Goal: Task Accomplishment & Management: Manage account settings

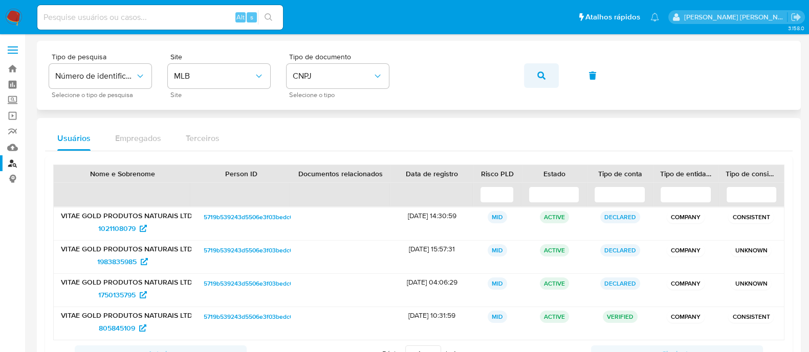
click at [547, 79] on button "button" at bounding box center [541, 75] width 35 height 25
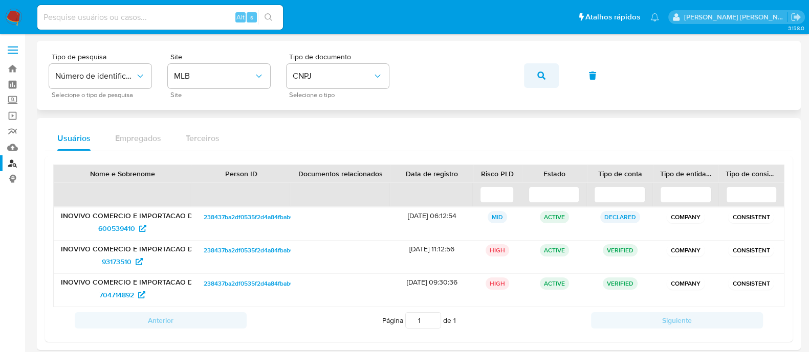
click at [542, 79] on icon "button" at bounding box center [541, 76] width 8 height 8
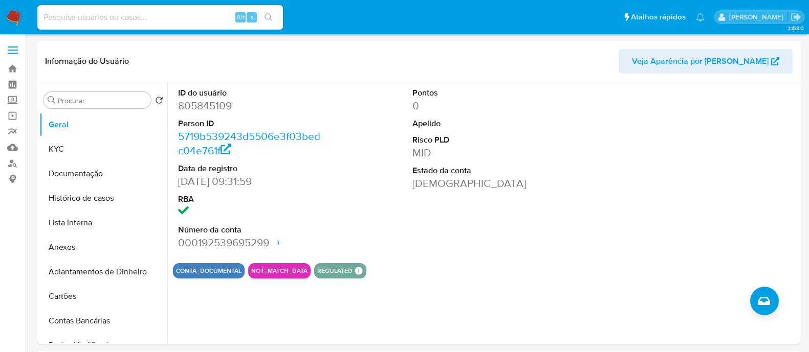
select select "10"
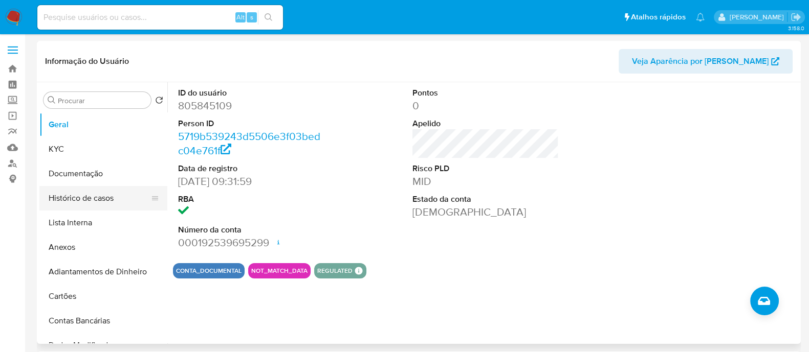
click at [120, 189] on button "Histórico de casos" at bounding box center [99, 198] width 120 height 25
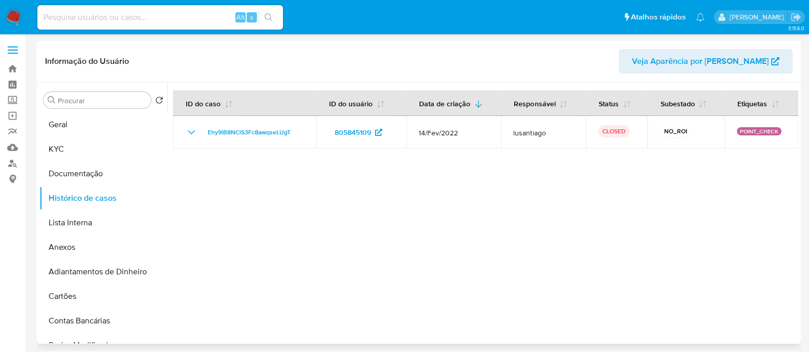
click at [554, 243] on div at bounding box center [482, 213] width 631 height 262
click at [72, 149] on button "KYC" at bounding box center [99, 149] width 120 height 25
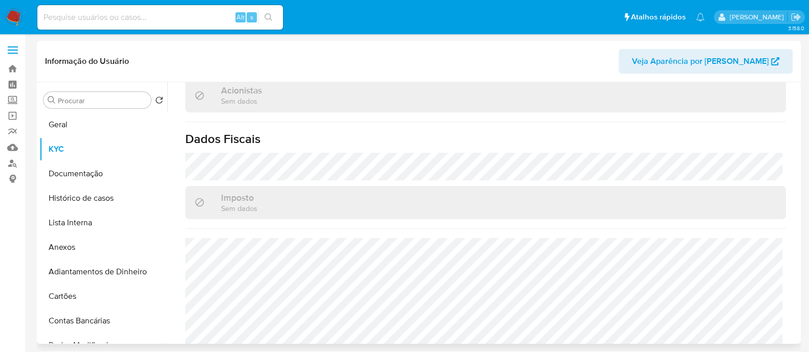
scroll to position [448, 0]
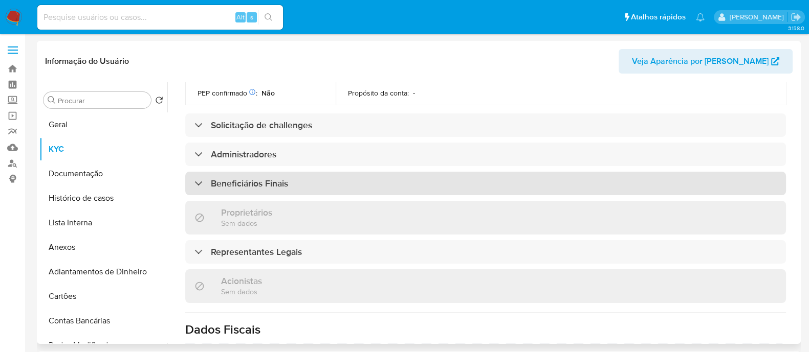
click at [349, 172] on div "Beneficiários Finais" at bounding box center [485, 184] width 600 height 24
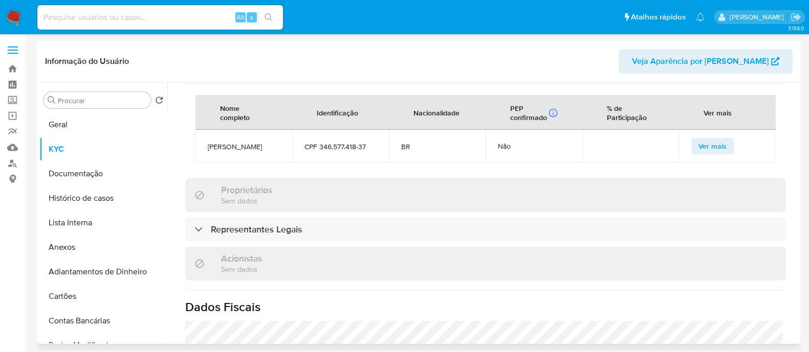
scroll to position [575, 0]
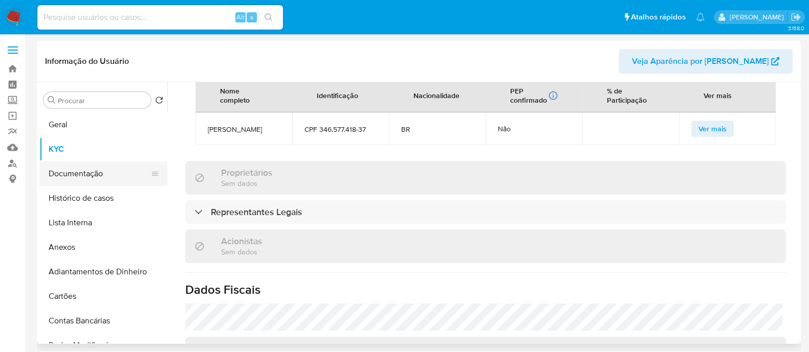
click at [78, 173] on button "Documentação" at bounding box center [99, 174] width 120 height 25
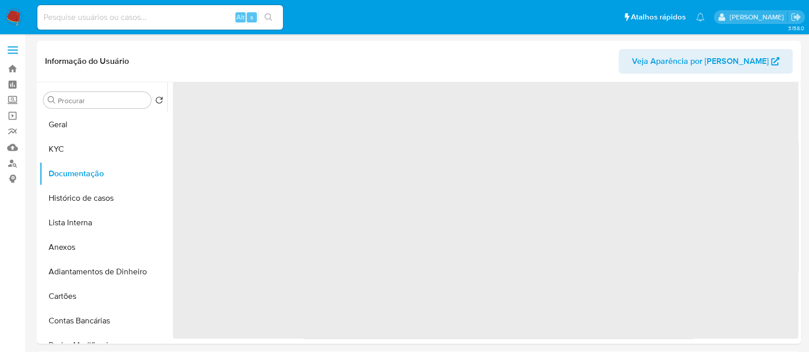
scroll to position [0, 0]
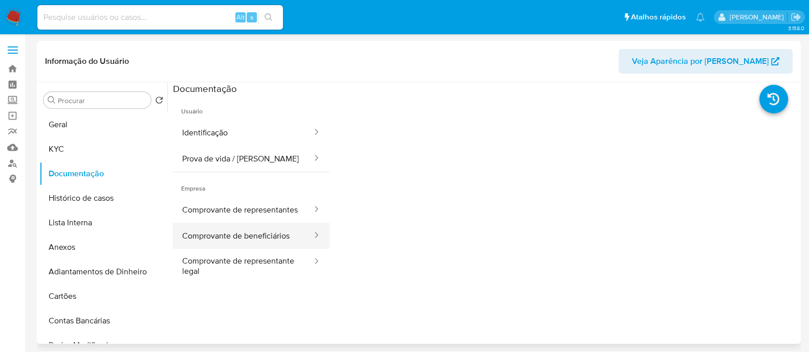
click at [275, 241] on button "Comprovante de beneficiários" at bounding box center [243, 236] width 140 height 26
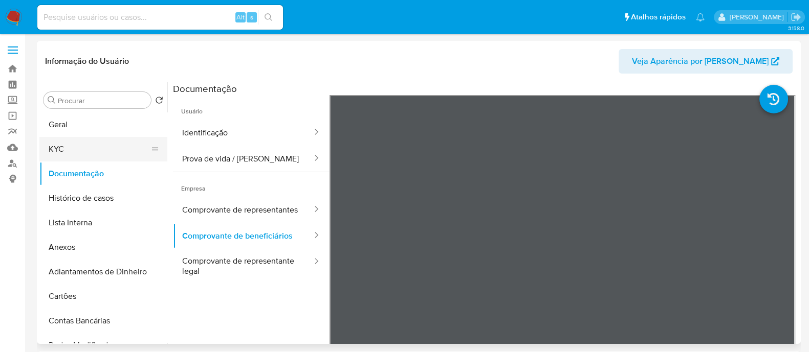
click at [96, 145] on button "KYC" at bounding box center [99, 149] width 120 height 25
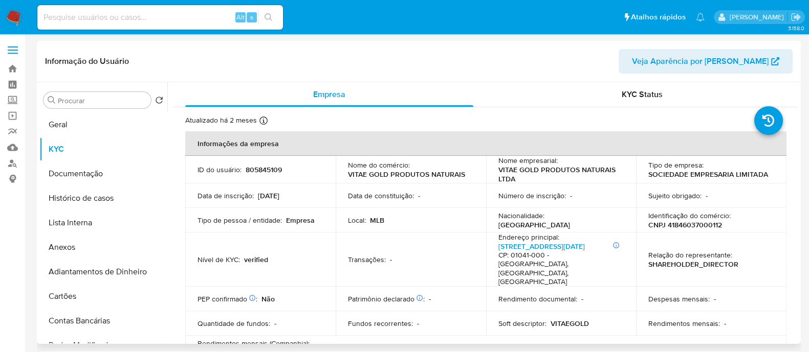
click at [688, 224] on p "CNPJ 41846037000112" at bounding box center [685, 224] width 74 height 9
copy p "41846037000112"
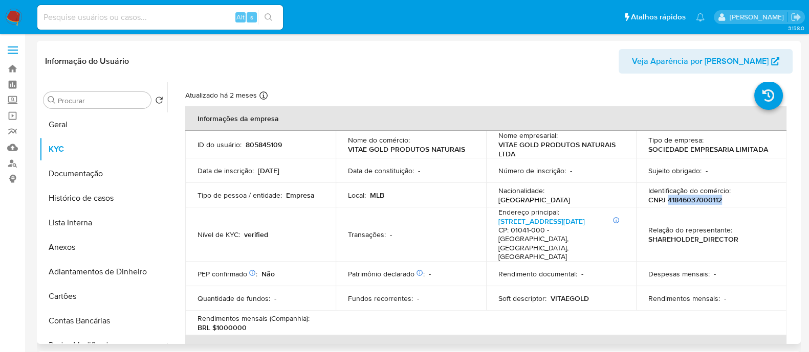
scroll to position [63, 0]
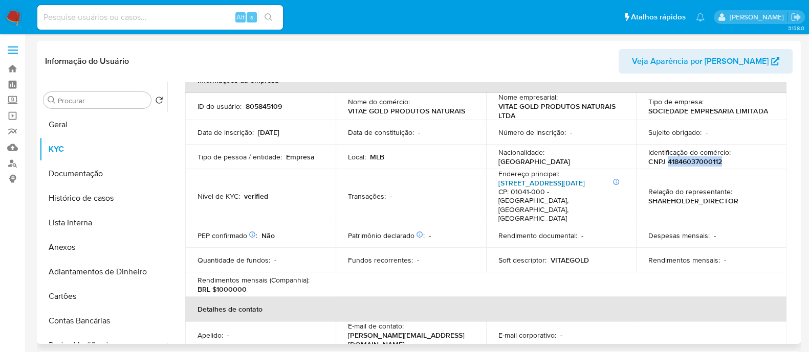
click at [551, 182] on link "Rua 24 De Maio 77, República" at bounding box center [541, 183] width 86 height 10
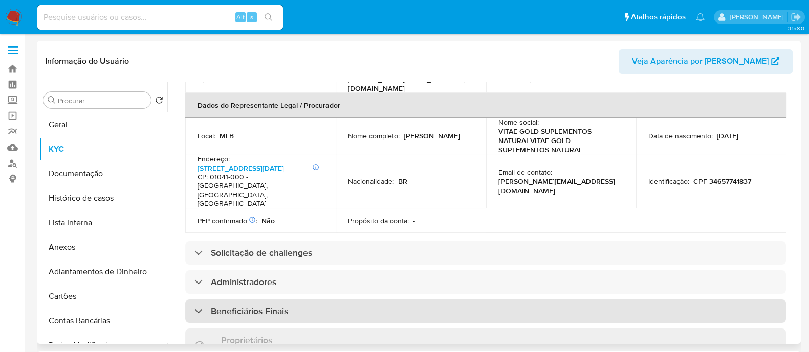
click at [281, 306] on h3 "Beneficiários Finais" at bounding box center [249, 311] width 77 height 11
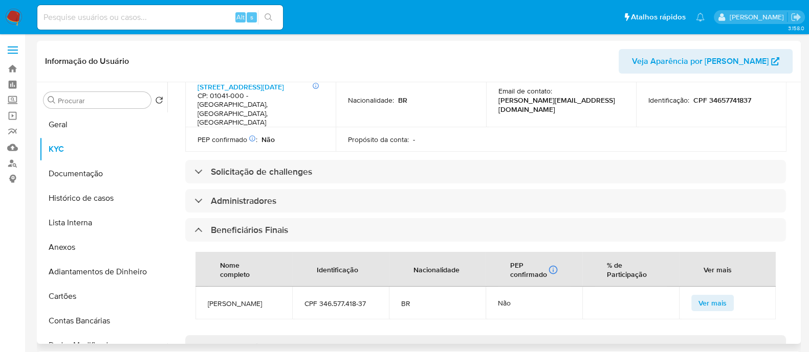
scroll to position [447, 0]
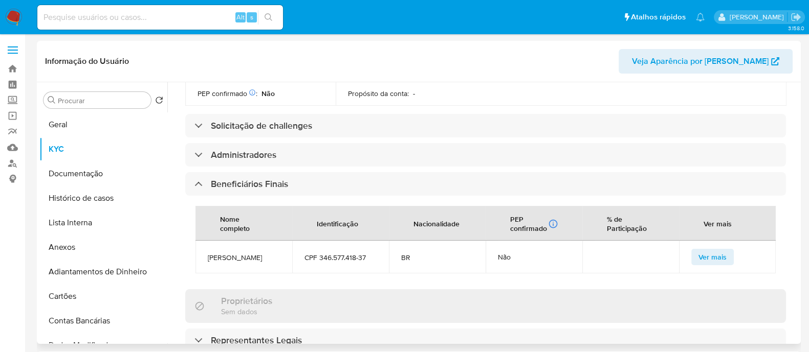
click at [255, 253] on span "Daniel Prates Alves" at bounding box center [244, 257] width 72 height 9
copy span "Daniel Prates Alves"
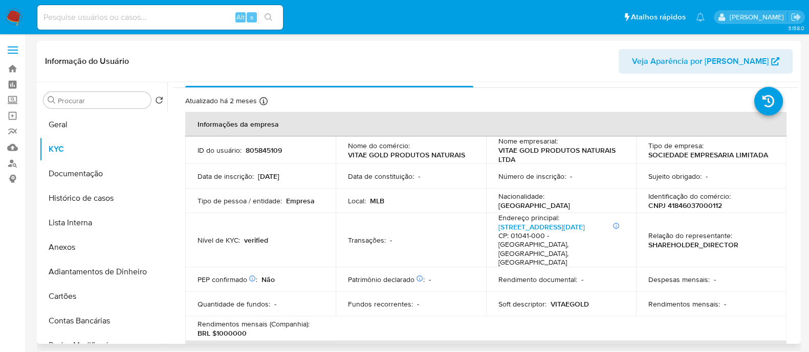
scroll to position [0, 0]
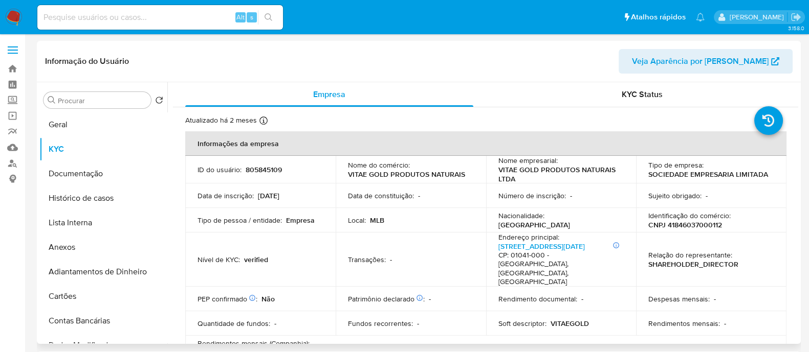
click at [696, 226] on p "CNPJ 41846037000112" at bounding box center [685, 224] width 74 height 9
copy p "41846037000112"
click at [91, 134] on button "Geral" at bounding box center [99, 125] width 120 height 25
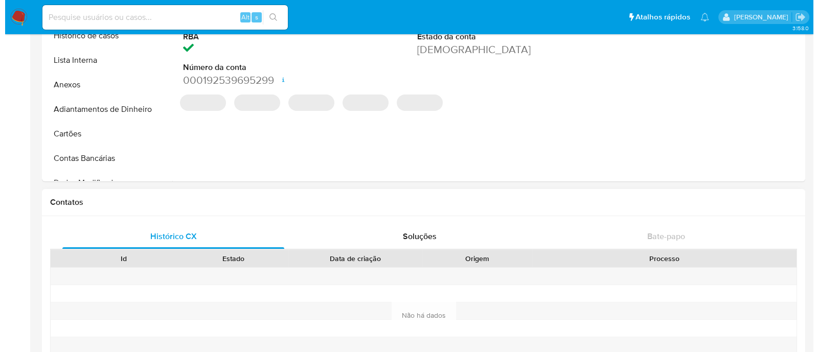
scroll to position [63, 0]
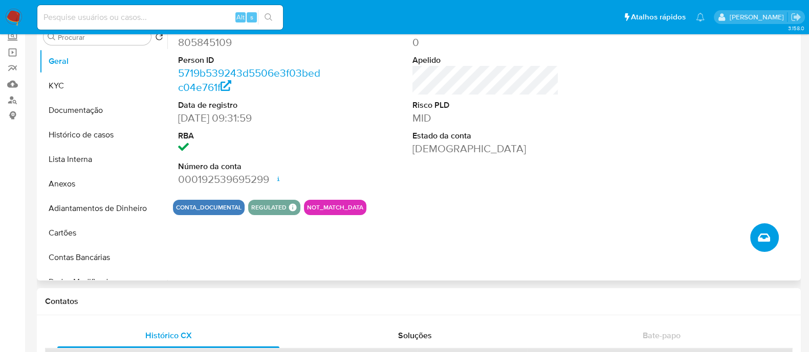
click at [756, 233] on button "Criar caso manual" at bounding box center [764, 237] width 29 height 29
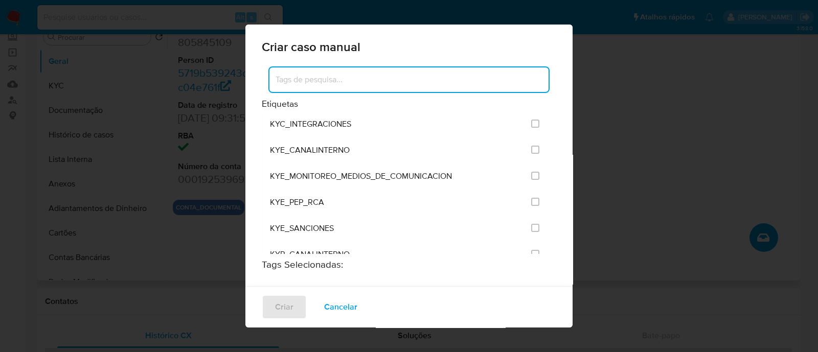
scroll to position [895, 0]
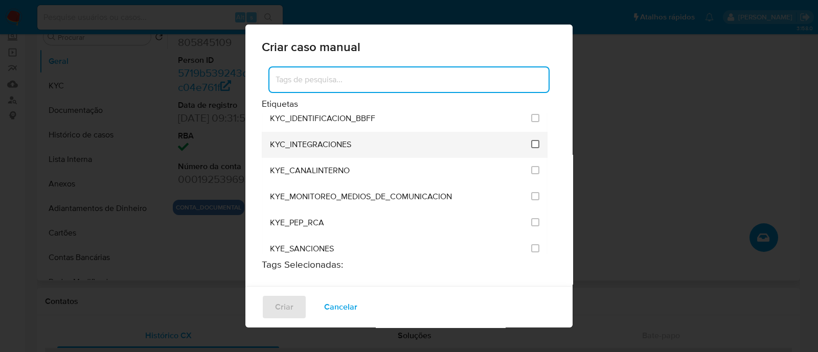
click at [531, 140] on input "2093" at bounding box center [535, 144] width 8 height 8
checkbox input "true"
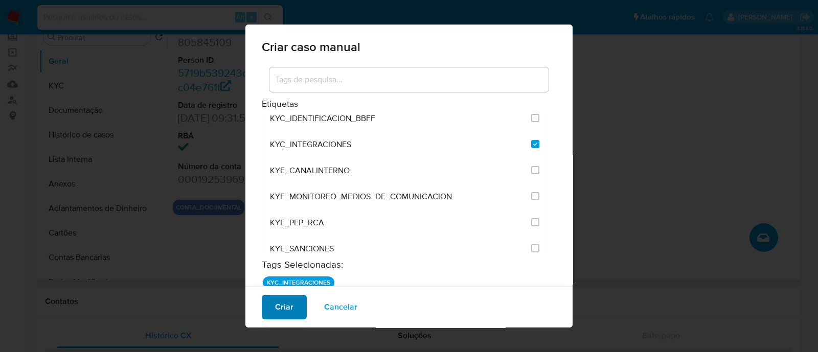
click at [298, 316] on button "Criar" at bounding box center [284, 307] width 45 height 25
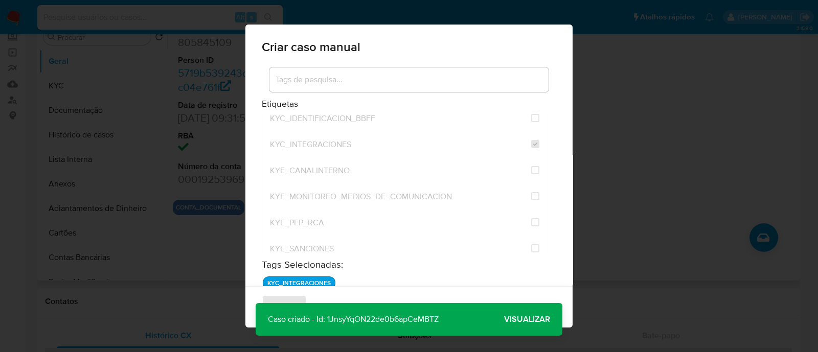
click at [519, 320] on span "Visualizar" at bounding box center [527, 320] width 46 height 0
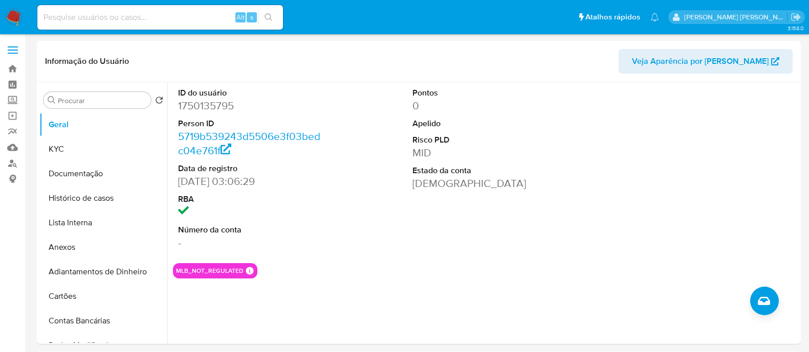
select select "10"
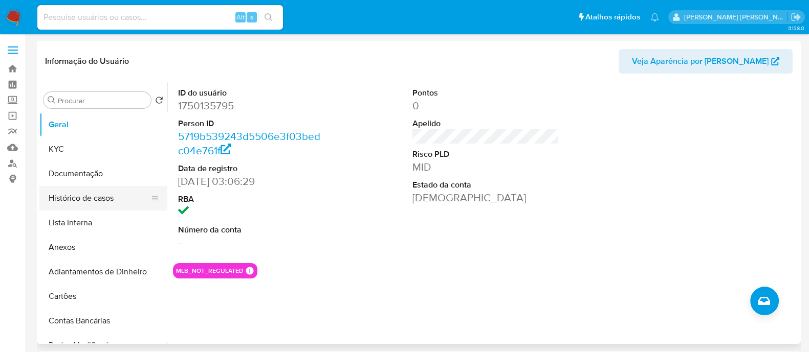
click at [99, 200] on button "Histórico de casos" at bounding box center [99, 198] width 120 height 25
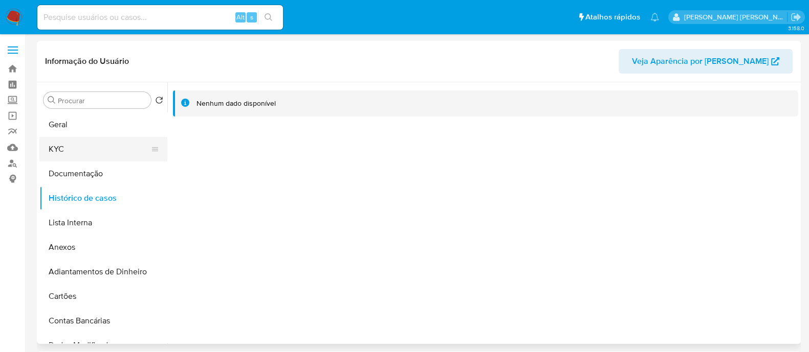
click at [55, 154] on button "KYC" at bounding box center [99, 149] width 120 height 25
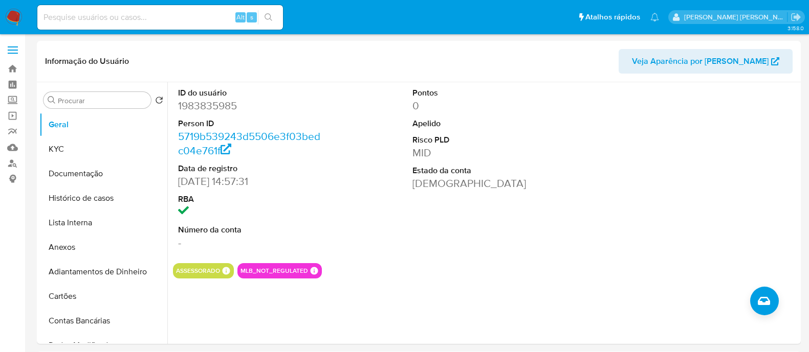
select select "10"
click at [88, 198] on button "Histórico de casos" at bounding box center [103, 198] width 128 height 25
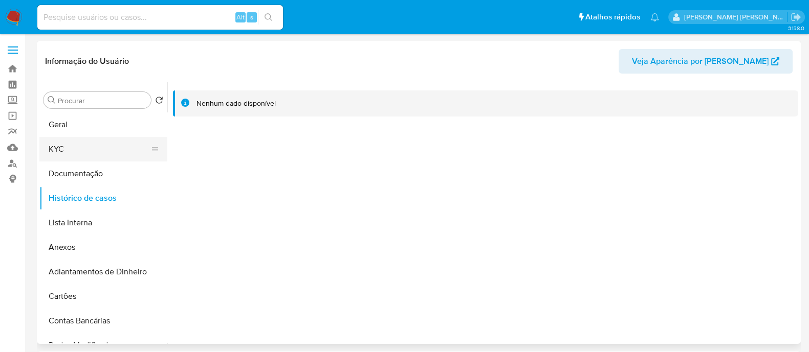
click at [75, 143] on button "KYC" at bounding box center [99, 149] width 120 height 25
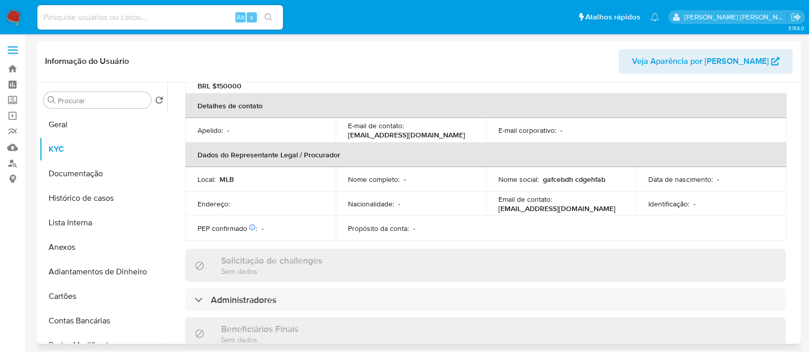
scroll to position [348, 0]
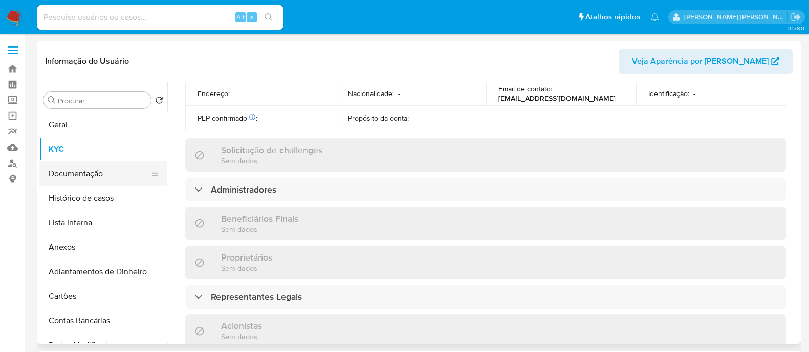
click at [91, 185] on button "Documentação" at bounding box center [99, 174] width 120 height 25
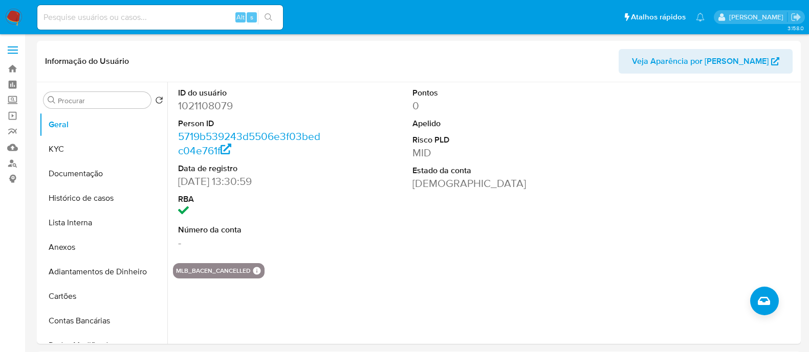
select select "10"
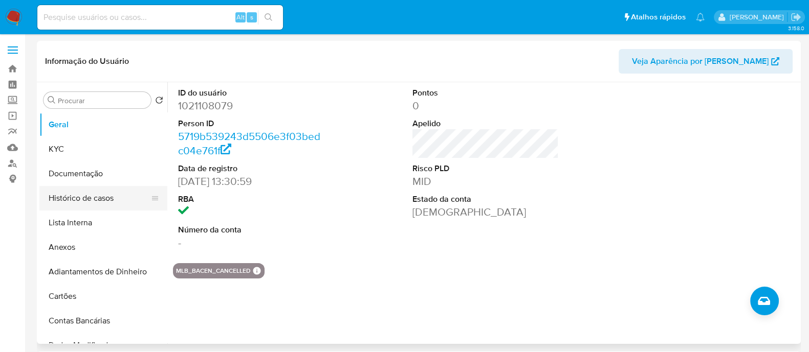
click at [114, 200] on button "Histórico de casos" at bounding box center [99, 198] width 120 height 25
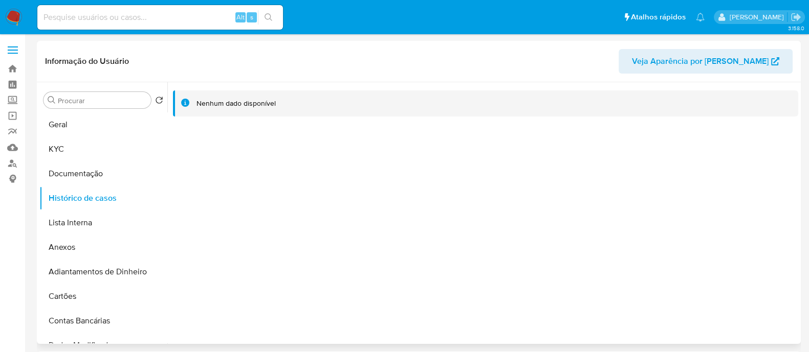
click at [38, 160] on div "Procurar Retornar ao pedido padrão Geral KYC Documentação Histórico de casos Li…" at bounding box center [419, 213] width 764 height 262
click at [61, 147] on button "KYC" at bounding box center [99, 149] width 120 height 25
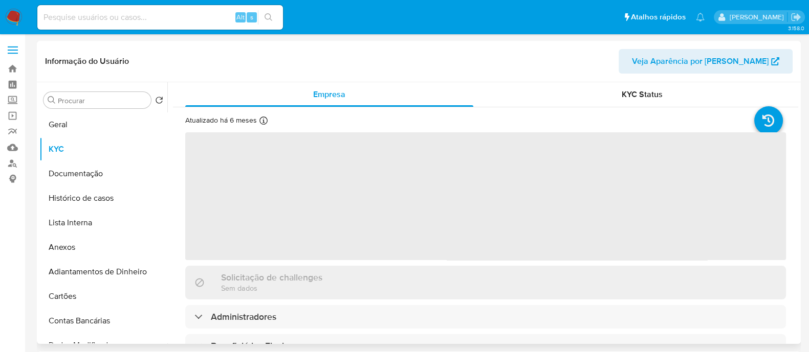
scroll to position [255, 0]
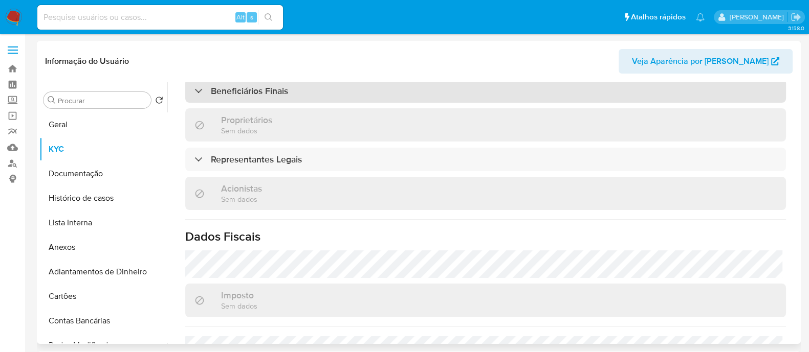
click at [310, 95] on div "Beneficiários Finais" at bounding box center [485, 91] width 600 height 24
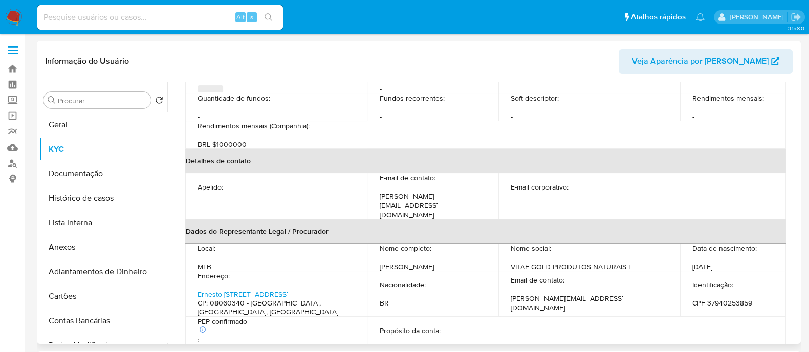
scroll to position [503, 0]
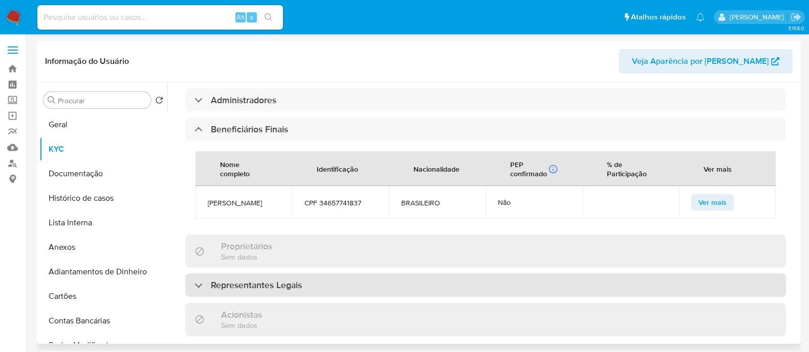
click at [396, 274] on div "Representantes Legais" at bounding box center [485, 286] width 600 height 24
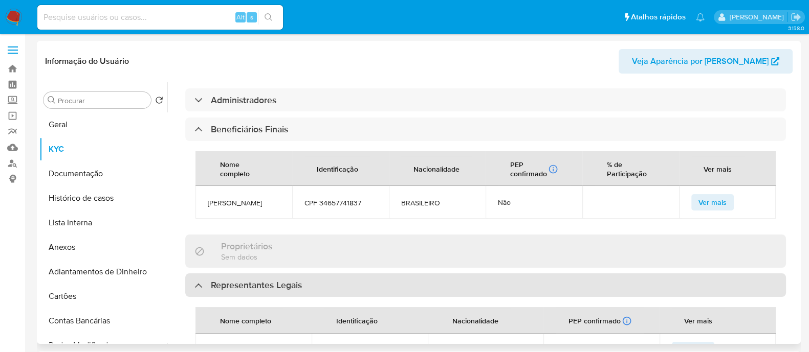
scroll to position [631, 0]
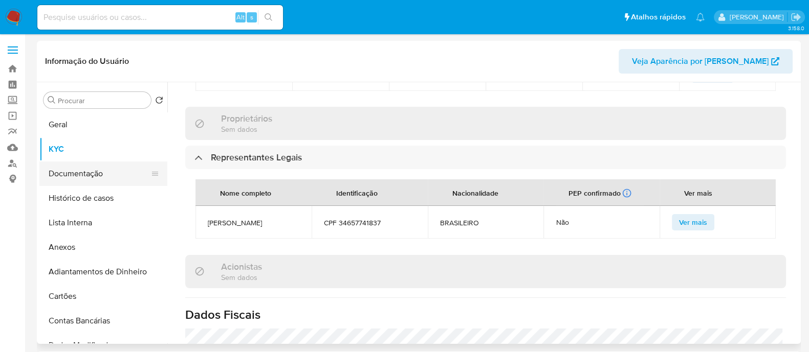
click at [61, 175] on button "Documentação" at bounding box center [99, 174] width 120 height 25
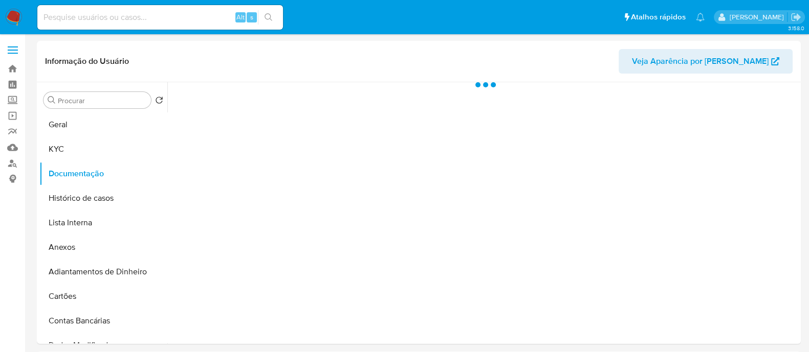
scroll to position [0, 0]
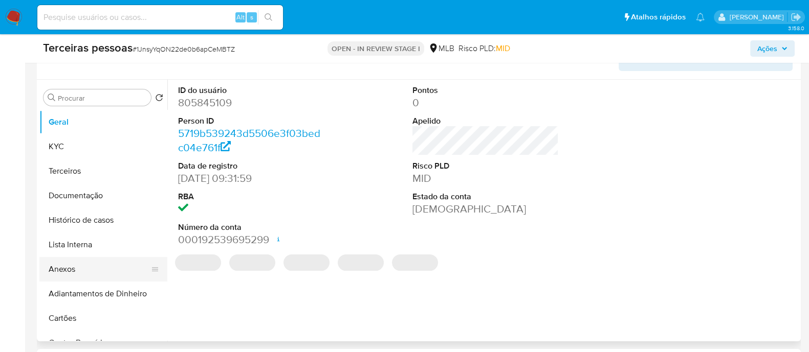
scroll to position [192, 0]
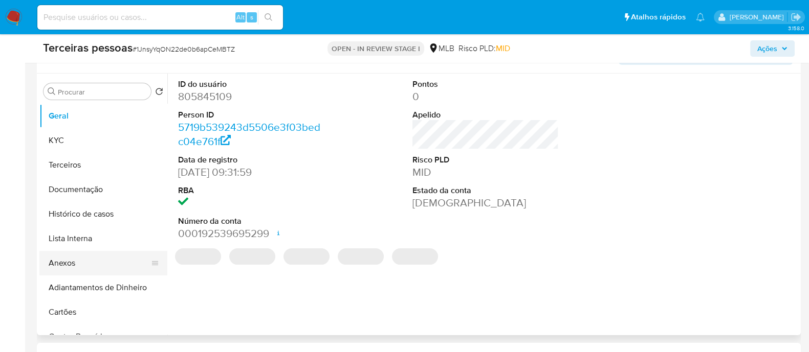
select select "10"
click at [69, 262] on button "Anexos" at bounding box center [99, 263] width 120 height 25
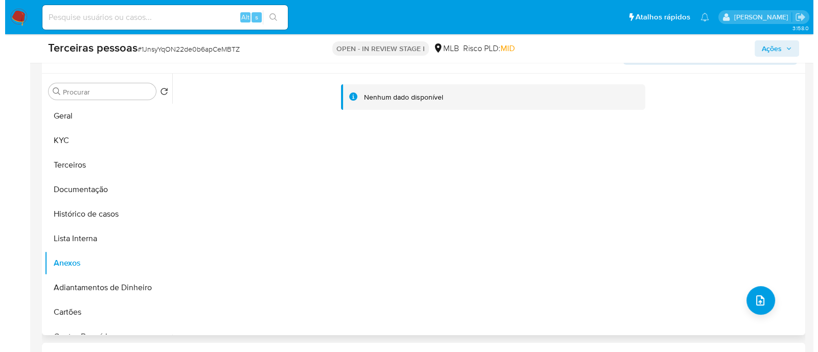
scroll to position [0, 0]
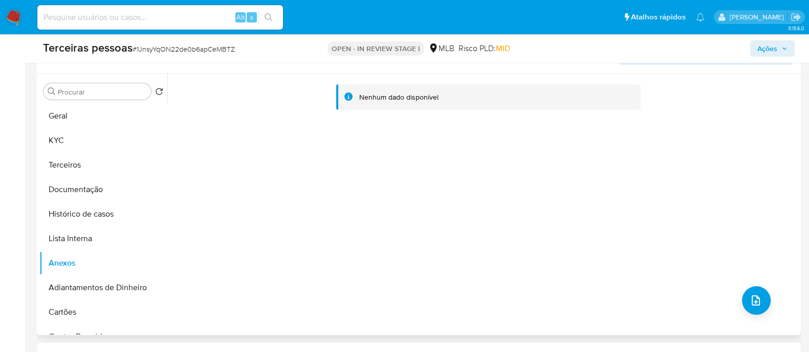
click at [740, 310] on div "Nenhum dado disponível" at bounding box center [482, 205] width 631 height 262
click at [742, 299] on button "upload-file" at bounding box center [756, 300] width 29 height 29
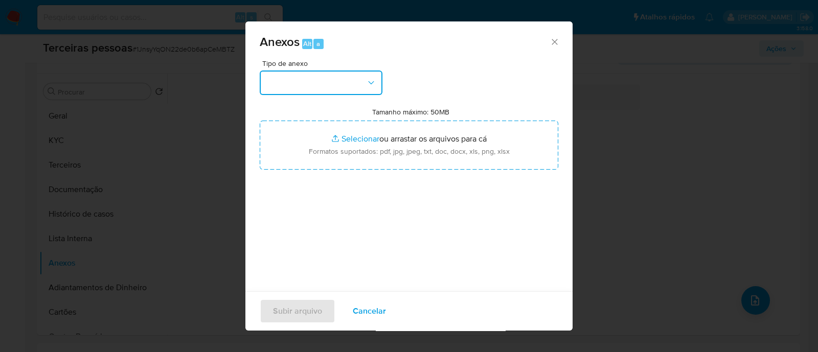
click at [331, 71] on button "button" at bounding box center [321, 83] width 123 height 25
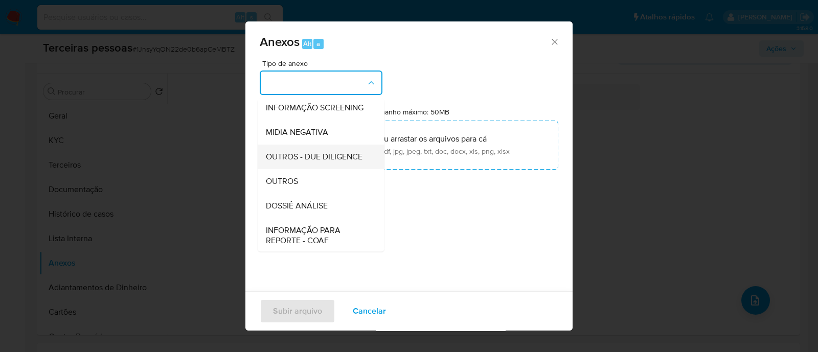
scroll to position [158, 0]
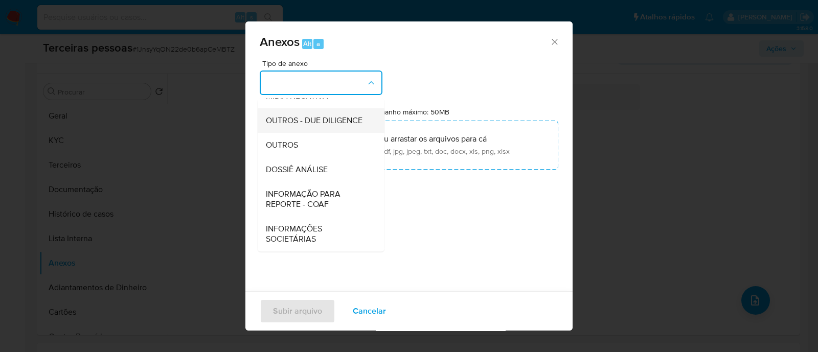
click at [275, 116] on span "OUTROS - DUE DILIGENCE" at bounding box center [314, 121] width 97 height 10
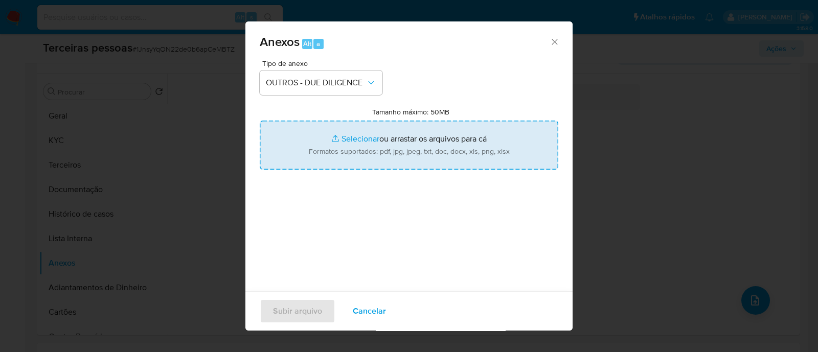
click at [364, 140] on input "Tamanho máximo: 50MB Selecionar arquivos" at bounding box center [409, 145] width 299 height 49
type input "C:\fakepath\Matriz de Risco - VITAE GOLD PRODUTOS NATURAIS LTDA.pdf"
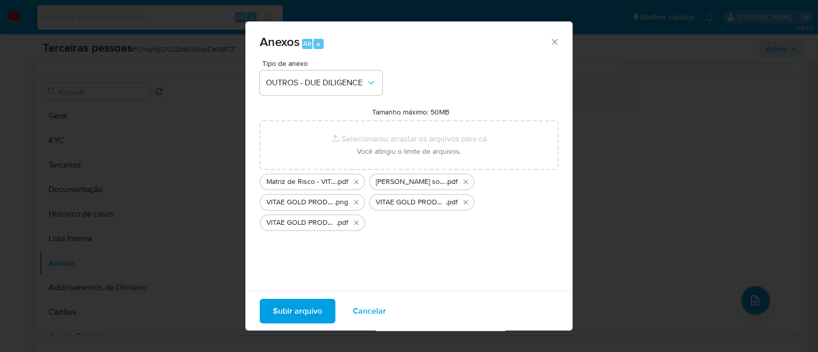
click at [304, 305] on span "Subir arquivo" at bounding box center [297, 311] width 49 height 23
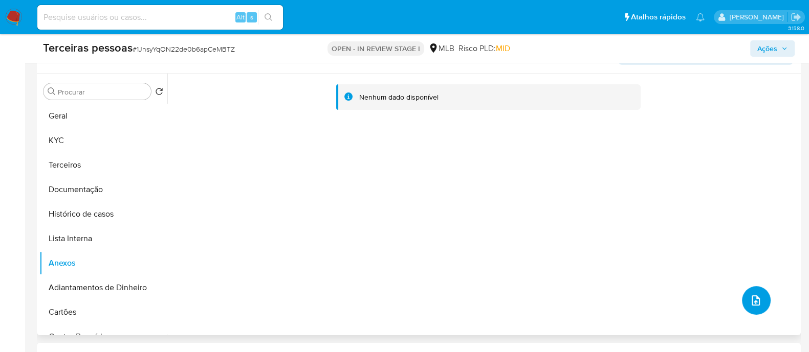
click at [750, 306] on span "upload-file" at bounding box center [755, 301] width 11 height 12
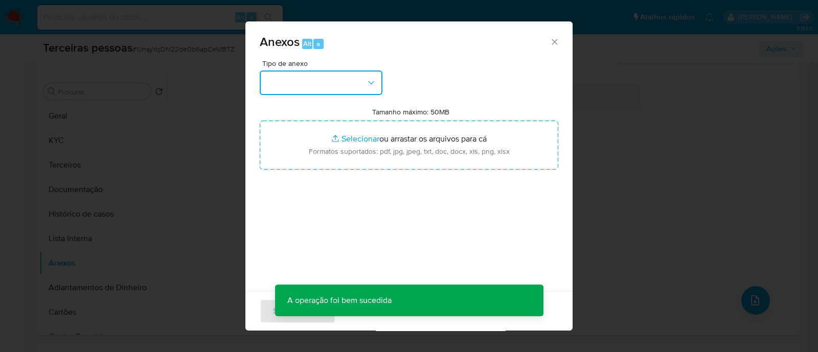
click at [369, 89] on button "button" at bounding box center [321, 83] width 123 height 25
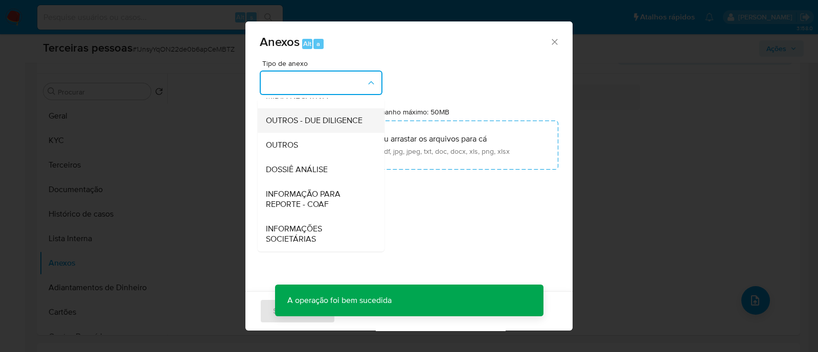
click at [333, 116] on span "OUTROS - DUE DILIGENCE" at bounding box center [314, 121] width 97 height 10
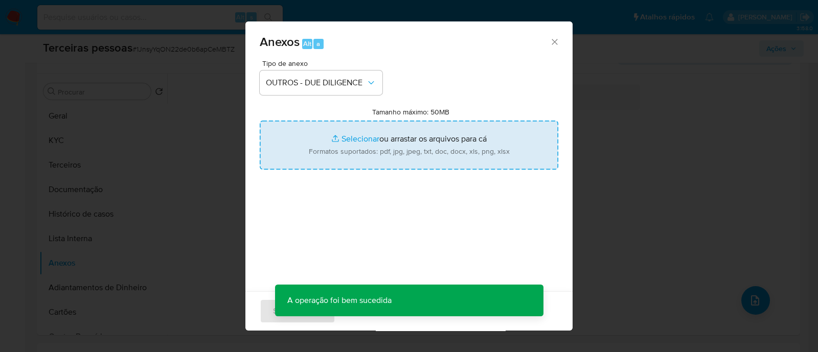
click at [432, 129] on input "Tamanho máximo: 50MB Selecionar arquivos" at bounding box center [409, 145] width 299 height 49
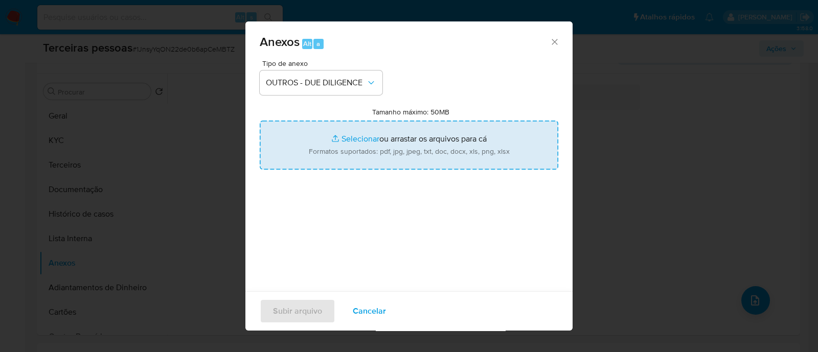
type input "C:\fakepath\VITAE GOLD PRODUTOS NATURAIS LTDA contrato social.pdf"
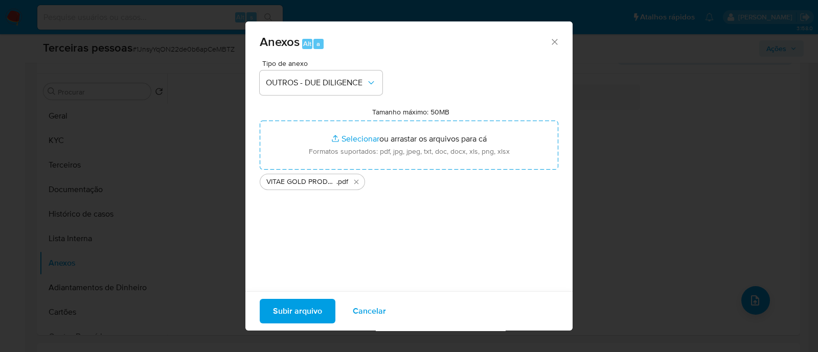
click at [311, 312] on span "Subir arquivo" at bounding box center [297, 311] width 49 height 23
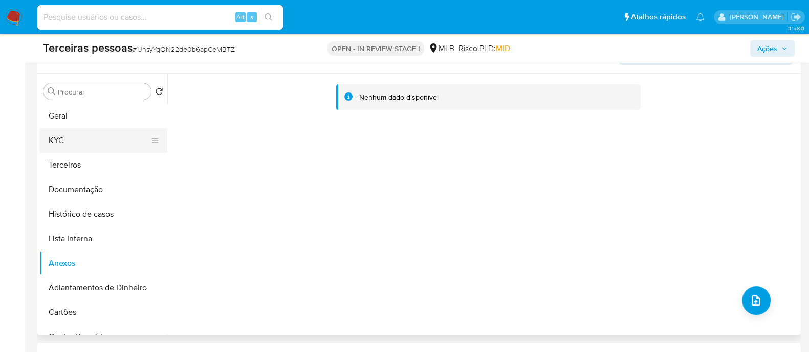
click at [69, 129] on button "KYC" at bounding box center [99, 140] width 120 height 25
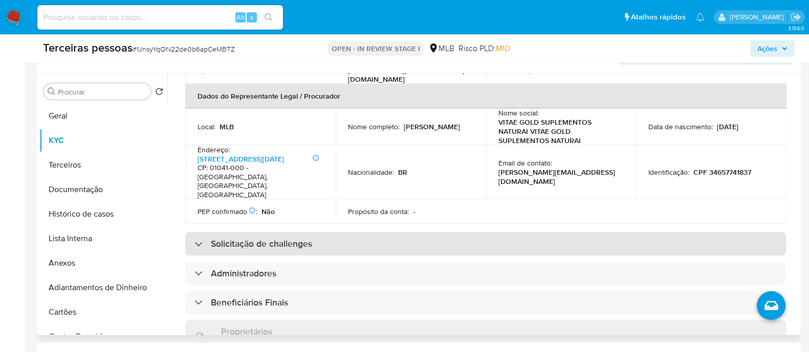
scroll to position [447, 0]
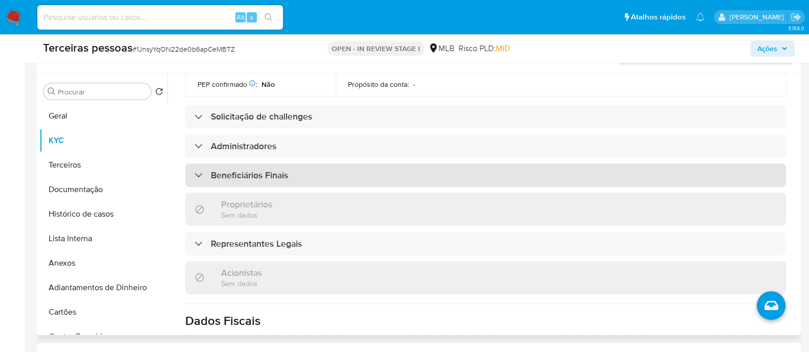
click at [344, 164] on div "Beneficiários Finais" at bounding box center [485, 176] width 600 height 24
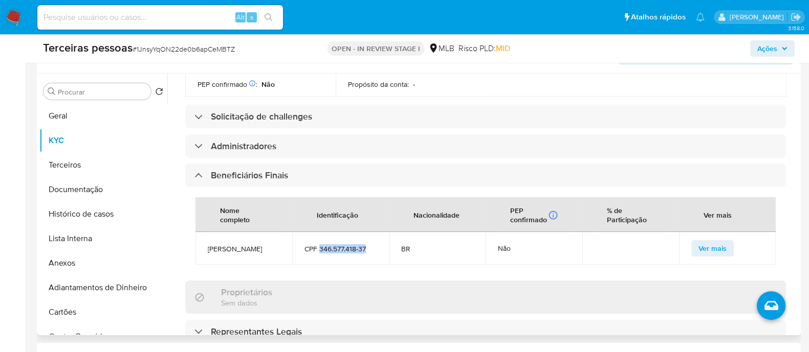
drag, startPoint x: 319, startPoint y: 212, endPoint x: 370, endPoint y: 213, distance: 51.7
click at [370, 244] on span "CPF 346.577.418-37" at bounding box center [340, 248] width 72 height 9
copy span "346.577.418-37"
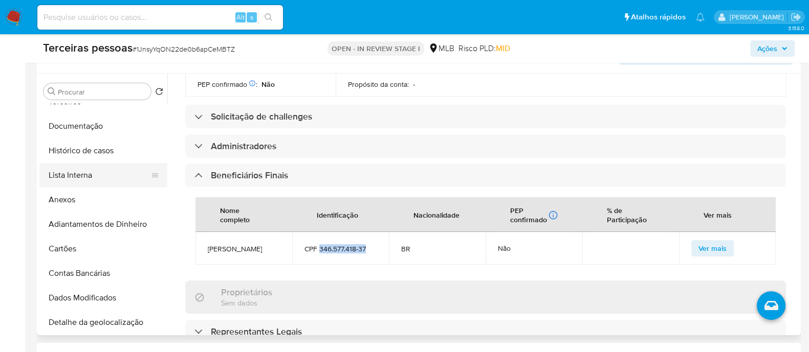
scroll to position [0, 0]
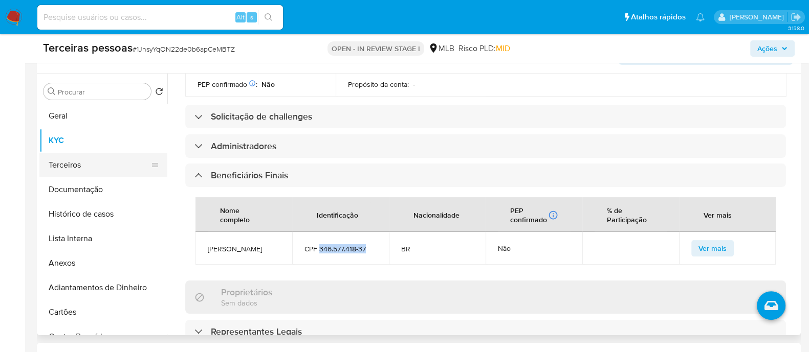
click at [81, 170] on button "Terceiros" at bounding box center [99, 165] width 120 height 25
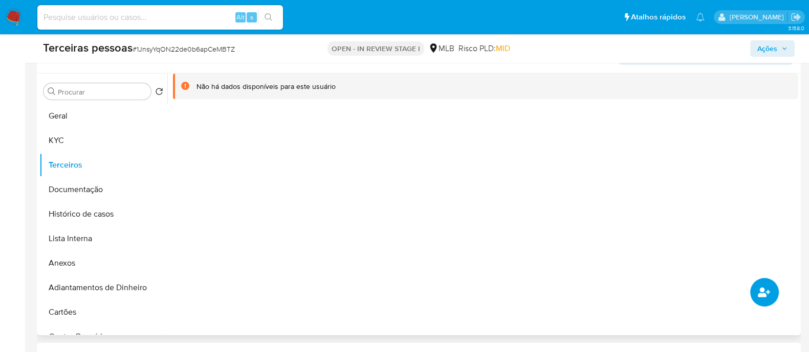
click at [758, 293] on icon "common.add_complementary_information" at bounding box center [763, 292] width 12 height 12
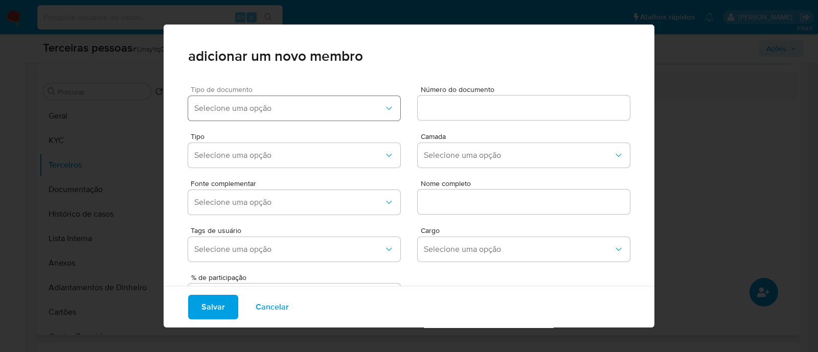
click at [320, 108] on span "Selecione uma opção" at bounding box center [289, 108] width 190 height 10
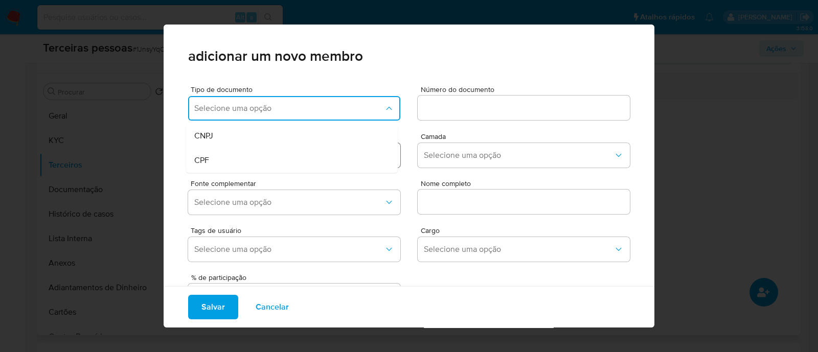
click at [260, 157] on div "CPF" at bounding box center [272, 160] width 157 height 25
click at [489, 96] on div at bounding box center [524, 108] width 212 height 25
click at [480, 106] on input at bounding box center [524, 107] width 212 height 13
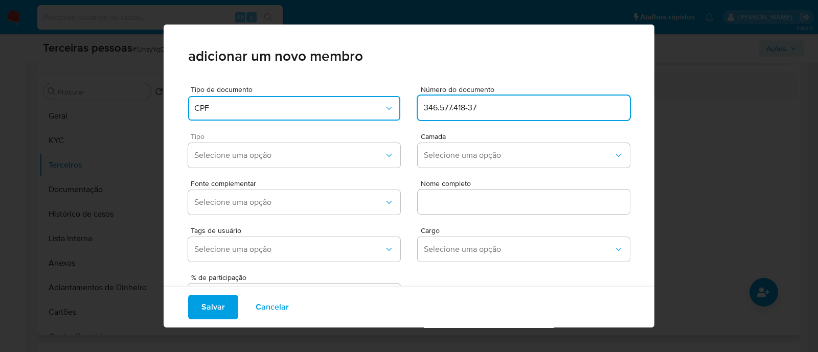
type input "346.577.418-37"
click at [298, 168] on div "Tipo Selecione uma opção" at bounding box center [294, 152] width 212 height 39
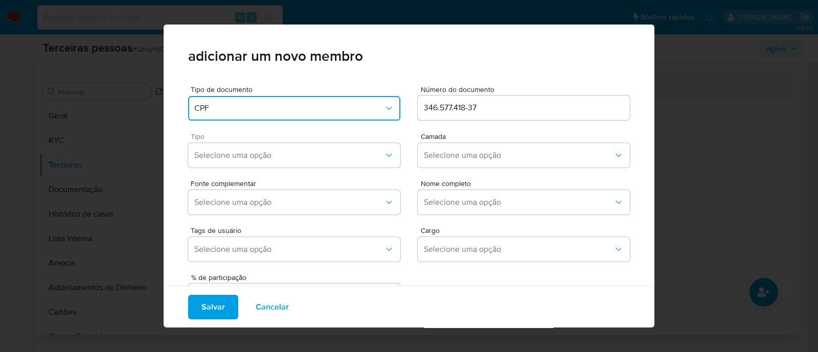
click at [269, 139] on span "Tipo" at bounding box center [297, 136] width 212 height 7
click at [268, 151] on span "Selecione uma opção" at bounding box center [289, 155] width 190 height 10
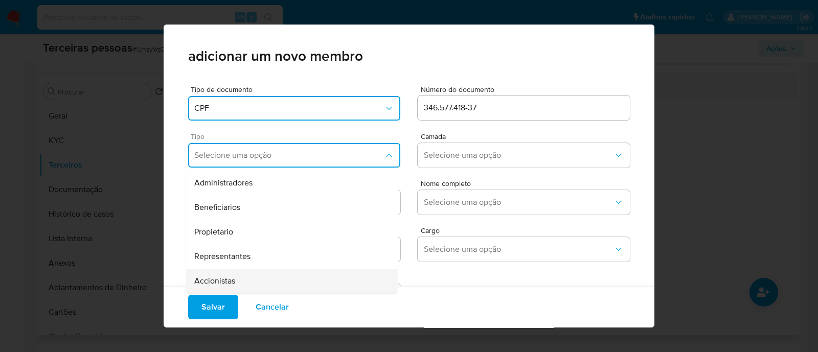
click at [312, 283] on div "Accionistas" at bounding box center [272, 281] width 157 height 25
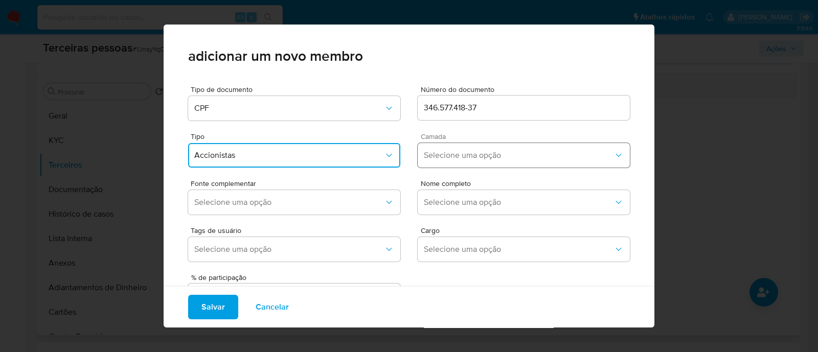
click at [485, 144] on button "Selecione uma opção" at bounding box center [524, 155] width 212 height 25
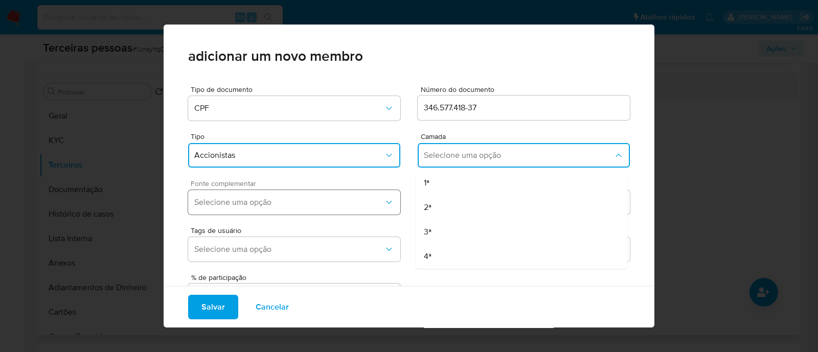
drag, startPoint x: 440, startPoint y: 187, endPoint x: 321, endPoint y: 206, distance: 120.2
click at [438, 188] on div "1ª" at bounding box center [502, 183] width 157 height 25
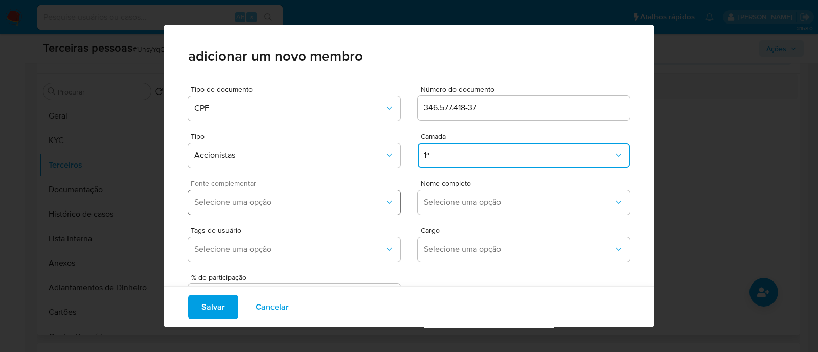
click at [317, 206] on span "Selecione uma opção" at bounding box center [289, 202] width 190 height 10
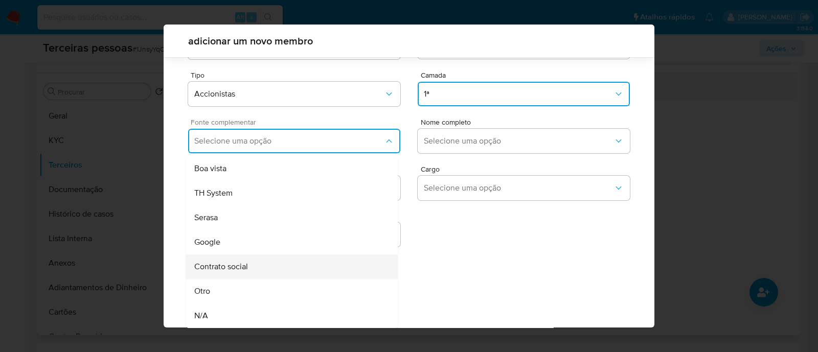
click at [338, 272] on div "Contrato social" at bounding box center [272, 267] width 157 height 25
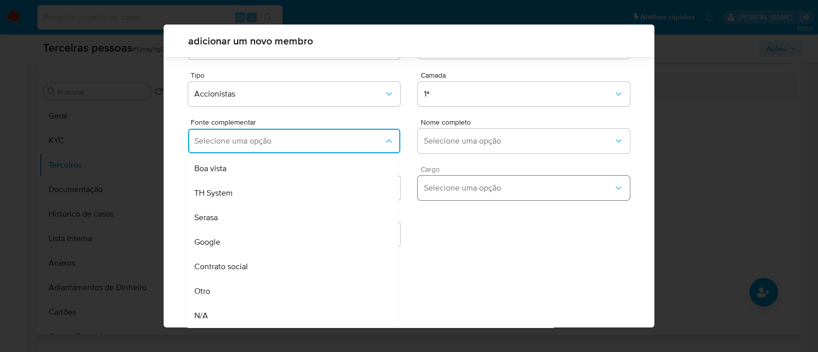
scroll to position [37, 0]
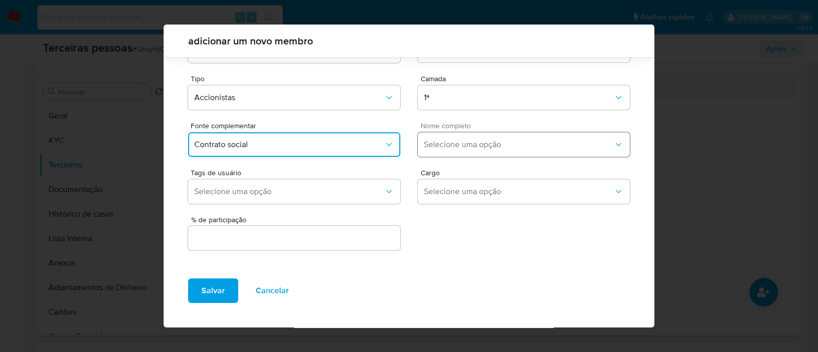
click at [473, 138] on button "Selecione uma opção" at bounding box center [524, 144] width 212 height 25
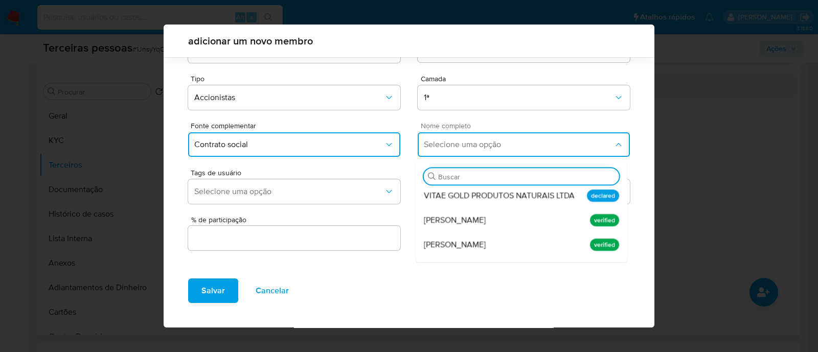
scroll to position [124, 0]
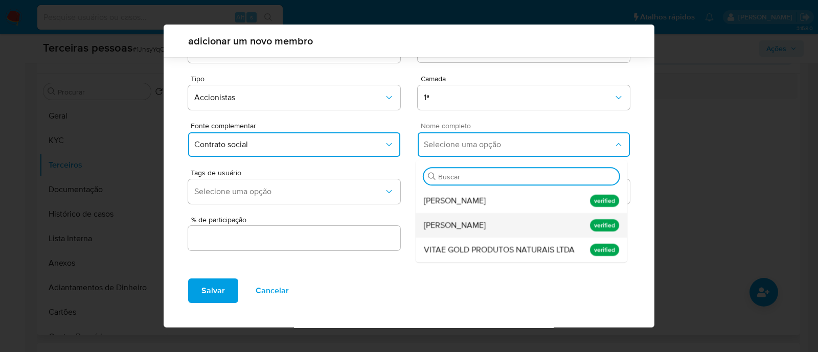
click at [473, 220] on span "[PERSON_NAME]" at bounding box center [455, 225] width 62 height 10
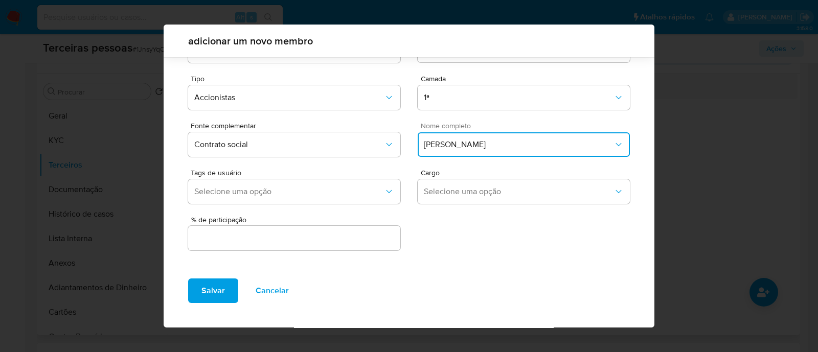
click at [343, 232] on input "text" at bounding box center [294, 238] width 212 height 13
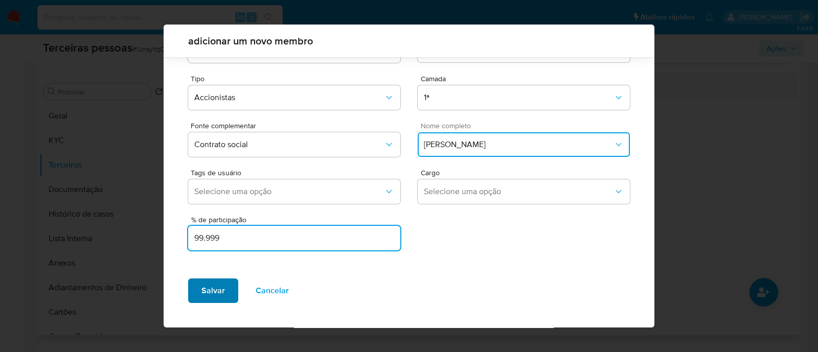
type input "99.999"
click at [222, 281] on span "Salvar" at bounding box center [214, 291] width 24 height 23
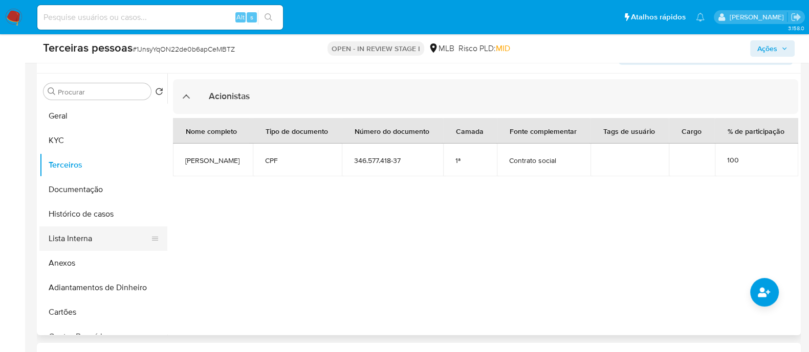
click at [91, 243] on button "Lista Interna" at bounding box center [99, 239] width 120 height 25
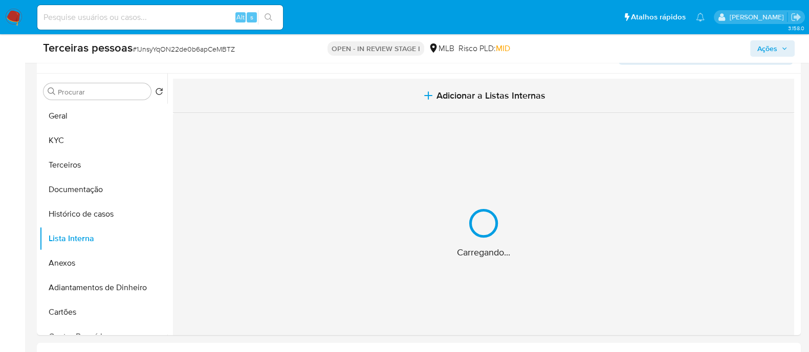
click at [417, 104] on button "Adicionar a Listas Internas" at bounding box center [483, 96] width 621 height 34
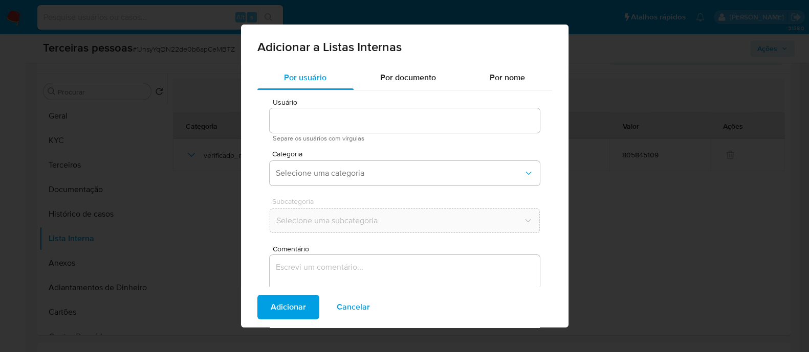
type input "805845109"
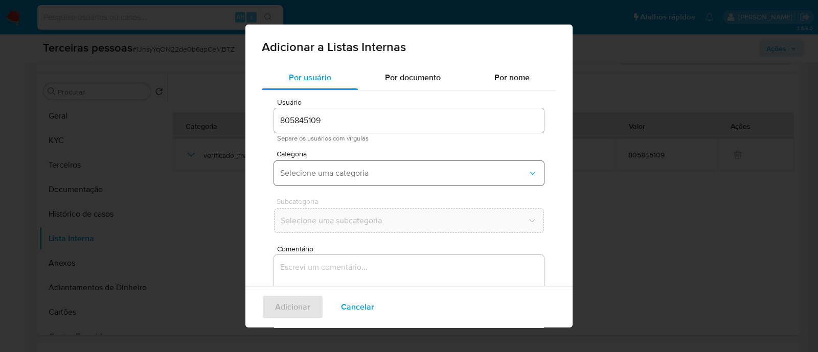
click at [359, 172] on span "Selecione uma categoria" at bounding box center [404, 173] width 248 height 10
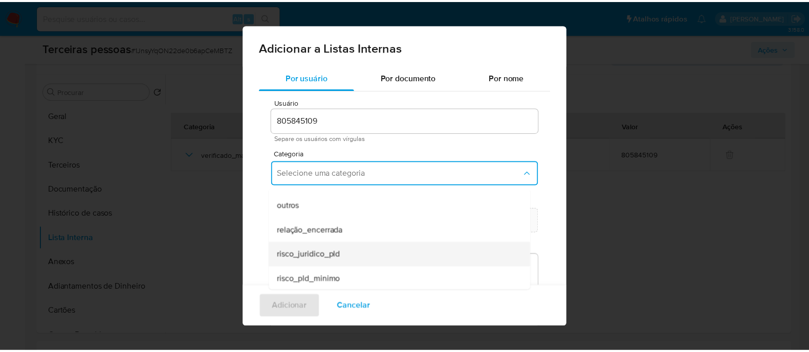
scroll to position [266, 0]
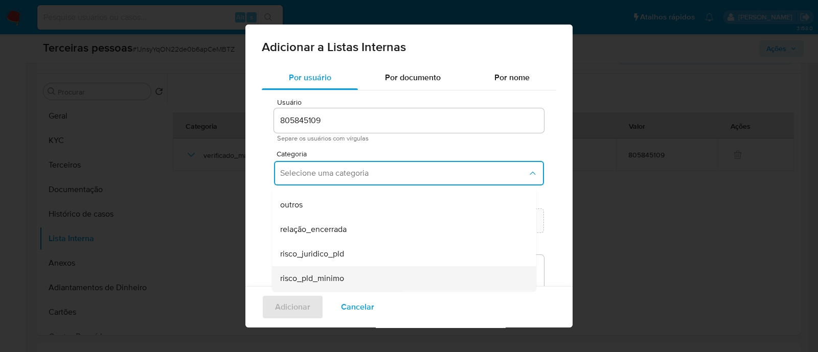
click at [340, 285] on div "risco_pld_minimo" at bounding box center [401, 278] width 242 height 25
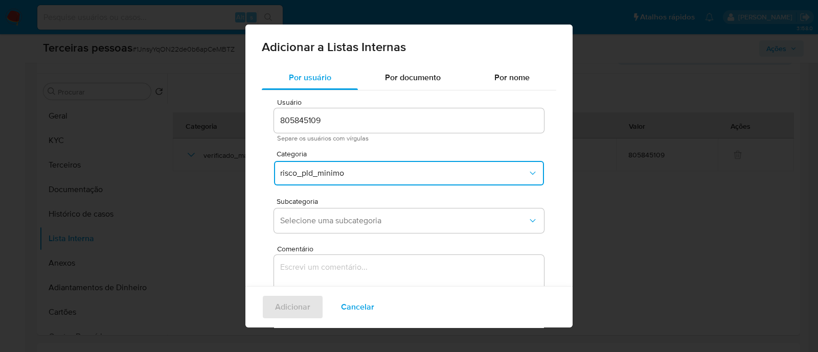
click at [341, 233] on div "Subcategoria Selecione uma subcategoria" at bounding box center [409, 217] width 270 height 39
click at [343, 227] on button "Selecione uma subcategoria" at bounding box center [409, 221] width 270 height 25
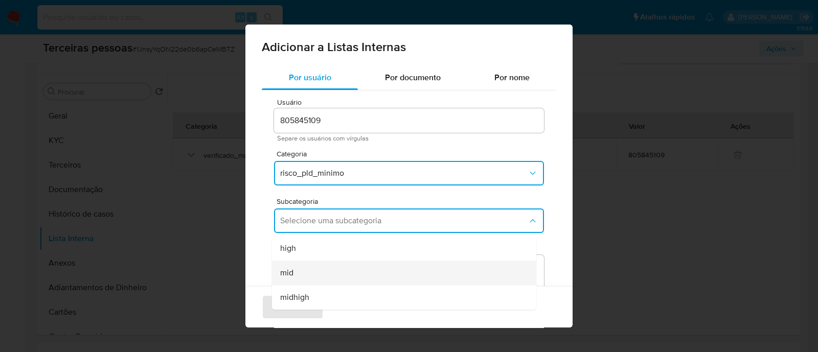
click at [305, 281] on div "mid" at bounding box center [401, 273] width 242 height 25
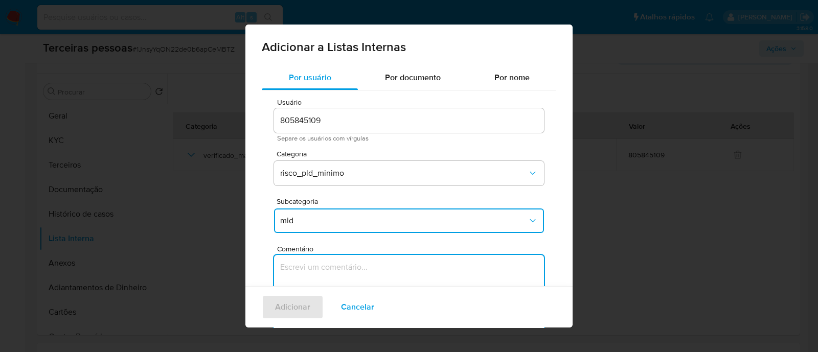
click at [355, 271] on textarea "Comentário" at bounding box center [409, 304] width 270 height 98
type textarea "Conforme Risco PLD"
click at [307, 312] on span "Adicionar" at bounding box center [292, 307] width 35 height 23
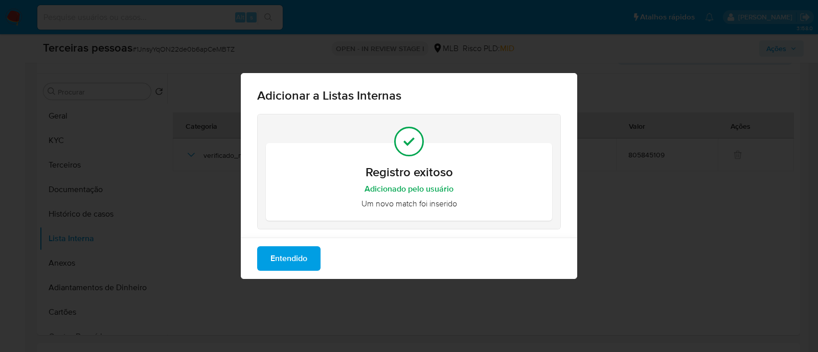
click at [298, 257] on span "Entendido" at bounding box center [289, 259] width 37 height 23
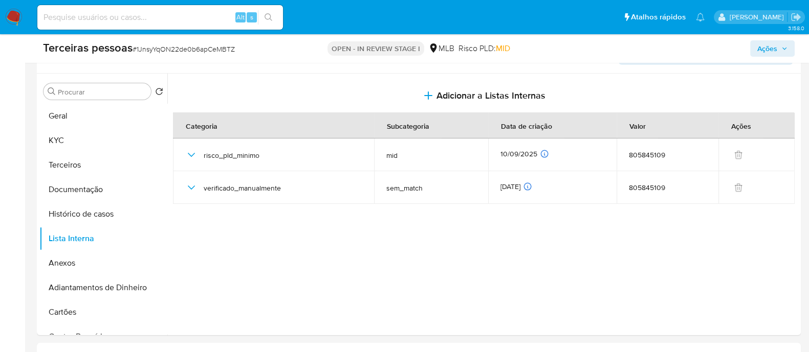
click at [790, 51] on button "Ações" at bounding box center [772, 48] width 44 height 16
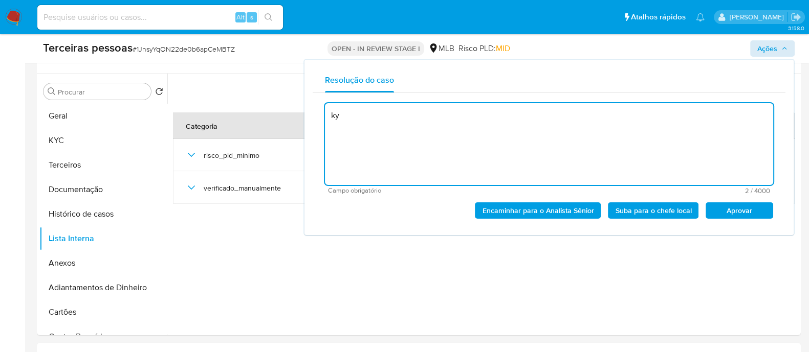
type textarea "k"
click at [724, 210] on span "Aprovar" at bounding box center [738, 211] width 53 height 14
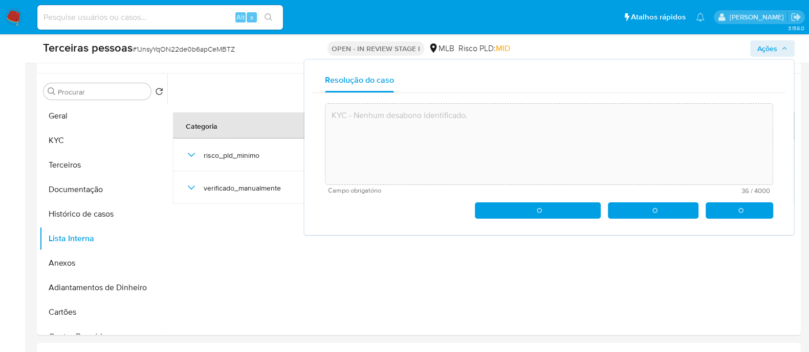
type textarea "KYC - Nenhum desabono identificado."
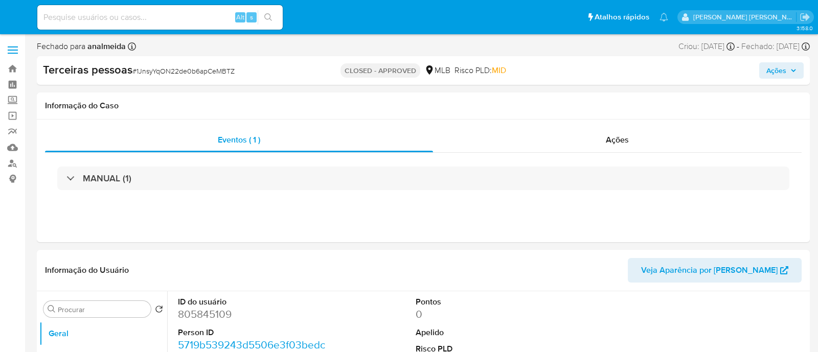
select select "10"
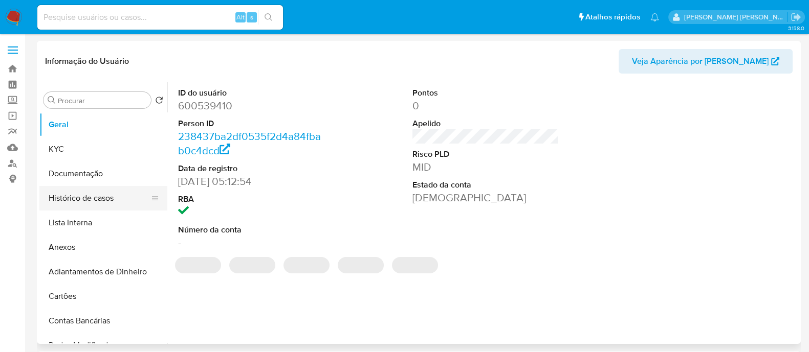
select select "10"
click at [71, 196] on button "Histórico de casos" at bounding box center [99, 198] width 120 height 25
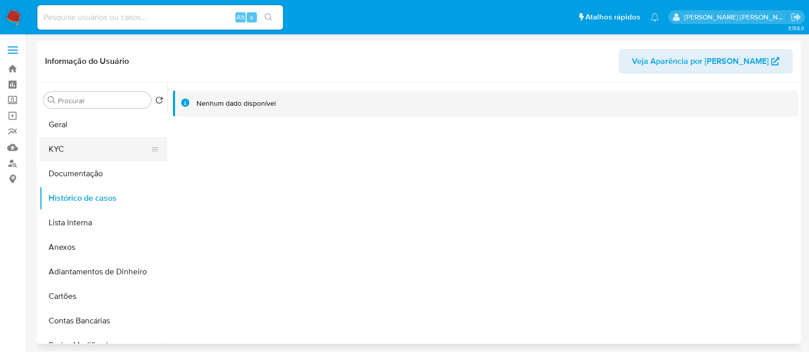
click at [88, 147] on button "KYC" at bounding box center [99, 149] width 120 height 25
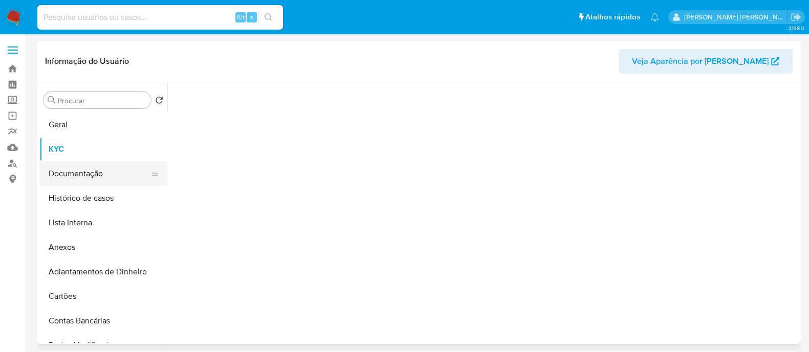
click at [93, 172] on button "Documentação" at bounding box center [99, 174] width 120 height 25
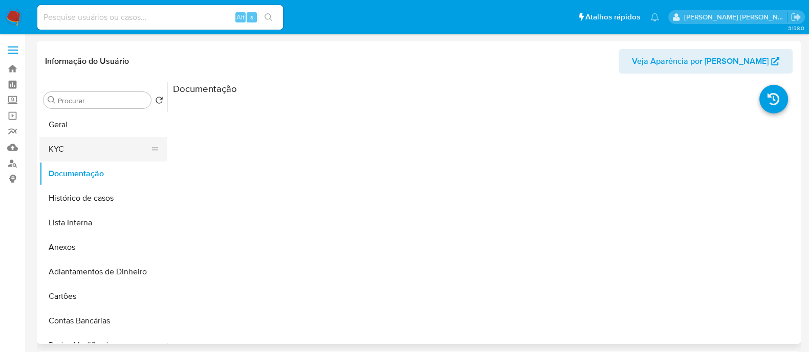
click at [78, 153] on button "KYC" at bounding box center [99, 149] width 120 height 25
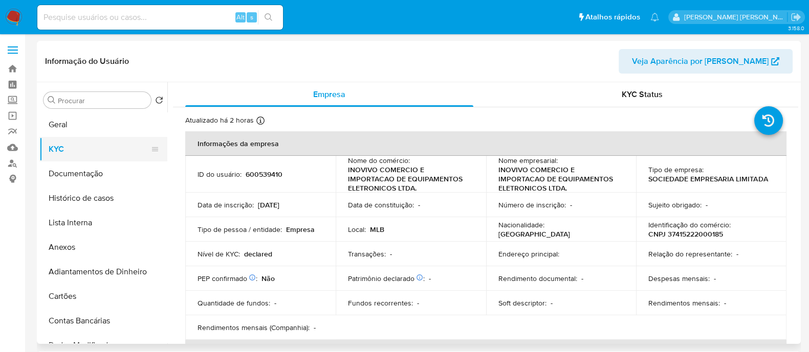
click at [93, 152] on button "KYC" at bounding box center [99, 149] width 120 height 25
click at [82, 116] on button "Geral" at bounding box center [99, 125] width 120 height 25
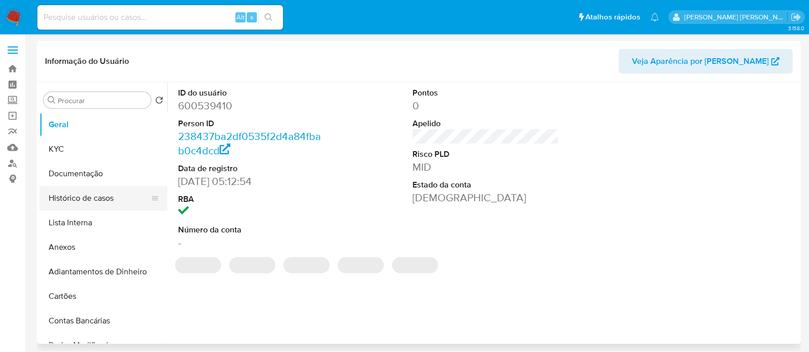
click at [61, 191] on button "Histórico de casos" at bounding box center [99, 198] width 120 height 25
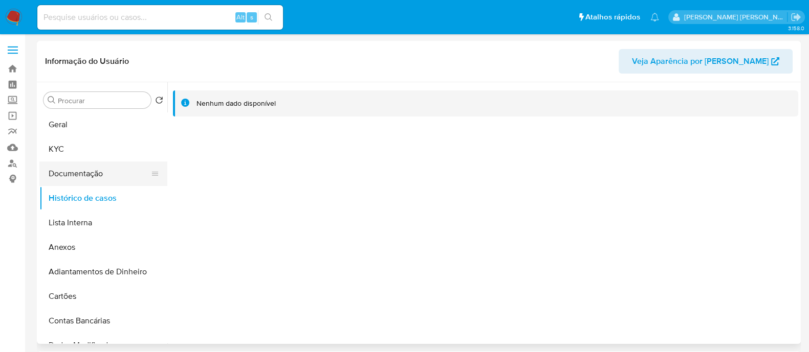
click at [92, 169] on button "Documentação" at bounding box center [99, 174] width 120 height 25
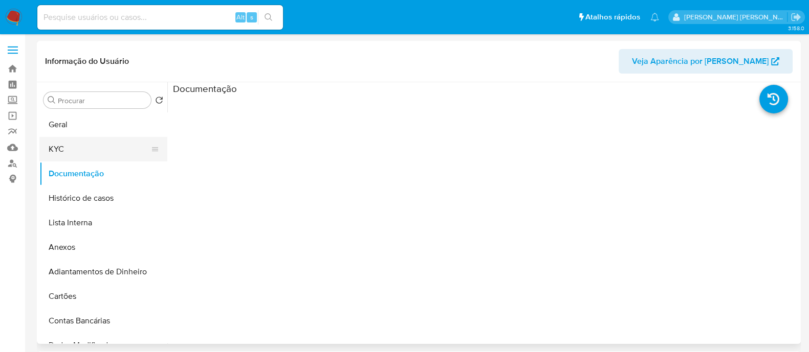
click at [117, 141] on button "KYC" at bounding box center [99, 149] width 120 height 25
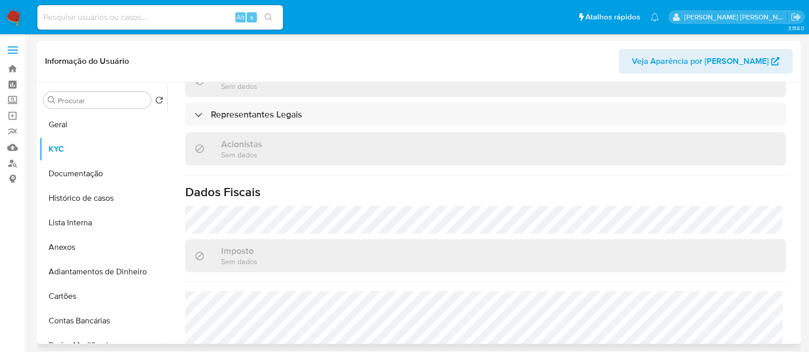
scroll to position [419, 0]
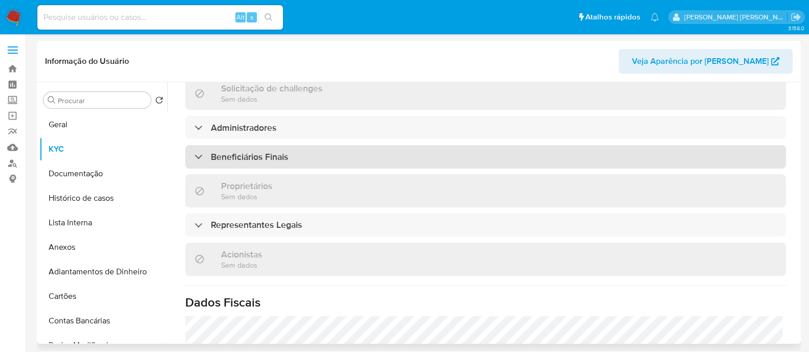
click at [349, 161] on div "Beneficiários Finais" at bounding box center [485, 157] width 600 height 24
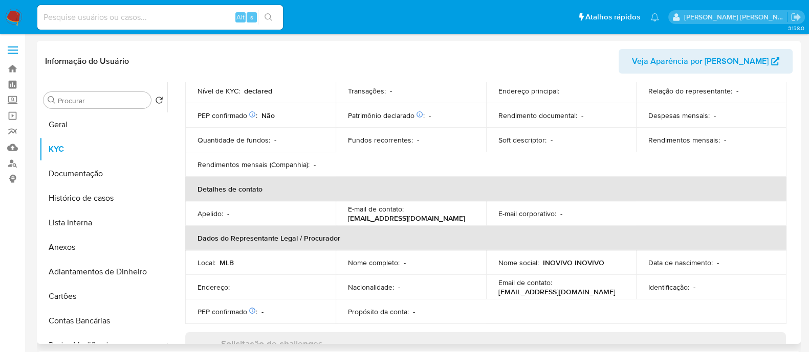
scroll to position [35, 0]
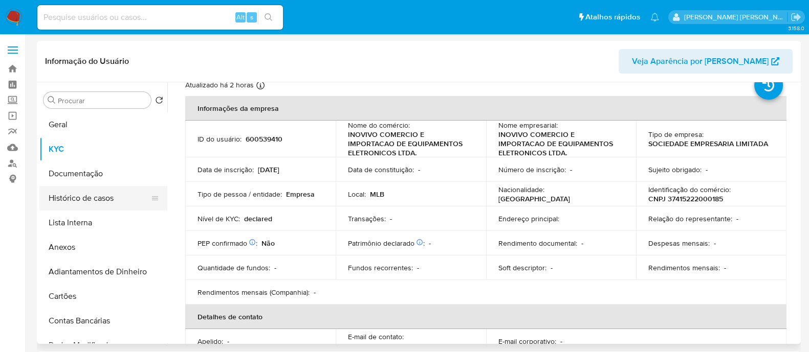
click at [91, 200] on button "Histórico de casos" at bounding box center [99, 198] width 120 height 25
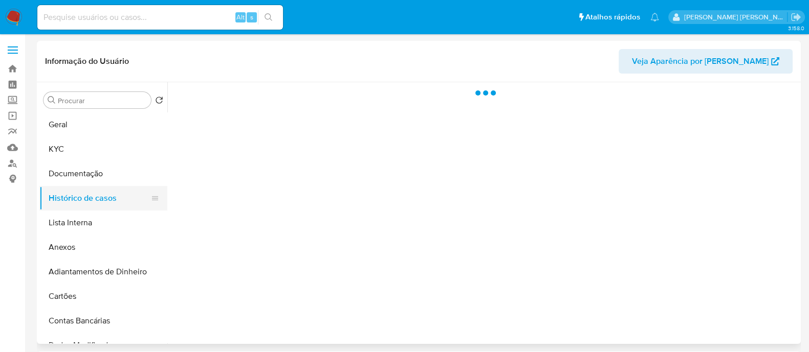
scroll to position [0, 0]
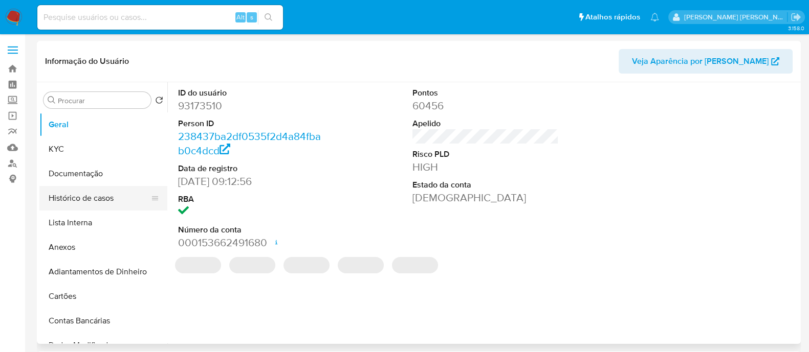
click at [82, 193] on button "Histórico de casos" at bounding box center [99, 198] width 120 height 25
select select "10"
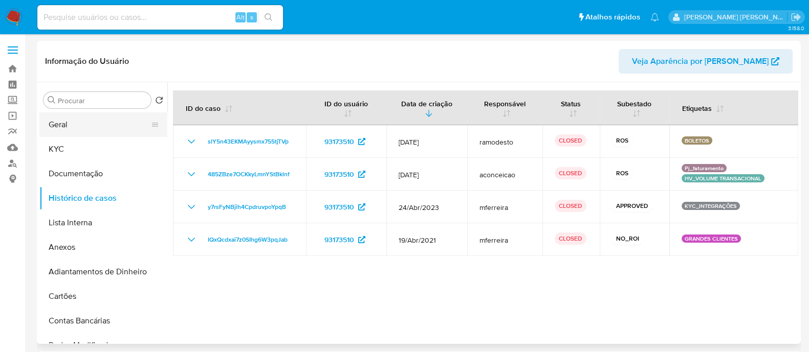
click at [81, 114] on button "Geral" at bounding box center [99, 125] width 120 height 25
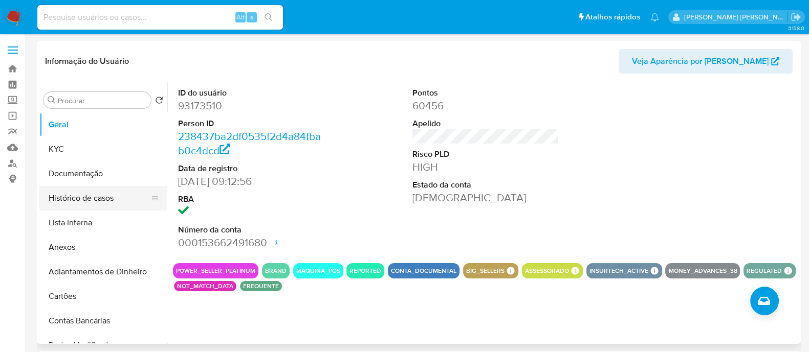
click at [91, 198] on button "Histórico de casos" at bounding box center [99, 198] width 120 height 25
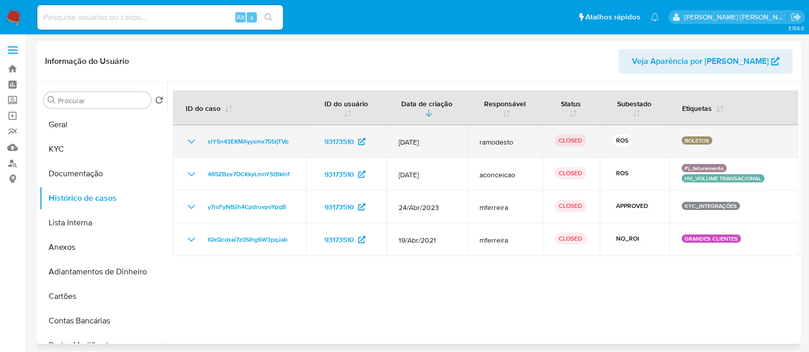
click at [185, 135] on td "slY5n43EKMAyysmx755tjTVp" at bounding box center [239, 141] width 133 height 33
click at [186, 141] on icon "Mostrar/Ocultar" at bounding box center [191, 142] width 12 height 12
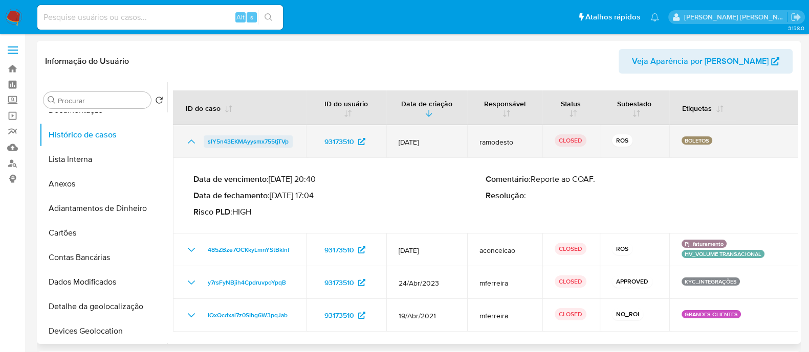
click at [251, 137] on span "slY5n43EKMAyysmx755tjTVp" at bounding box center [248, 142] width 81 height 12
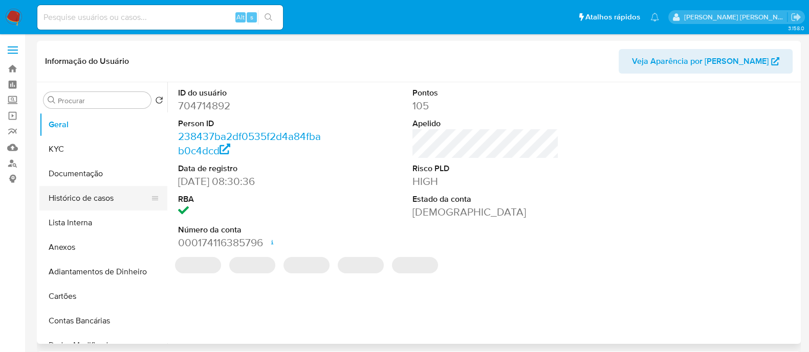
click at [87, 188] on button "Histórico de casos" at bounding box center [99, 198] width 120 height 25
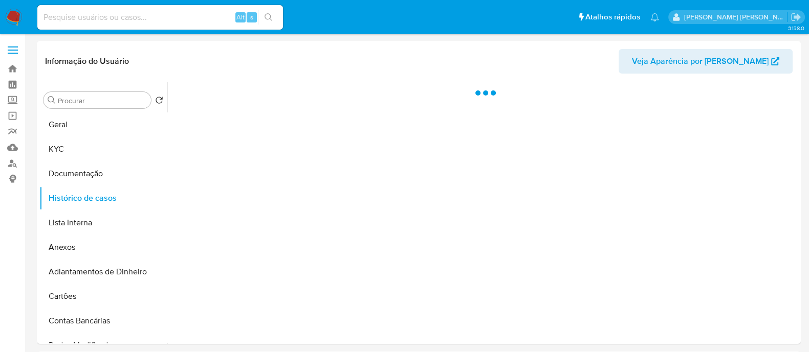
select select "10"
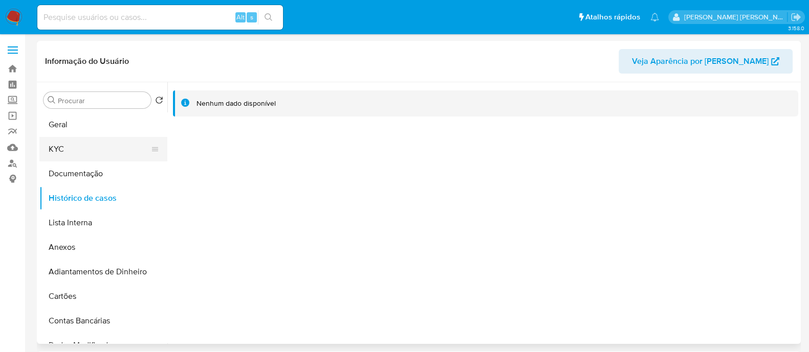
click at [82, 140] on button "KYC" at bounding box center [99, 149] width 120 height 25
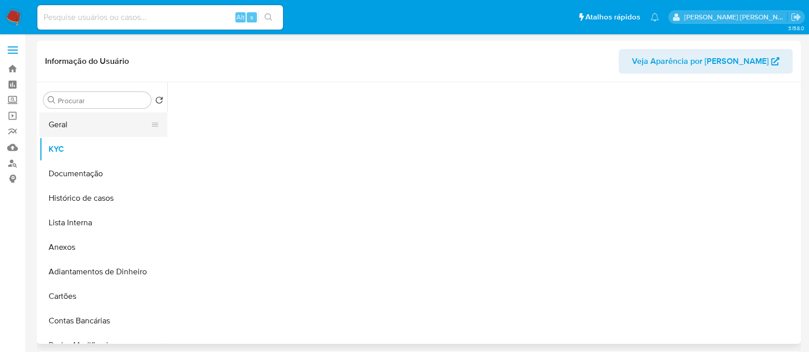
click at [87, 118] on button "Geral" at bounding box center [99, 125] width 120 height 25
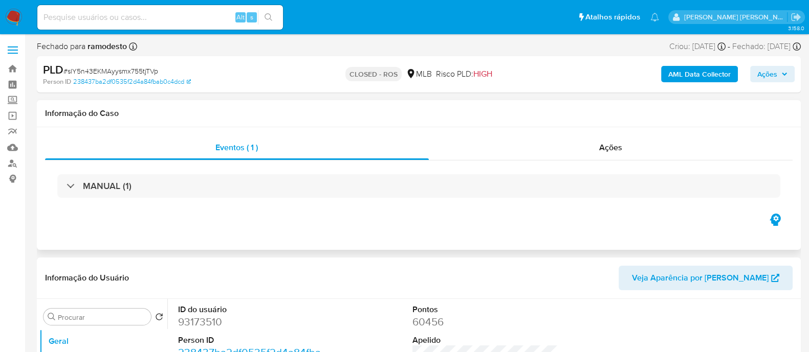
select select "10"
click at [593, 138] on div "Ações" at bounding box center [611, 148] width 364 height 25
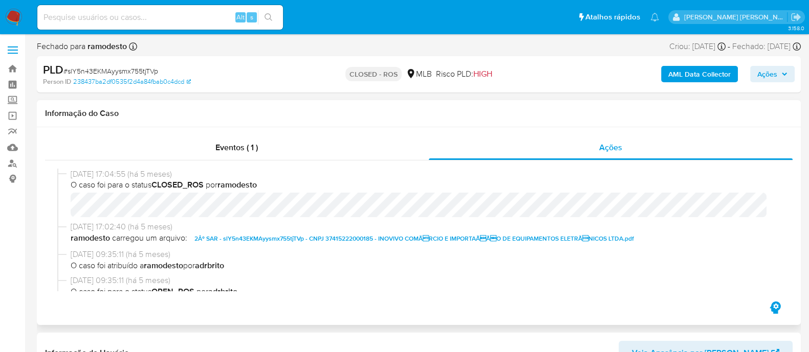
click at [290, 241] on span "2Âº SAR - slY5n43EKMAyysmx755tjTVp - CNPJ 37415222000185 - INOVIVO COMÃRCIO E …" at bounding box center [413, 239] width 439 height 12
click at [179, 102] on div "Informação do Caso" at bounding box center [419, 113] width 764 height 27
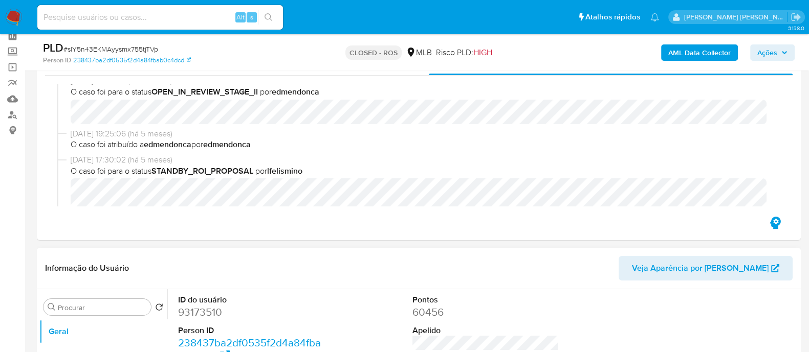
scroll to position [29, 0]
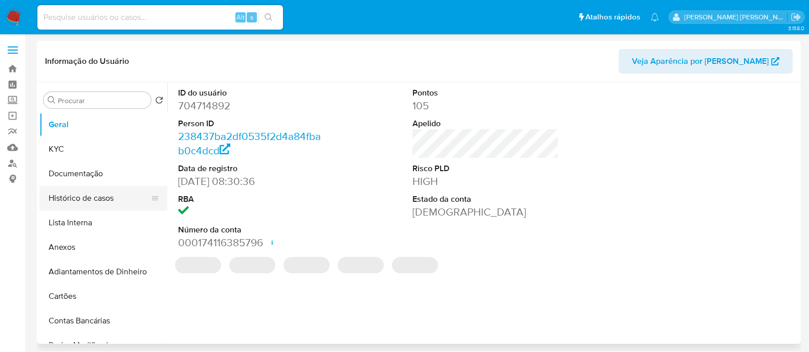
select select "10"
click at [101, 192] on button "Histórico de casos" at bounding box center [99, 198] width 120 height 25
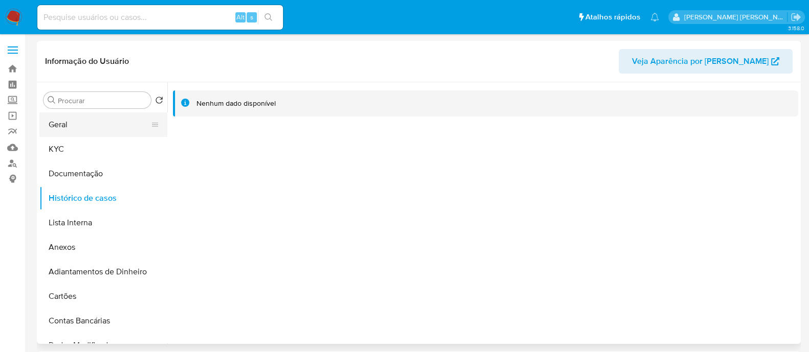
click at [82, 121] on button "Geral" at bounding box center [99, 125] width 120 height 25
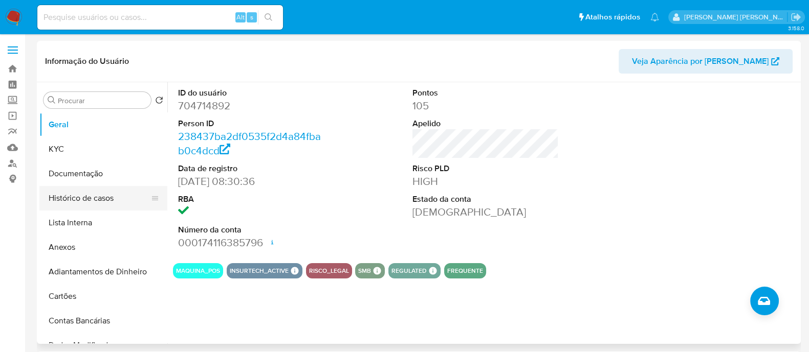
click at [120, 190] on button "Histórico de casos" at bounding box center [99, 198] width 120 height 25
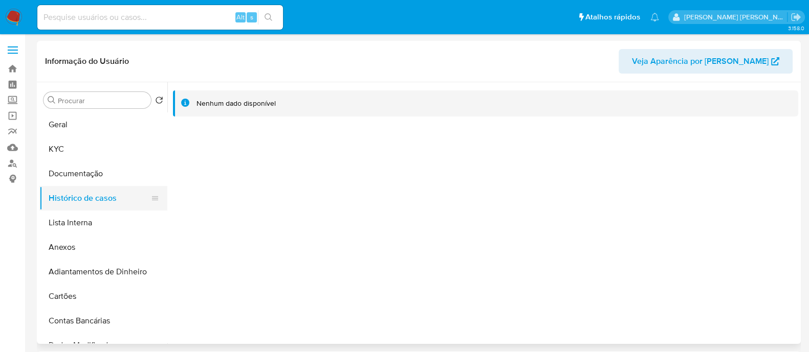
click at [101, 194] on button "Histórico de casos" at bounding box center [99, 198] width 120 height 25
click at [92, 115] on button "Geral" at bounding box center [99, 125] width 120 height 25
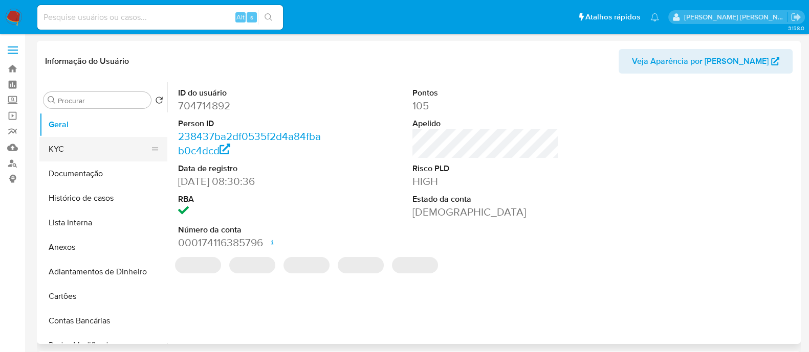
click at [114, 144] on button "KYC" at bounding box center [99, 149] width 120 height 25
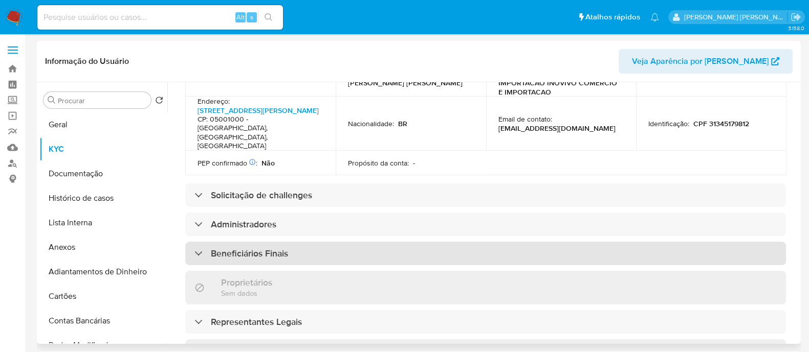
click at [315, 242] on div "Beneficiários Finais" at bounding box center [485, 254] width 600 height 24
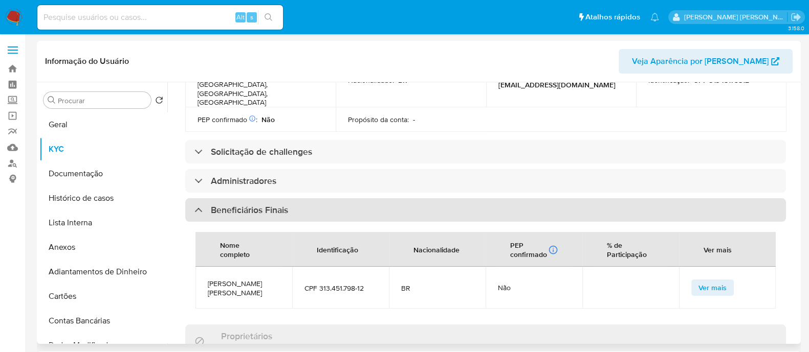
scroll to position [447, 0]
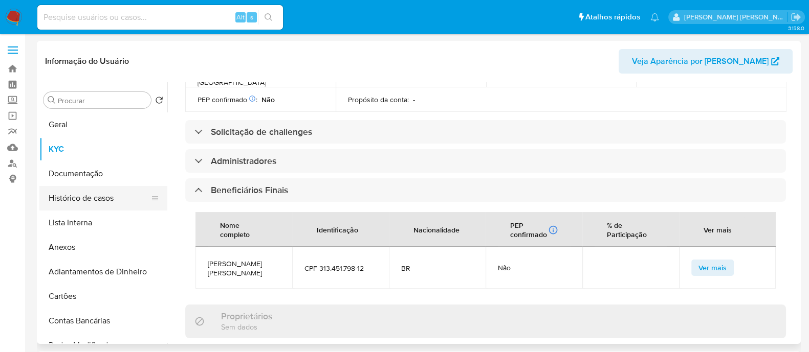
click at [109, 191] on button "Histórico de casos" at bounding box center [99, 198] width 120 height 25
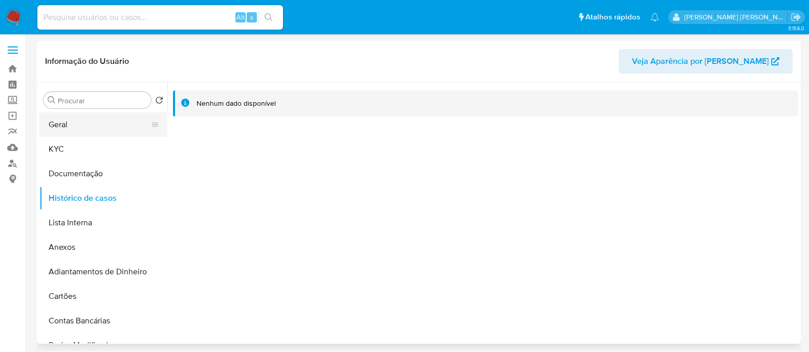
click at [123, 126] on button "Geral" at bounding box center [99, 125] width 120 height 25
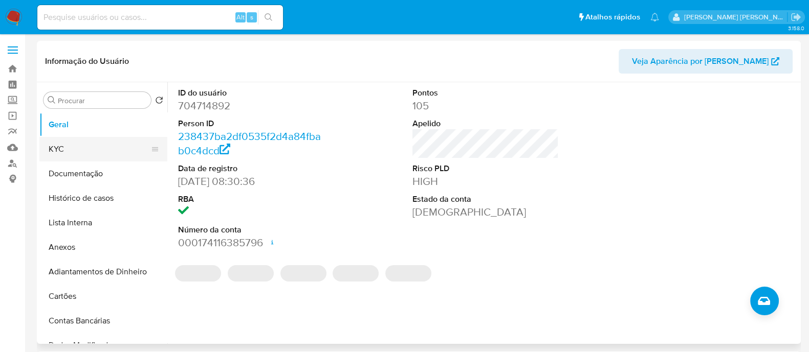
click at [102, 149] on button "KYC" at bounding box center [99, 149] width 120 height 25
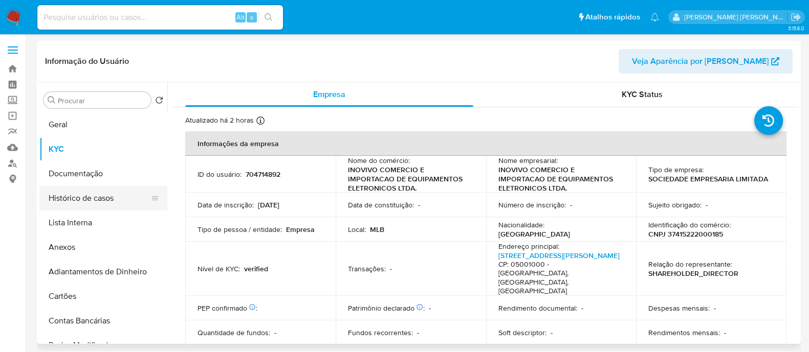
click at [86, 200] on button "Histórico de casos" at bounding box center [99, 198] width 120 height 25
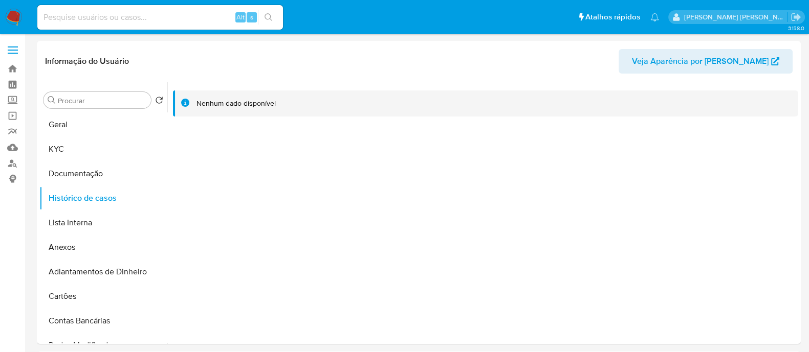
click at [165, 13] on input at bounding box center [159, 17] width 245 height 13
paste input "slY5n43EKMAyysmx755tjTVp"
type input "slY5n43EKMAyysmx755tjTVp"
click at [274, 19] on button "search-icon" at bounding box center [268, 17] width 21 height 14
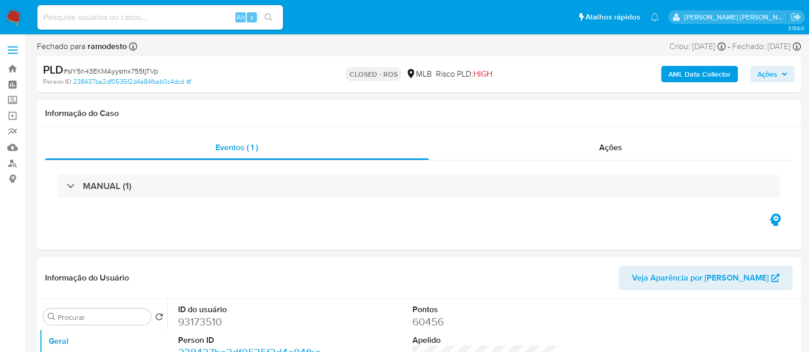
select select "10"
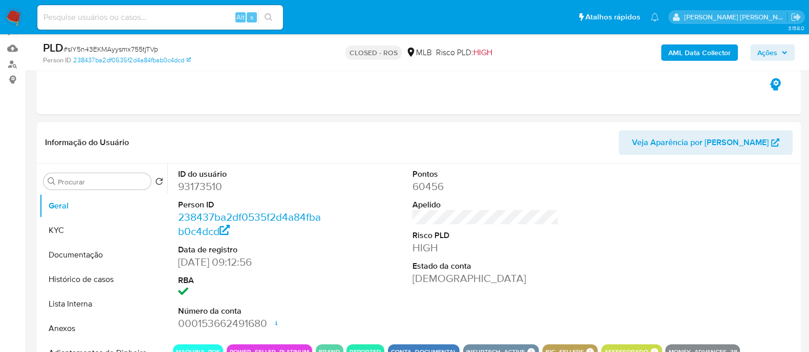
scroll to position [127, 0]
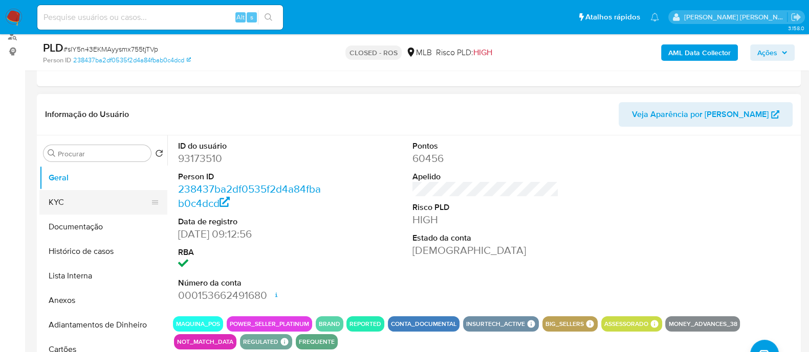
click at [66, 190] on button "KYC" at bounding box center [99, 202] width 120 height 25
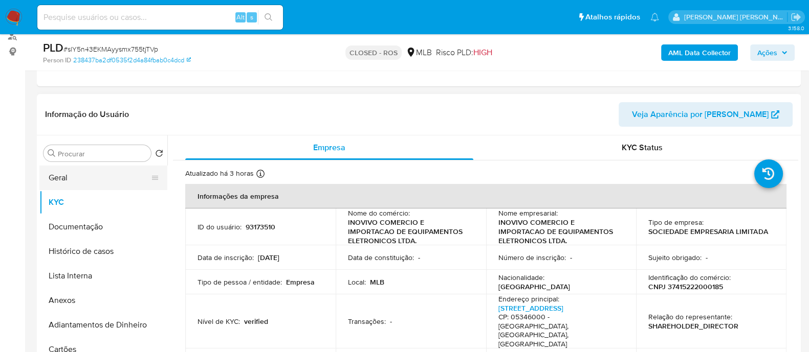
click at [81, 183] on button "Geral" at bounding box center [99, 178] width 120 height 25
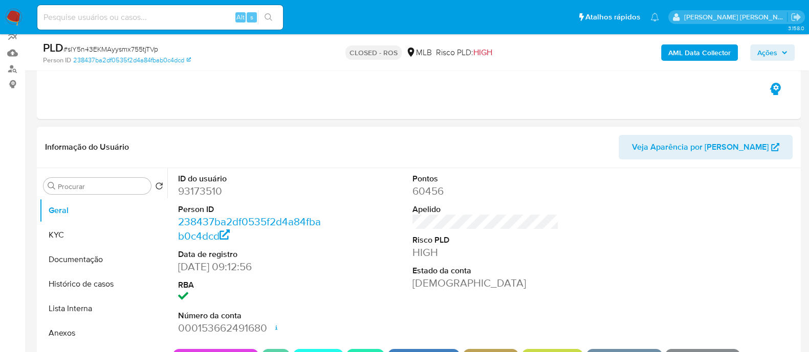
scroll to position [192, 0]
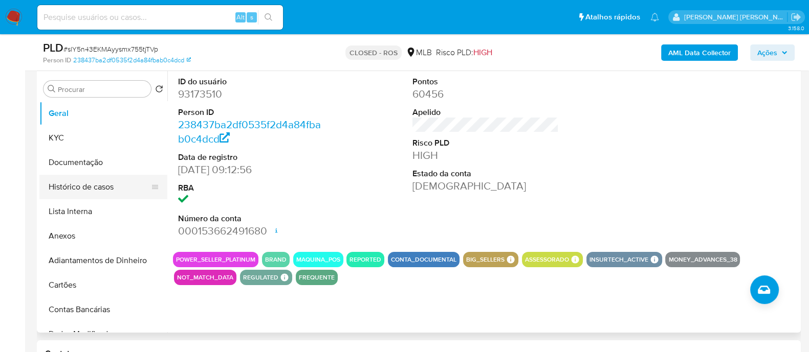
click at [123, 183] on button "Histórico de casos" at bounding box center [99, 187] width 120 height 25
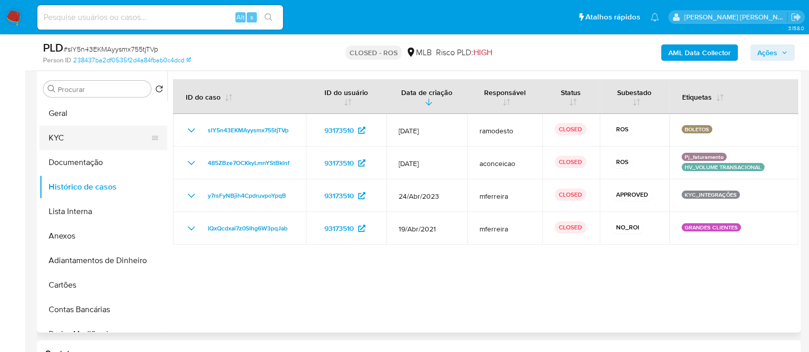
click at [90, 131] on button "KYC" at bounding box center [99, 138] width 120 height 25
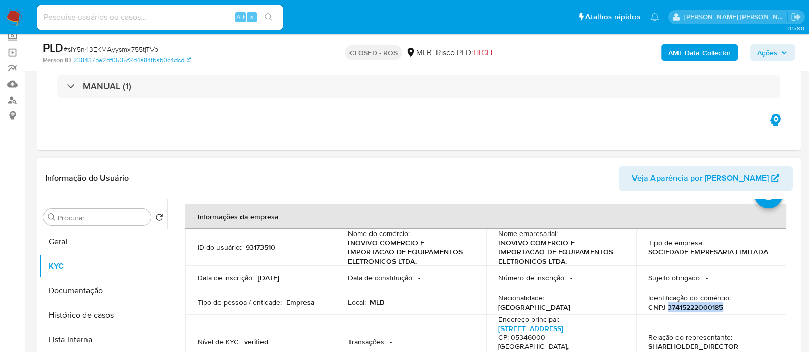
scroll to position [63, 0]
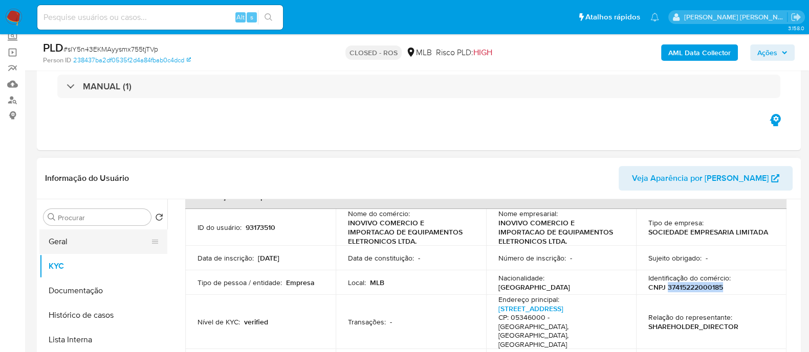
click at [46, 250] on button "Geral" at bounding box center [99, 242] width 120 height 25
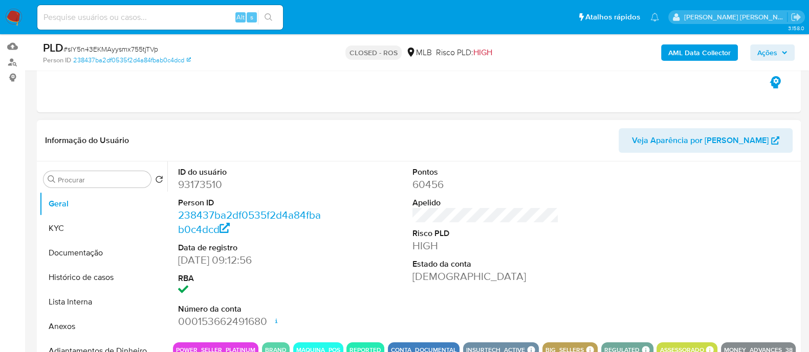
scroll to position [127, 0]
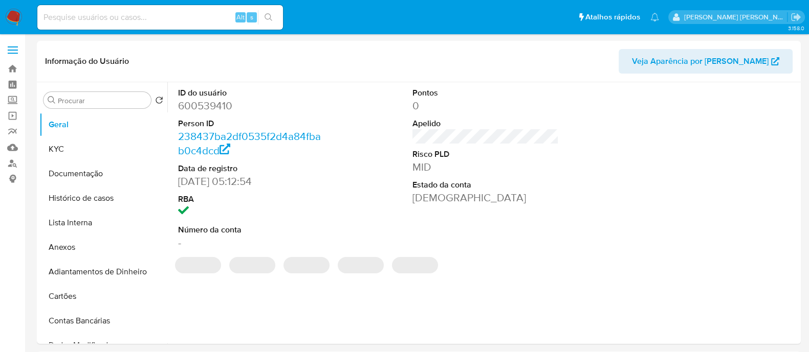
select select "10"
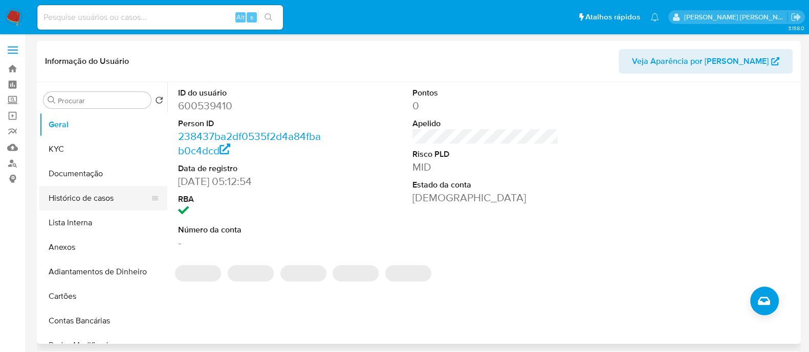
click at [100, 197] on button "Histórico de casos" at bounding box center [99, 198] width 120 height 25
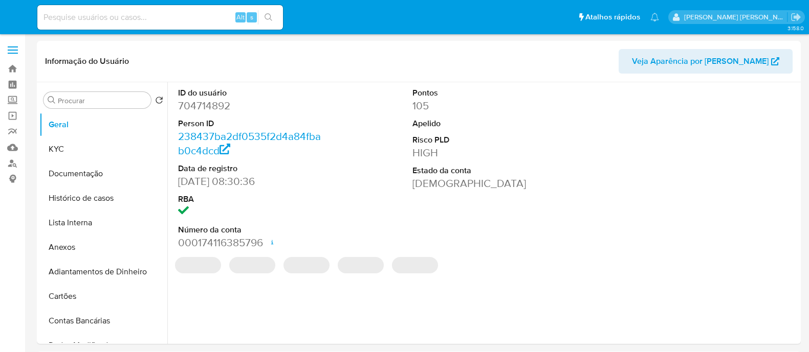
select select "10"
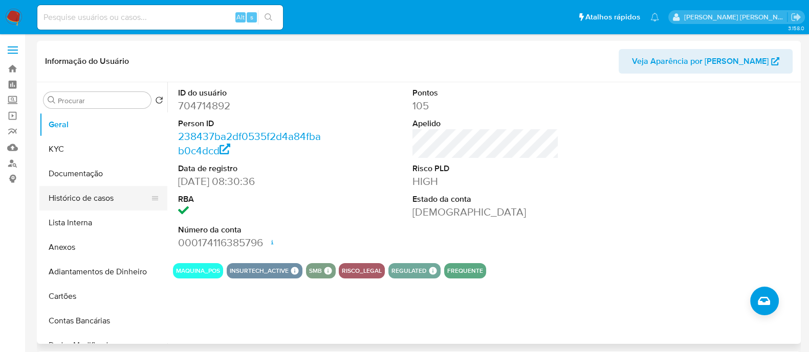
click at [105, 188] on button "Histórico de casos" at bounding box center [99, 198] width 120 height 25
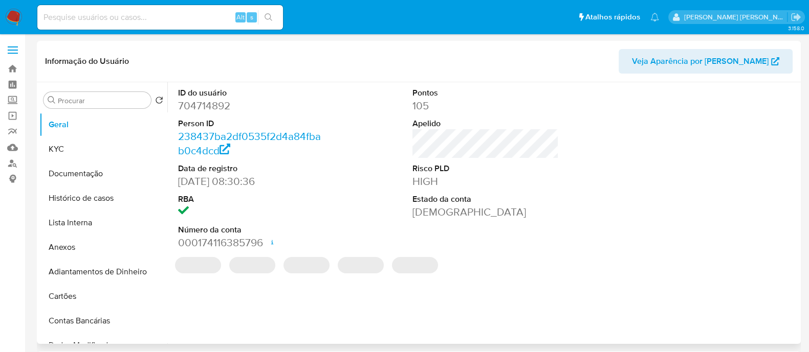
select select "10"
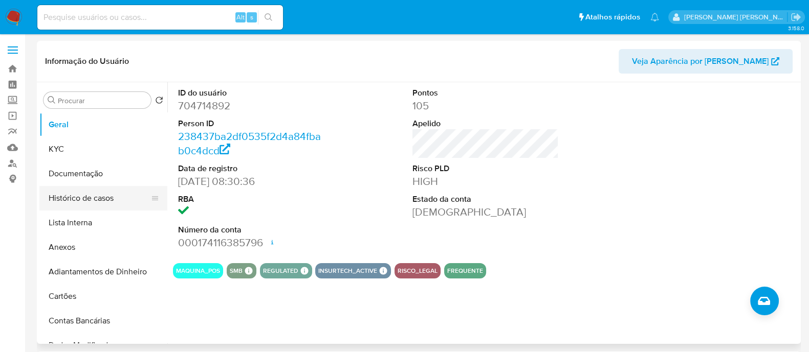
click at [125, 203] on button "Histórico de casos" at bounding box center [99, 198] width 120 height 25
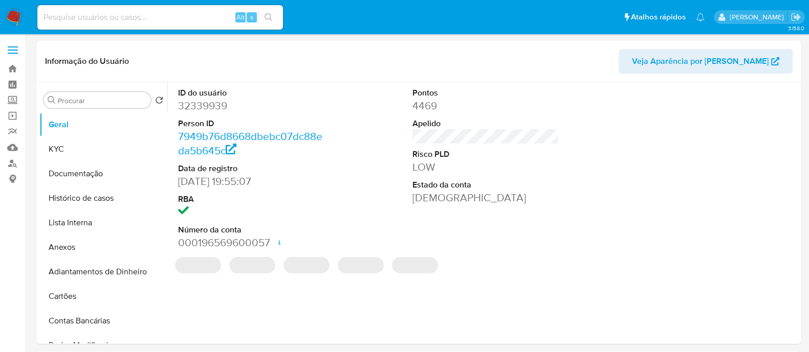
select select "10"
drag, startPoint x: 12, startPoint y: 161, endPoint x: 18, endPoint y: 158, distance: 6.9
click at [12, 161] on link "Localizador de pessoas" at bounding box center [61, 163] width 122 height 16
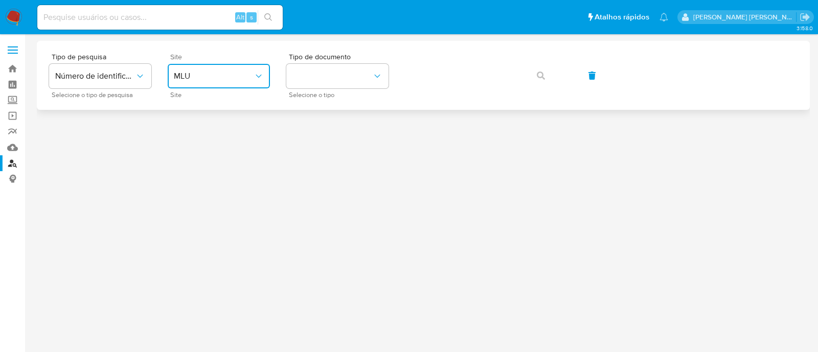
click at [220, 75] on span "MLU" at bounding box center [214, 76] width 80 height 10
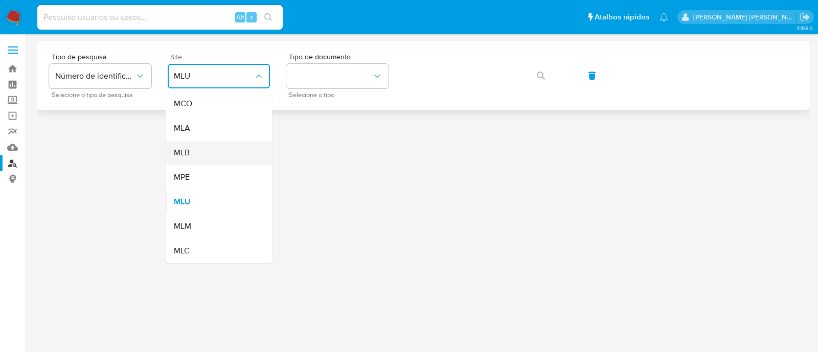
click at [216, 149] on div "MLB" at bounding box center [216, 153] width 84 height 25
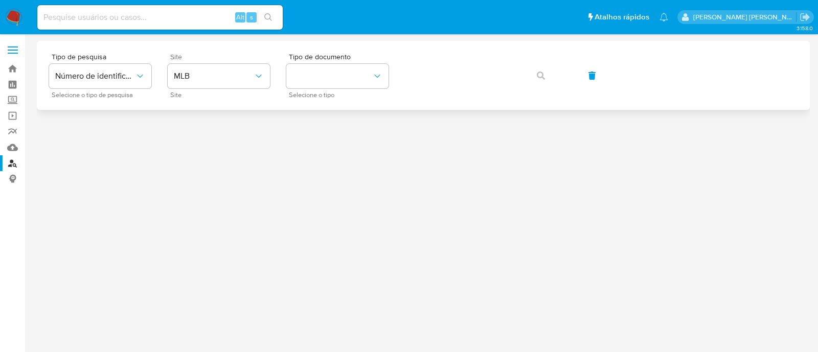
click at [398, 66] on div "Tipo de pesquisa Número de identificação Selecione o tipo de pesquisa Site MLB …" at bounding box center [423, 75] width 749 height 44
click at [347, 81] on button "identificationType" at bounding box center [337, 76] width 102 height 25
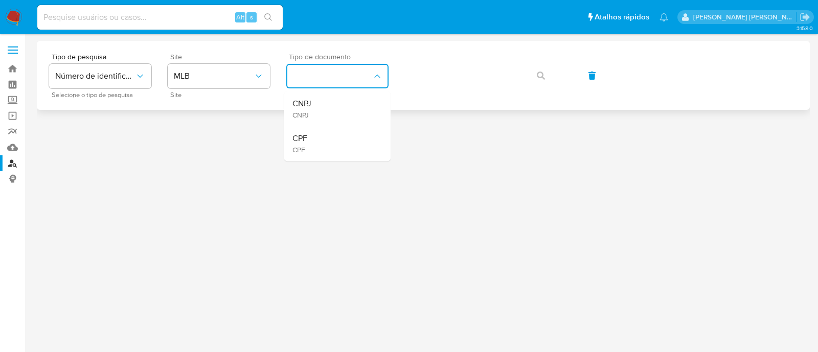
click at [337, 102] on div "CNPJ CNPJ" at bounding box center [335, 109] width 84 height 35
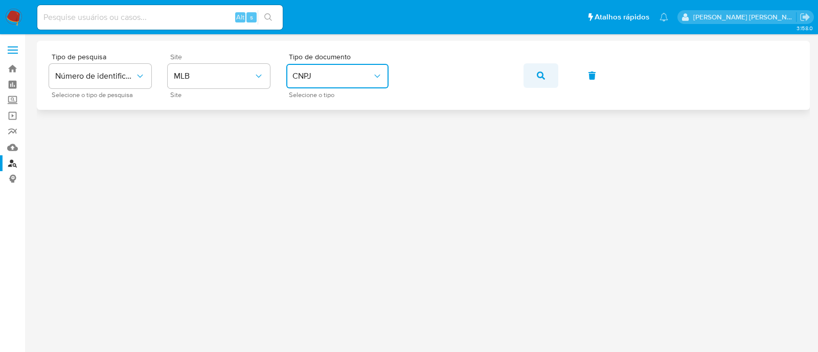
click at [551, 77] on button "button" at bounding box center [541, 75] width 35 height 25
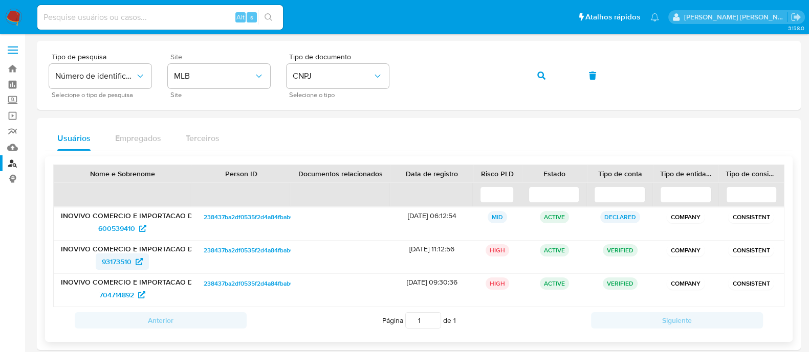
click at [123, 259] on span "93173510" at bounding box center [117, 262] width 30 height 16
click at [547, 73] on button "button" at bounding box center [541, 75] width 35 height 25
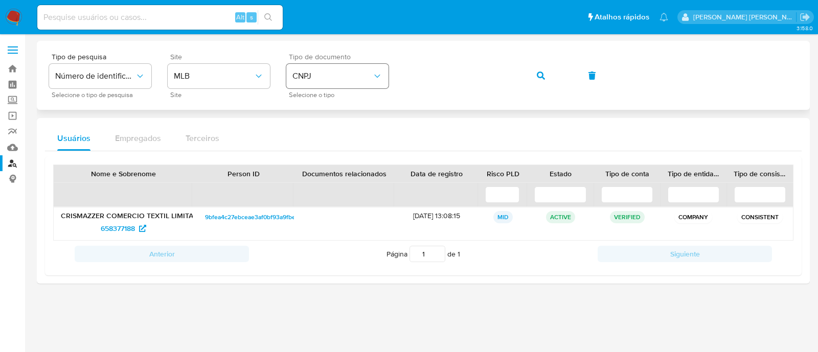
drag, startPoint x: 410, startPoint y: 55, endPoint x: 383, endPoint y: 69, distance: 30.9
click at [383, 70] on button "CNPJ" at bounding box center [337, 76] width 102 height 25
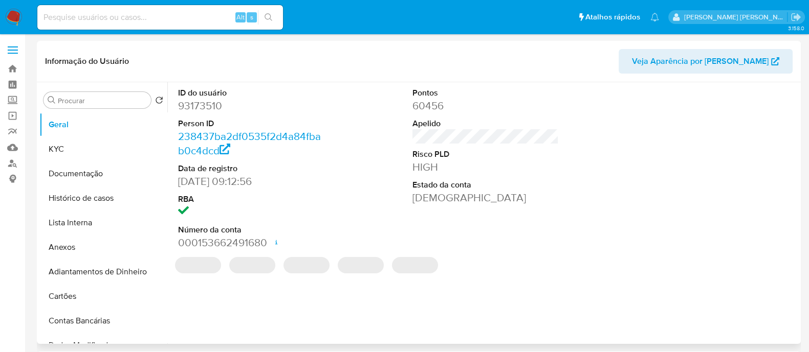
select select "10"
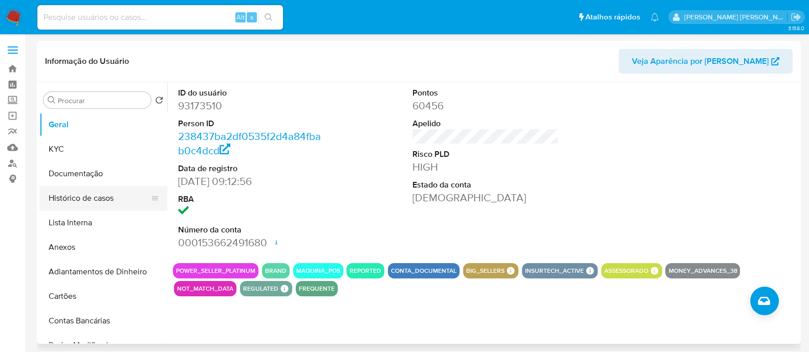
click at [113, 195] on button "Histórico de casos" at bounding box center [99, 198] width 120 height 25
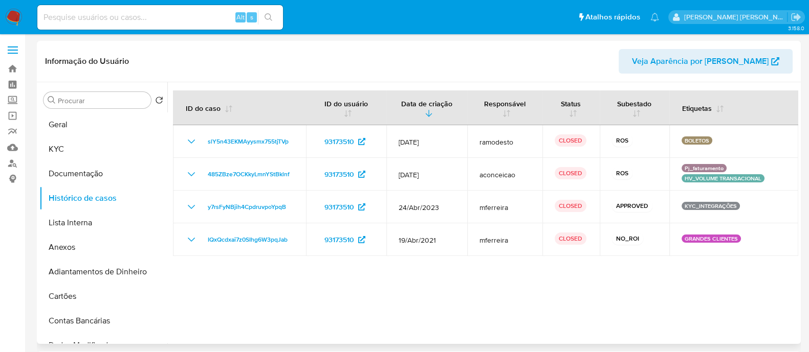
click at [537, 300] on div at bounding box center [482, 213] width 631 height 262
click at [74, 122] on button "Geral" at bounding box center [99, 125] width 120 height 25
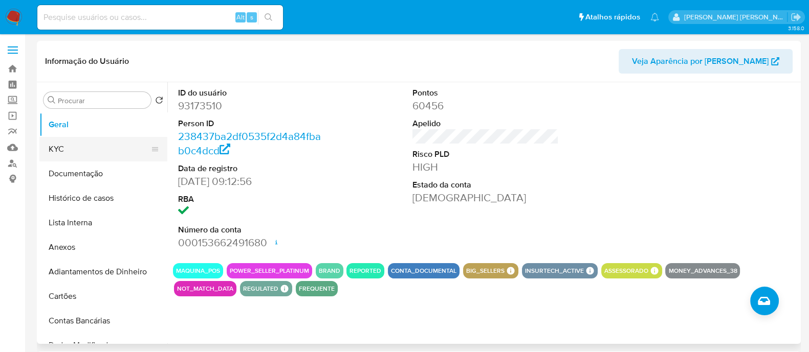
click at [86, 140] on button "KYC" at bounding box center [99, 149] width 120 height 25
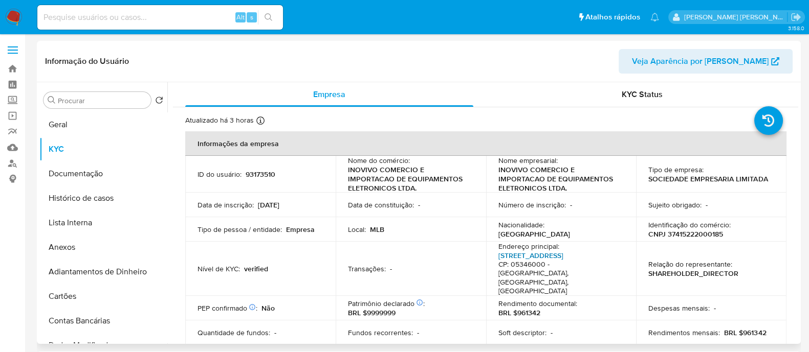
click at [537, 255] on link "Avenida Jaguaré 818, Jaguaré" at bounding box center [530, 256] width 65 height 10
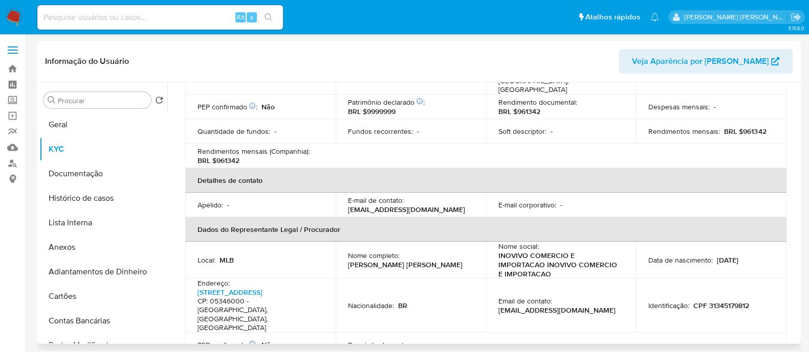
scroll to position [320, 0]
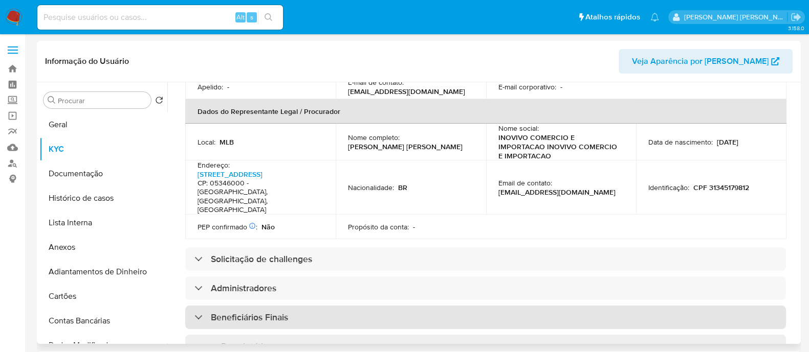
click at [312, 306] on div "Beneficiários Finais" at bounding box center [485, 318] width 600 height 24
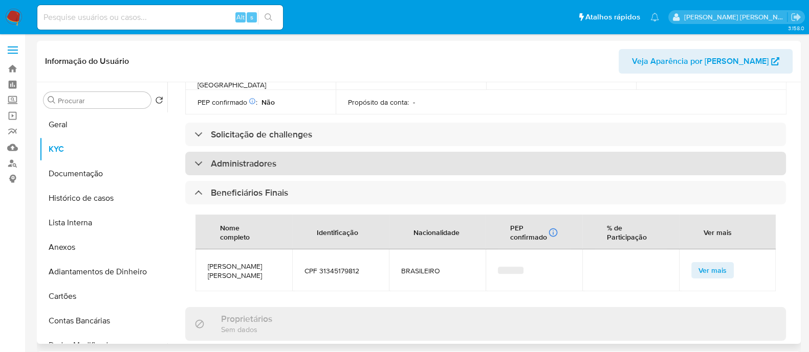
scroll to position [447, 0]
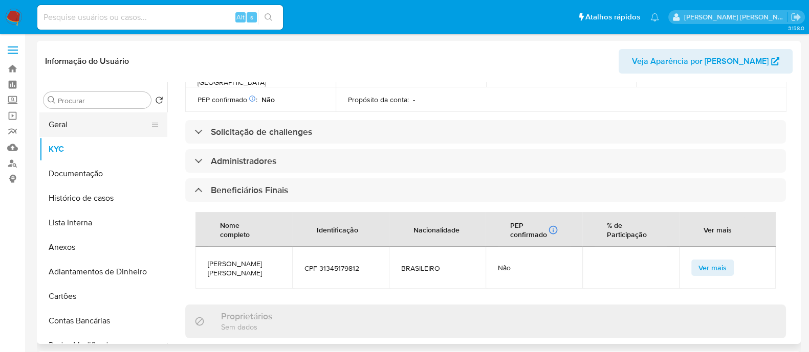
click at [72, 133] on button "Geral" at bounding box center [99, 125] width 120 height 25
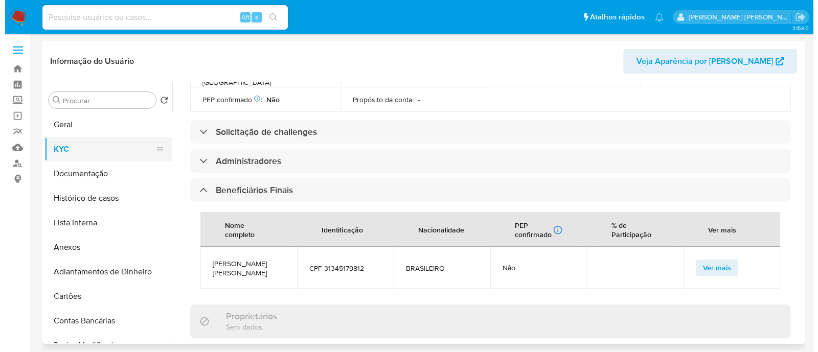
scroll to position [0, 0]
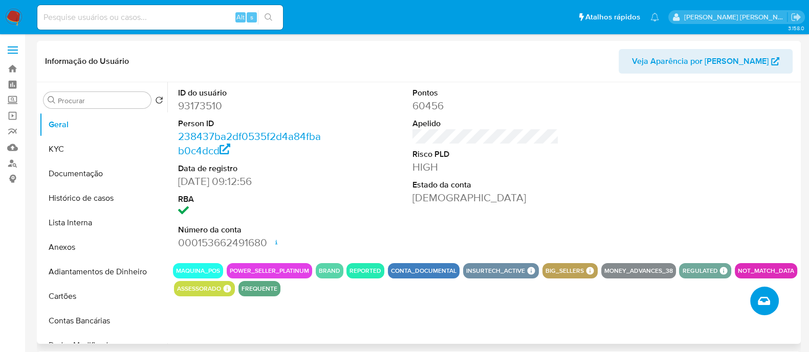
click at [767, 294] on button "Criar caso manual" at bounding box center [764, 301] width 29 height 29
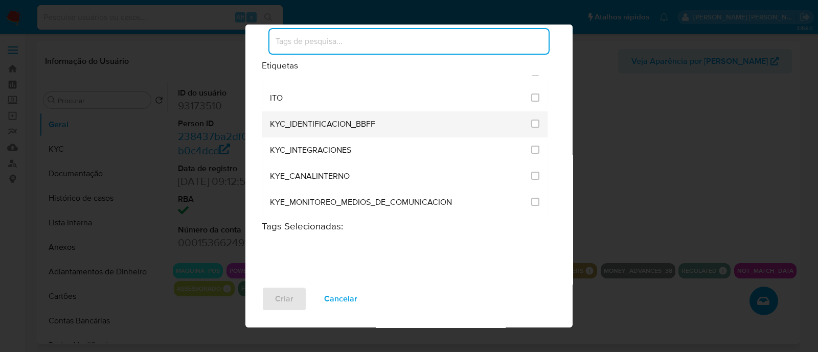
scroll to position [831, 0]
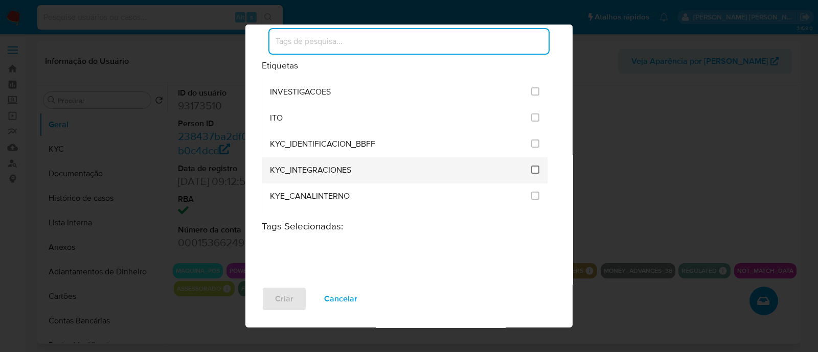
click at [531, 166] on input "2093" at bounding box center [535, 170] width 8 height 8
checkbox input "true"
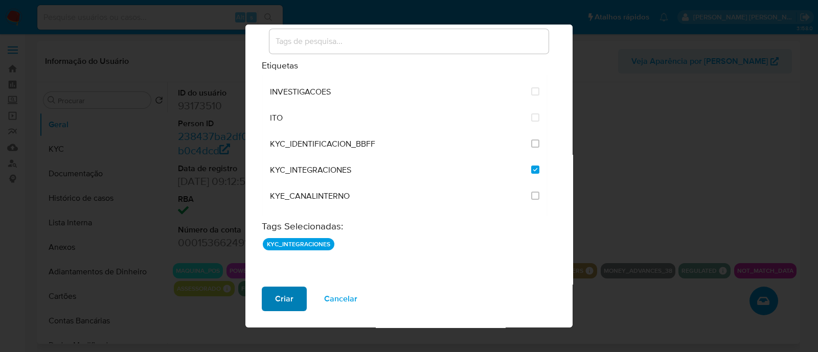
click at [283, 309] on span "Criar" at bounding box center [284, 299] width 18 height 23
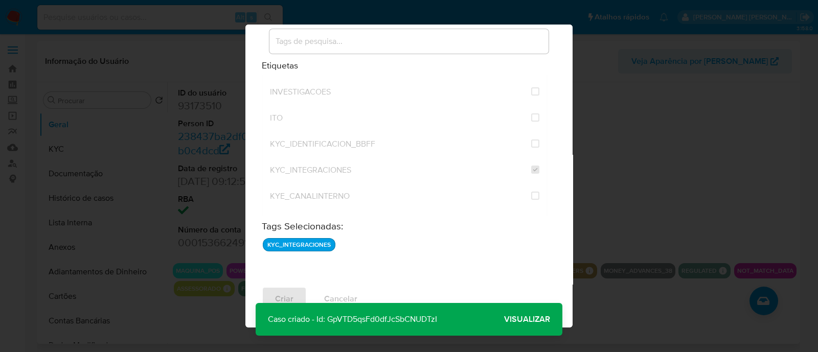
click at [505, 320] on span "Visualizar" at bounding box center [527, 320] width 46 height 0
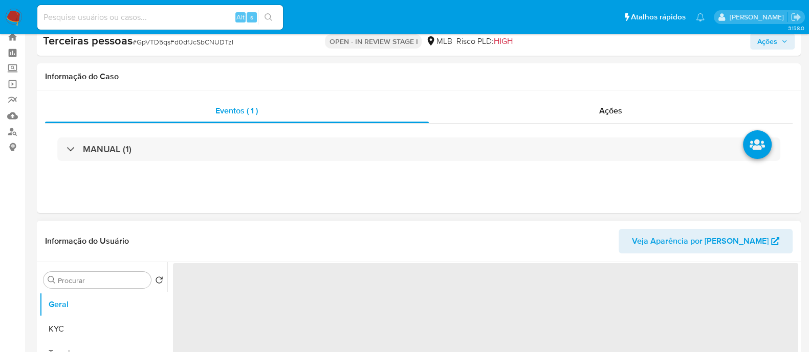
scroll to position [127, 0]
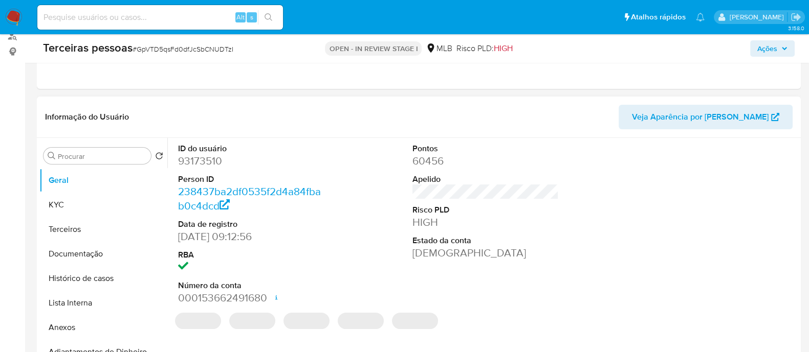
select select "10"
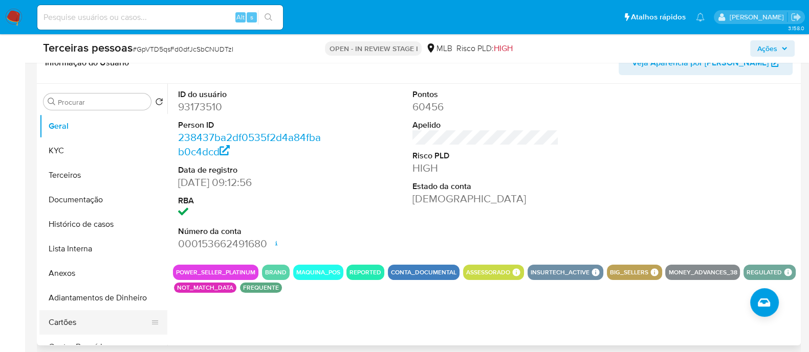
scroll to position [255, 0]
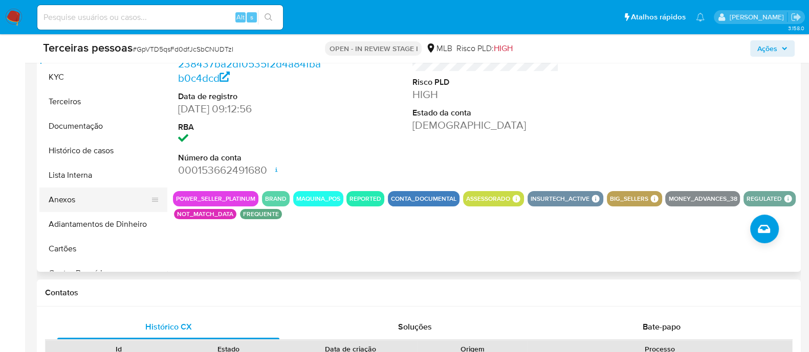
click at [76, 195] on button "Anexos" at bounding box center [99, 200] width 120 height 25
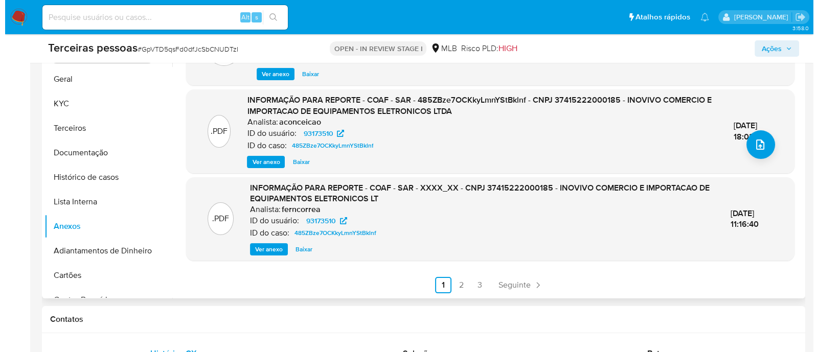
scroll to position [320, 0]
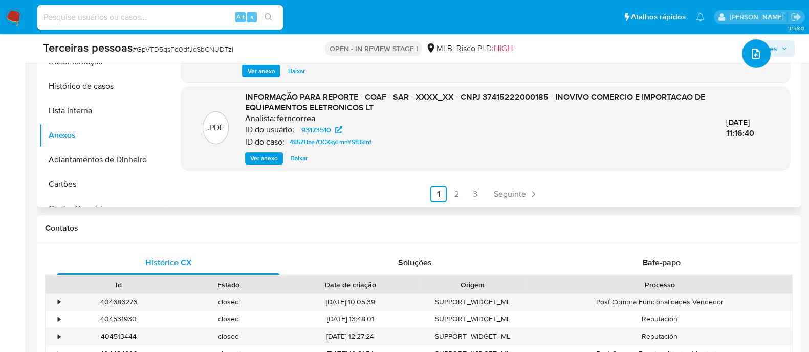
click at [752, 63] on button "upload-file" at bounding box center [756, 53] width 29 height 29
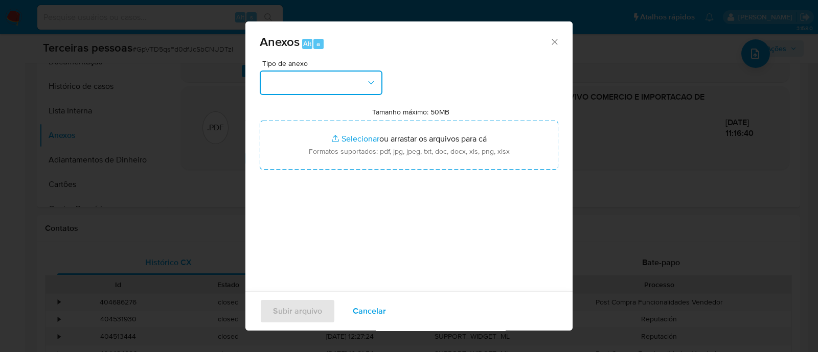
click at [311, 86] on button "button" at bounding box center [321, 83] width 123 height 25
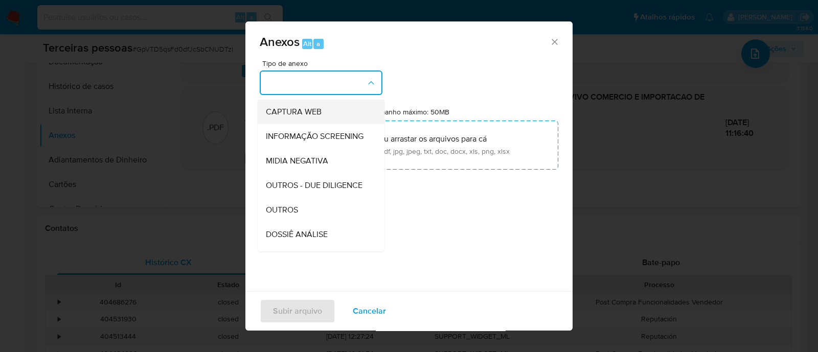
scroll to position [158, 0]
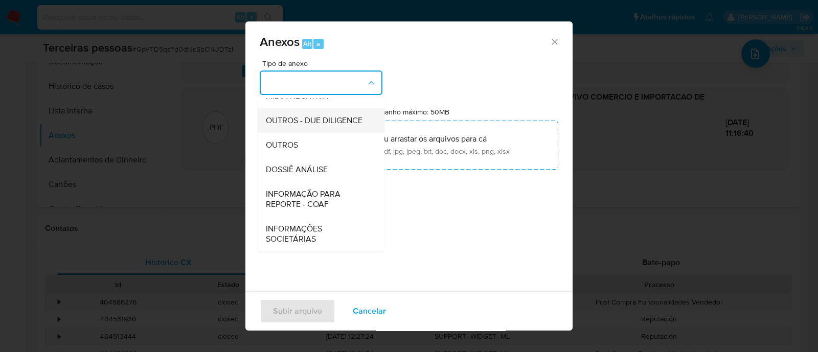
click at [318, 118] on span "OUTROS - DUE DILIGENCE" at bounding box center [314, 121] width 97 height 10
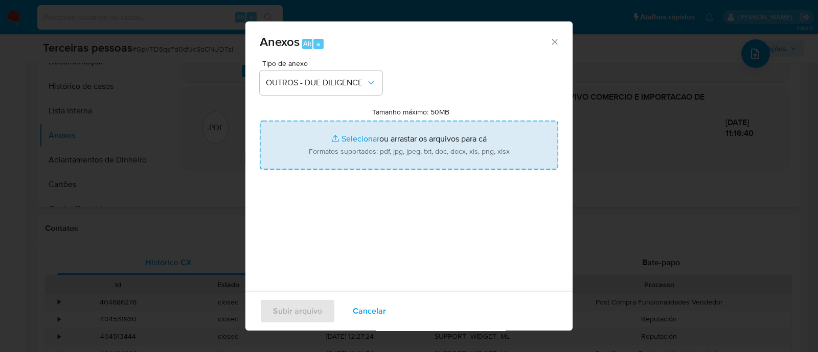
click at [341, 137] on input "Tamanho máximo: 50MB Selecionar arquivos" at bounding box center [409, 145] width 299 height 49
type input "C:\fakepath\Carta de autorização de uso de marca - HUAWEI (4) (1) (1).pdf"
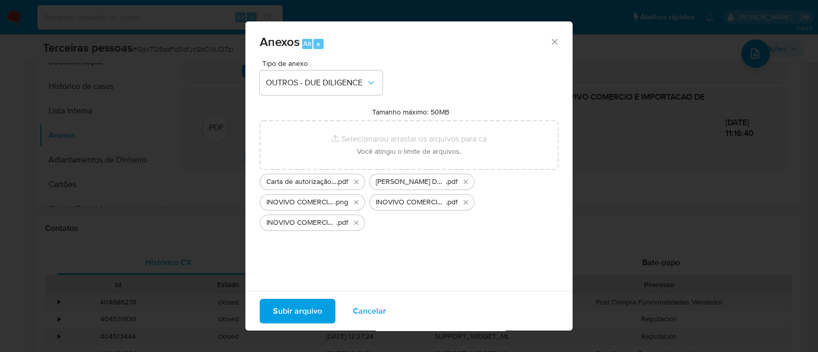
click at [307, 319] on span "Subir arquivo" at bounding box center [297, 311] width 49 height 23
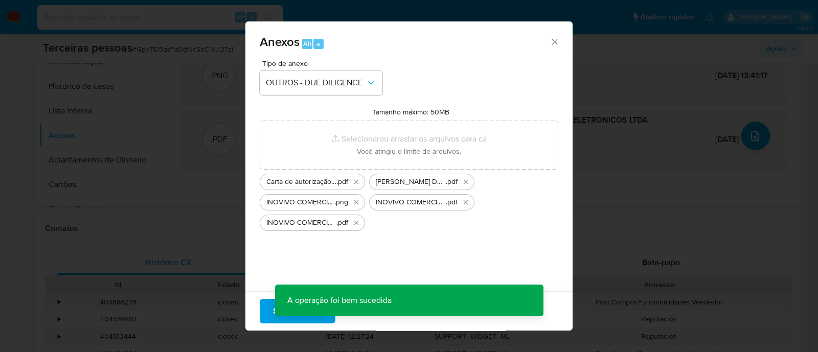
scroll to position [37, 0]
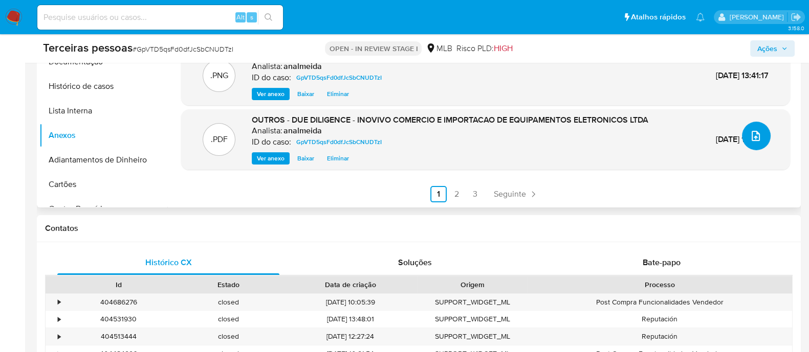
click at [764, 136] on button "upload-file" at bounding box center [756, 136] width 29 height 29
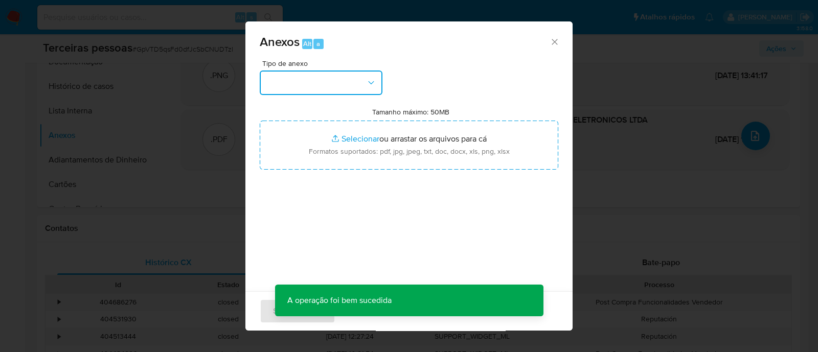
click at [352, 80] on button "button" at bounding box center [321, 83] width 123 height 25
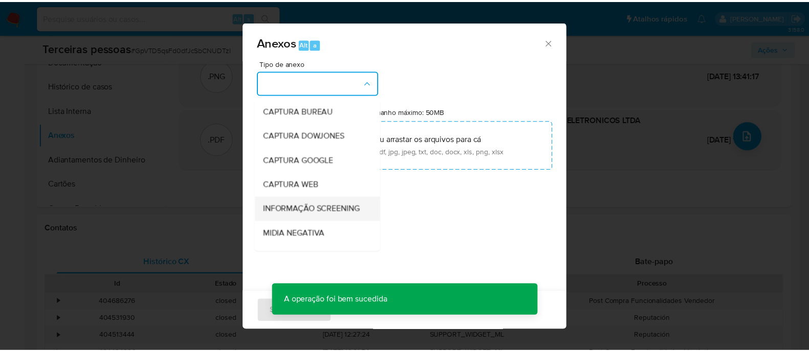
scroll to position [158, 0]
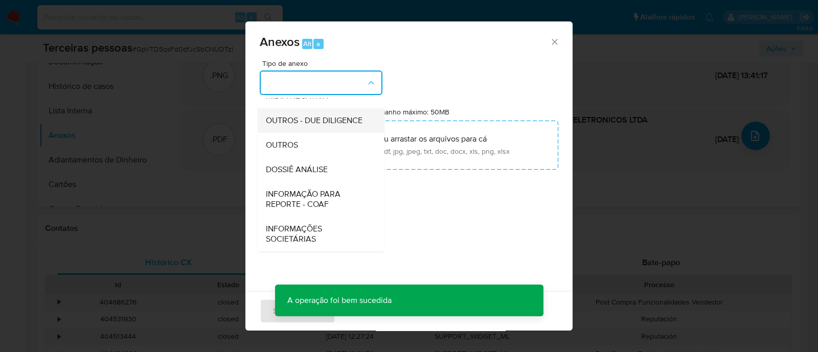
click at [334, 116] on span "OUTROS - DUE DILIGENCE" at bounding box center [314, 121] width 97 height 10
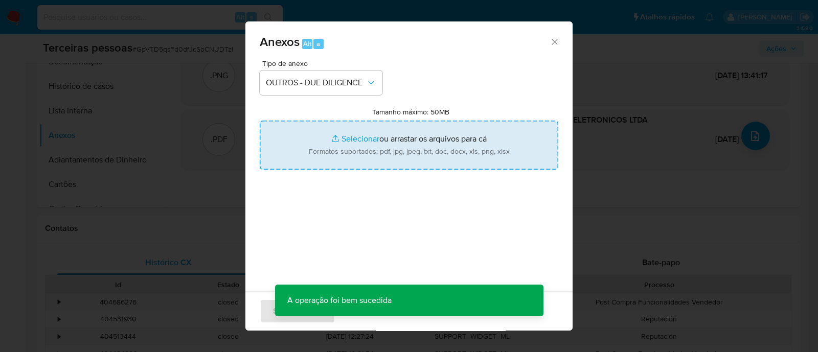
click at [373, 144] on input "Tamanho máximo: 50MB Selecionar arquivos" at bounding box center [409, 145] width 299 height 49
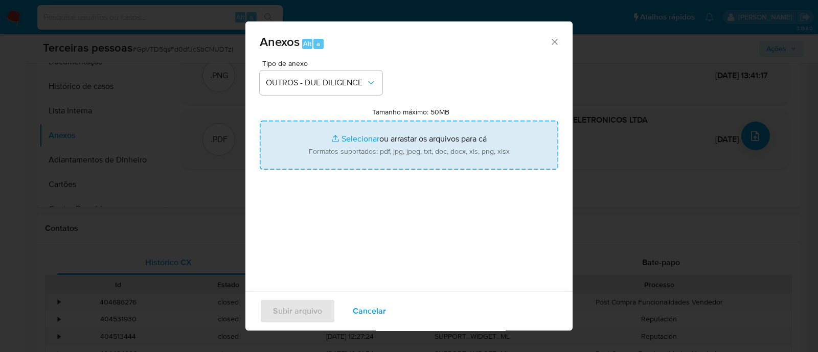
type input "C:\fakepath\INOVIVO COMERCIO E IMPORTACAO DE EQUIPAMENTOS ELETRONICOS LTDA. cnp…"
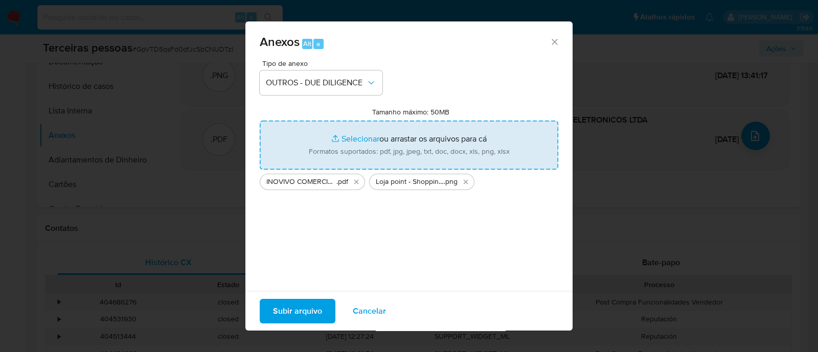
click at [323, 320] on button "Subir arquivo" at bounding box center [298, 311] width 76 height 25
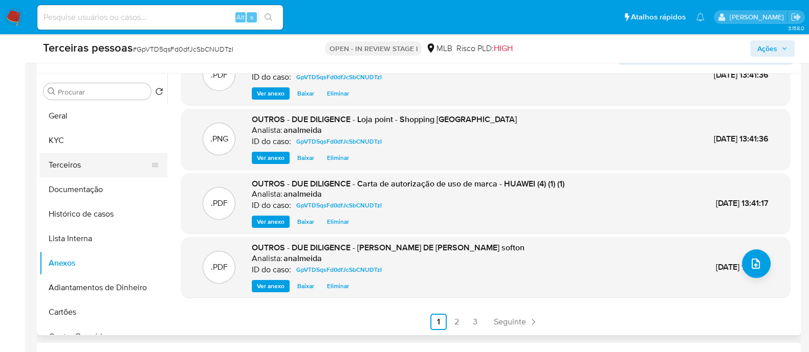
scroll to position [127, 0]
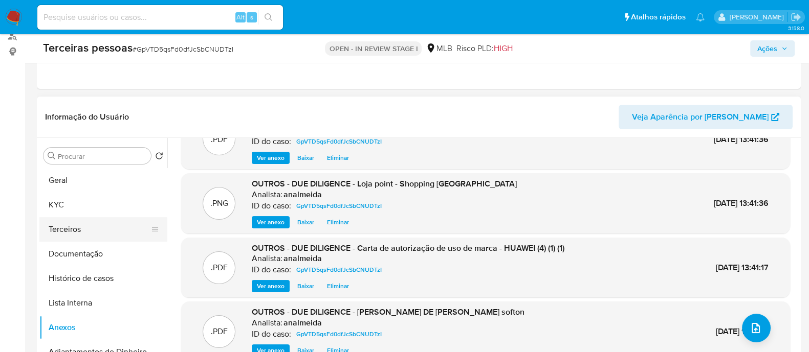
click at [94, 230] on button "Terceiros" at bounding box center [99, 229] width 120 height 25
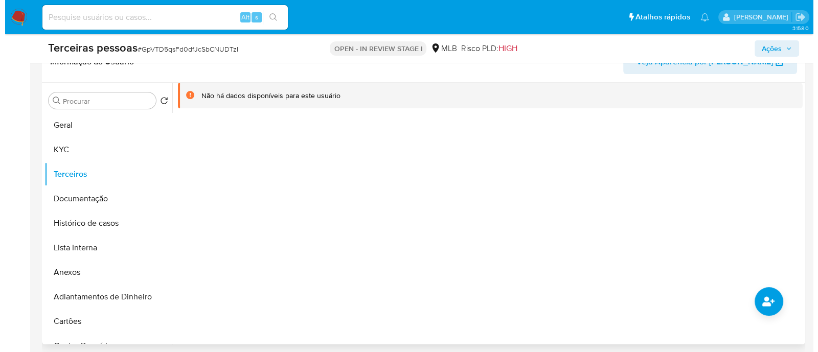
scroll to position [255, 0]
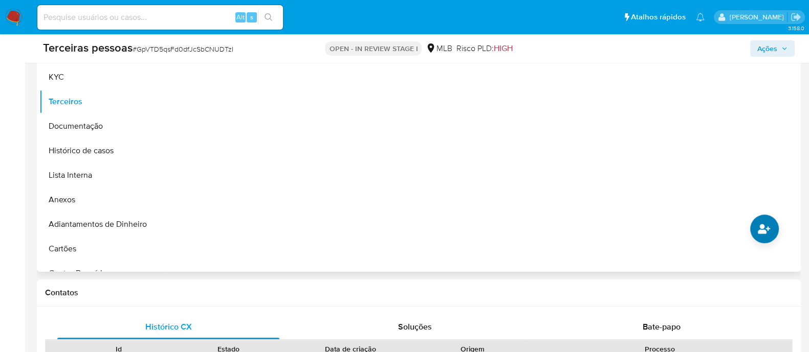
click at [776, 234] on div at bounding box center [482, 141] width 631 height 262
click at [758, 235] on button "common.add_complementary_information" at bounding box center [764, 229] width 29 height 29
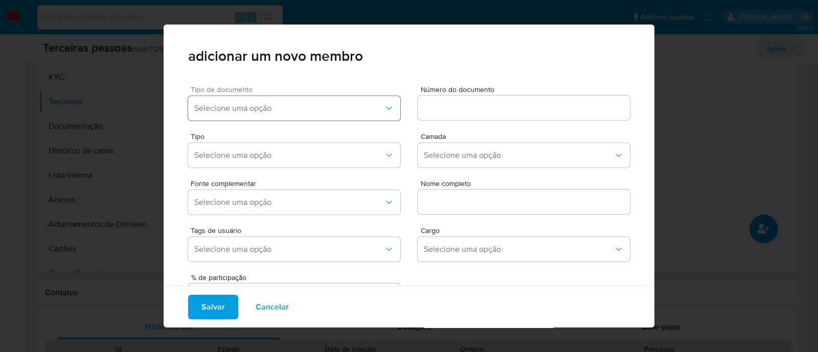
click at [304, 107] on span "Selecione uma opção" at bounding box center [289, 108] width 190 height 10
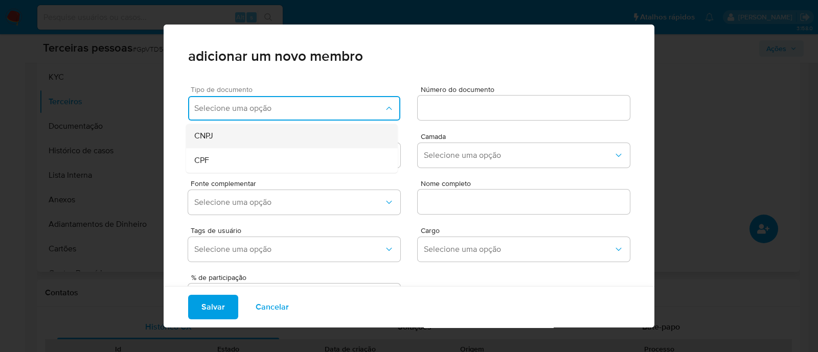
click at [261, 144] on div "CNPJ" at bounding box center [272, 136] width 157 height 25
click at [292, 106] on span "CNPJ" at bounding box center [289, 108] width 190 height 10
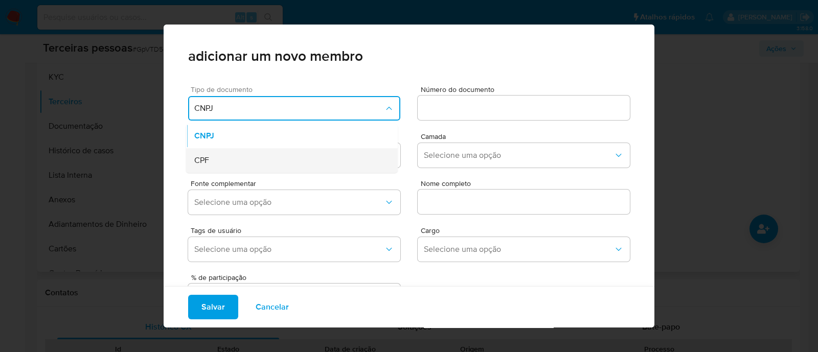
click at [269, 160] on div "CPF" at bounding box center [272, 160] width 157 height 25
click at [491, 107] on input at bounding box center [524, 107] width 212 height 13
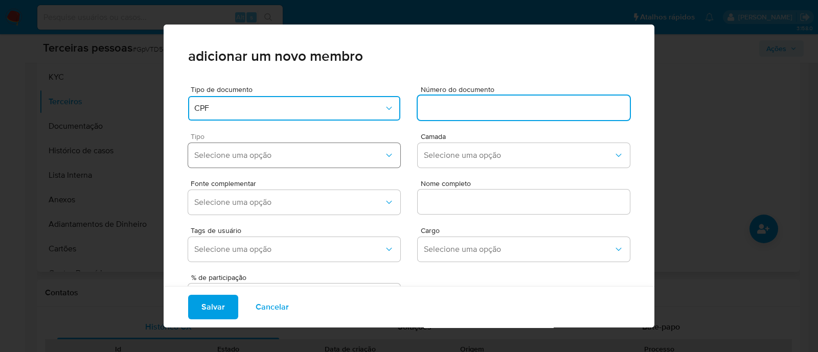
click at [360, 144] on button "Selecione uma opção" at bounding box center [294, 155] width 212 height 25
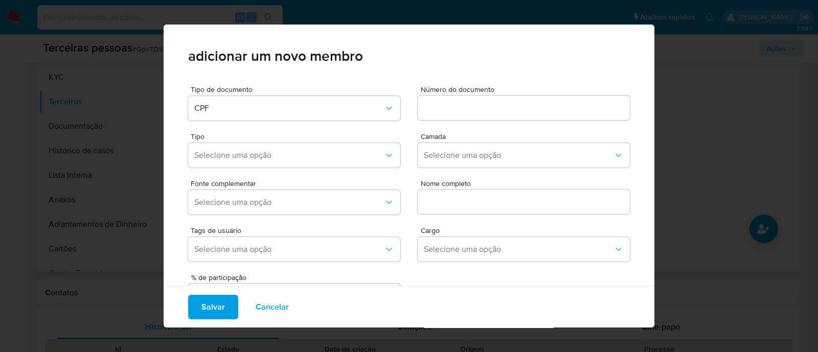
drag, startPoint x: 465, startPoint y: 103, endPoint x: 408, endPoint y: 124, distance: 60.3
click at [465, 103] on input at bounding box center [524, 107] width 212 height 13
click at [435, 103] on input at bounding box center [524, 107] width 212 height 13
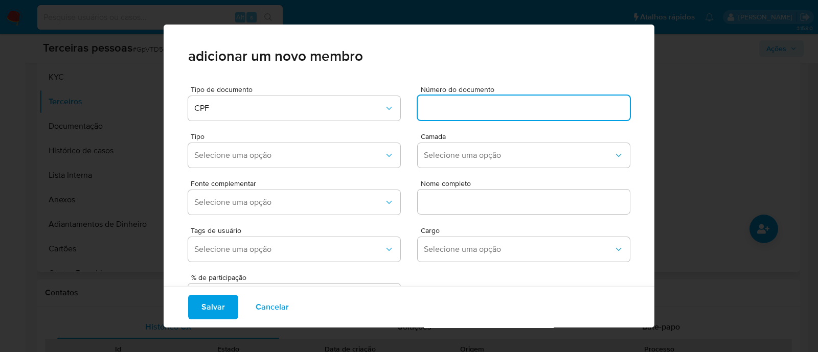
click at [365, 73] on div "adicionar um novo membro" at bounding box center [409, 51] width 491 height 53
click at [435, 105] on input at bounding box center [524, 107] width 212 height 13
click at [502, 190] on div at bounding box center [524, 202] width 212 height 25
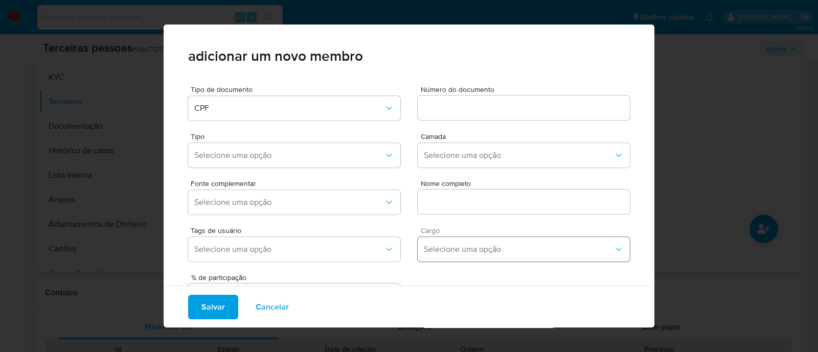
click at [521, 261] on button "Selecione uma opção" at bounding box center [524, 249] width 212 height 25
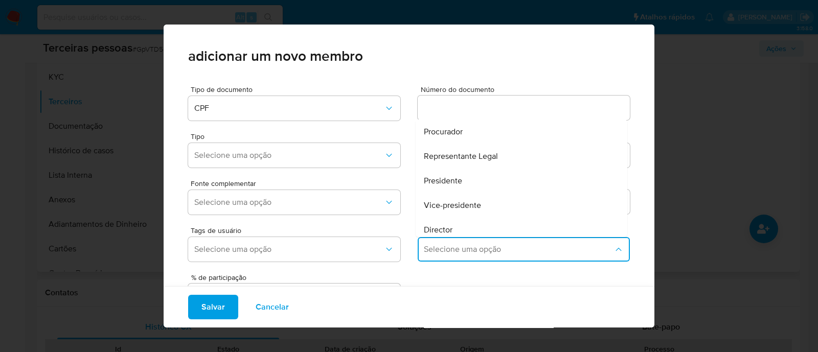
click at [479, 68] on div "adicionar um novo membro" at bounding box center [409, 51] width 491 height 53
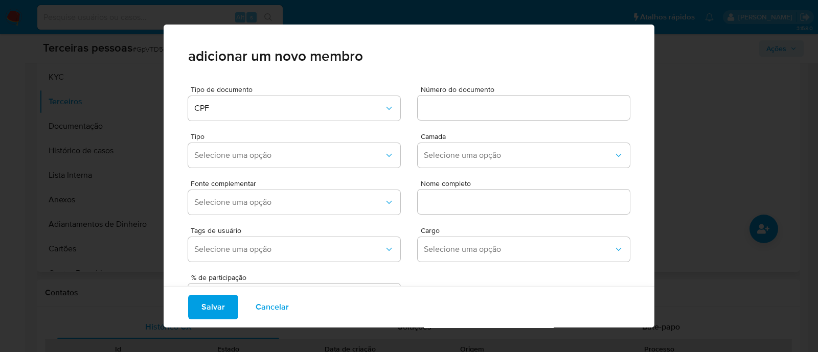
click at [477, 110] on input at bounding box center [524, 107] width 212 height 13
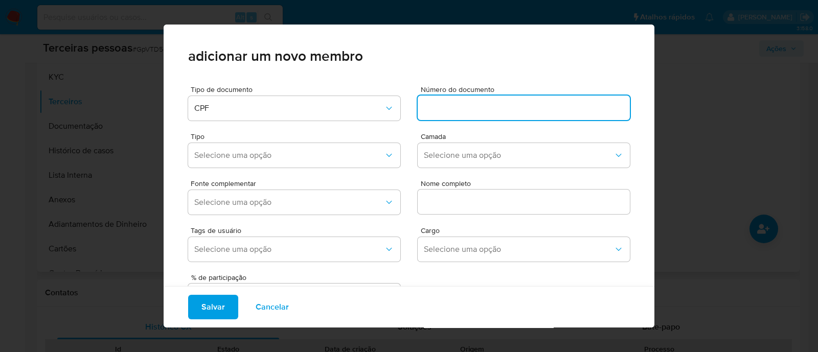
click at [477, 110] on input at bounding box center [524, 107] width 212 height 13
paste input ": 313.451.798-12"
drag, startPoint x: 431, startPoint y: 107, endPoint x: 409, endPoint y: 107, distance: 21.5
click at [409, 107] on div "Tipo de documento CPF Número do documento : 313.451.798-12" at bounding box center [409, 101] width 442 height 47
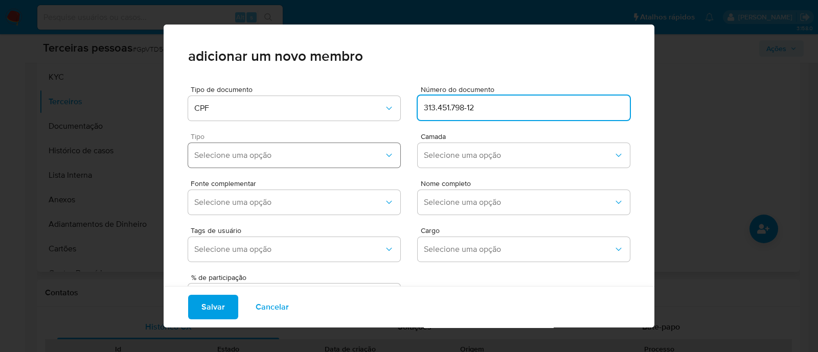
type input "313.451.798-12"
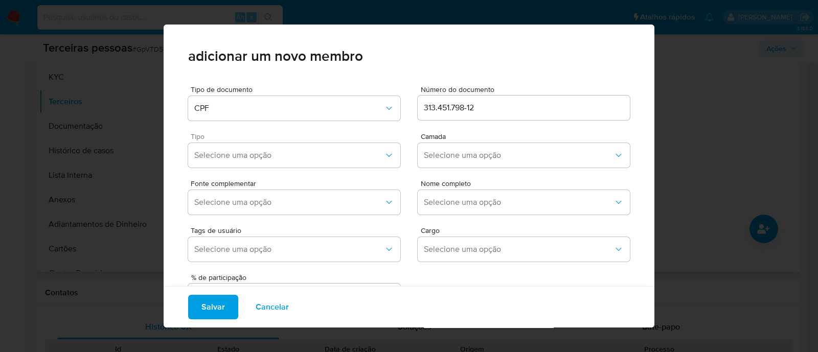
click at [264, 168] on div "Tipo Selecione uma opção" at bounding box center [294, 152] width 212 height 39
click at [273, 160] on span "Selecione uma opção" at bounding box center [289, 155] width 190 height 10
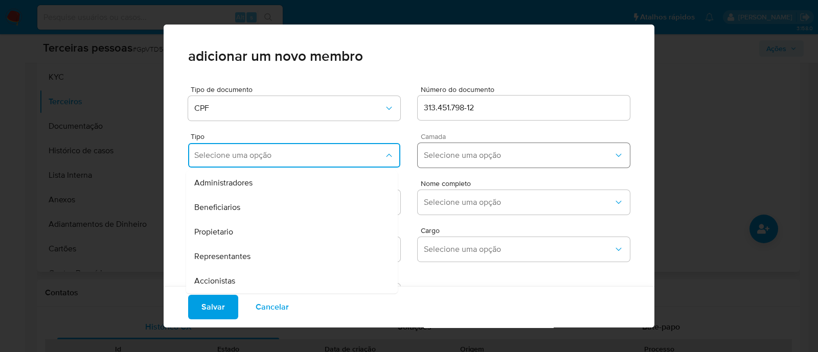
drag, startPoint x: 247, startPoint y: 272, endPoint x: 550, endPoint y: 156, distance: 324.1
click at [247, 272] on div "Accionistas" at bounding box center [272, 281] width 157 height 25
drag, startPoint x: 515, startPoint y: 149, endPoint x: 472, endPoint y: 172, distance: 48.5
click at [514, 149] on button "Selecione uma opção" at bounding box center [524, 155] width 212 height 25
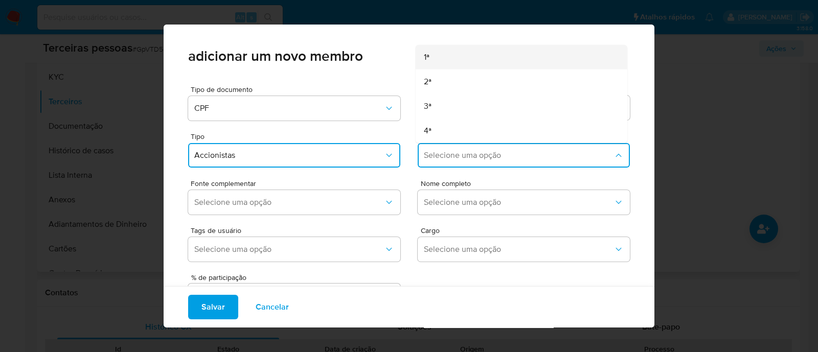
click at [431, 56] on div "1ª" at bounding box center [502, 57] width 157 height 25
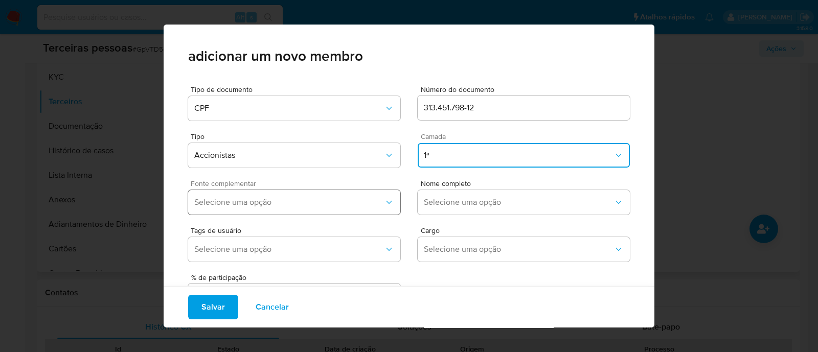
click at [337, 194] on button "Selecione uma opção" at bounding box center [294, 202] width 212 height 25
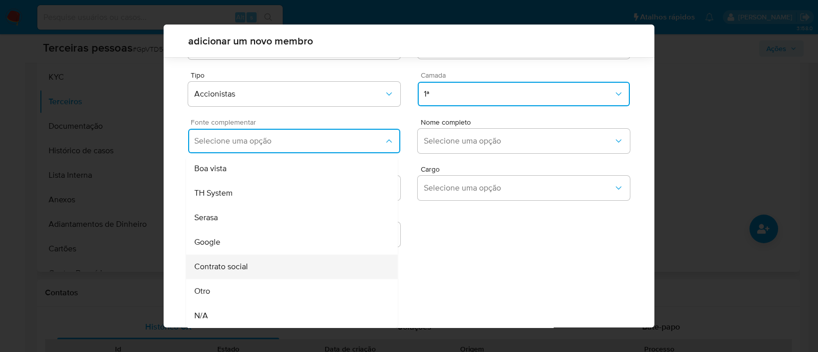
click at [289, 256] on div "Contrato social" at bounding box center [272, 267] width 157 height 25
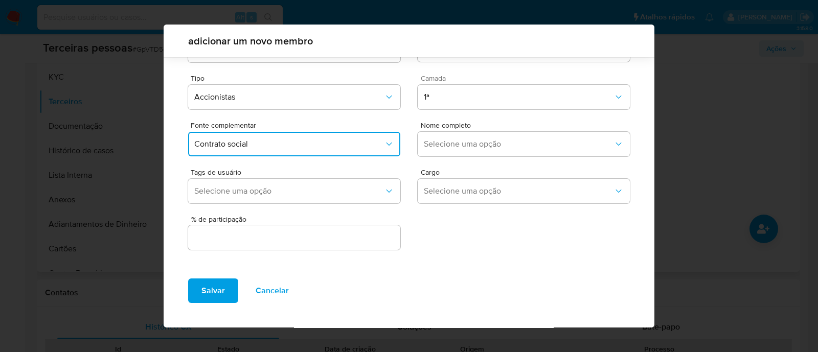
scroll to position [37, 0]
click at [460, 146] on span "Selecione uma opção" at bounding box center [519, 145] width 190 height 10
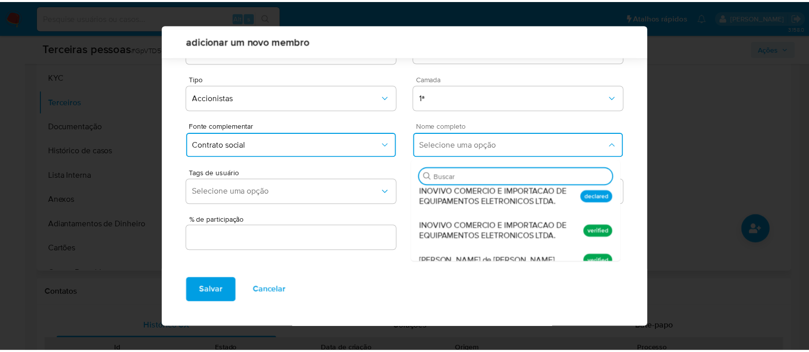
scroll to position [0, 0]
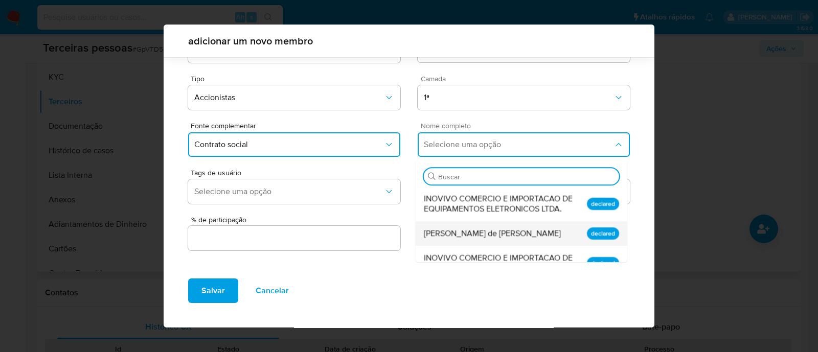
click at [505, 237] on span "Samantha de Lucena Veronesi Campos" at bounding box center [492, 234] width 137 height 10
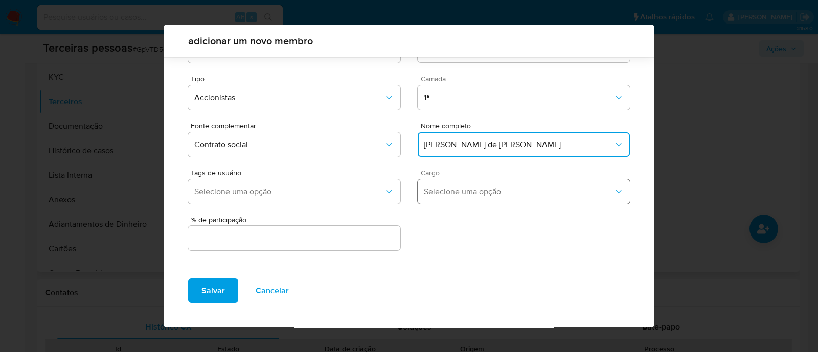
click at [516, 196] on span "Selecione uma opção" at bounding box center [519, 192] width 190 height 10
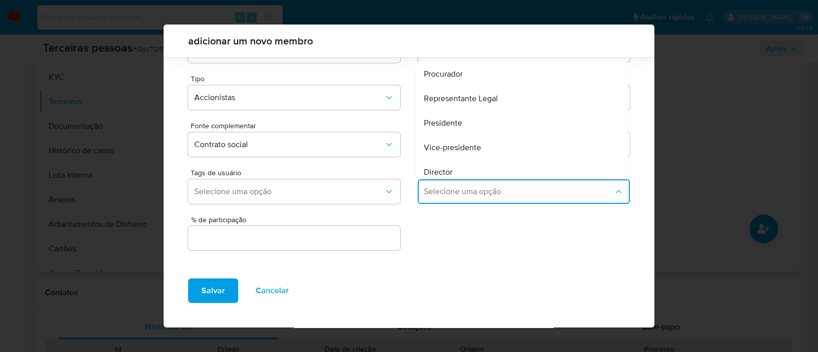
click at [322, 240] on input "text" at bounding box center [294, 238] width 212 height 13
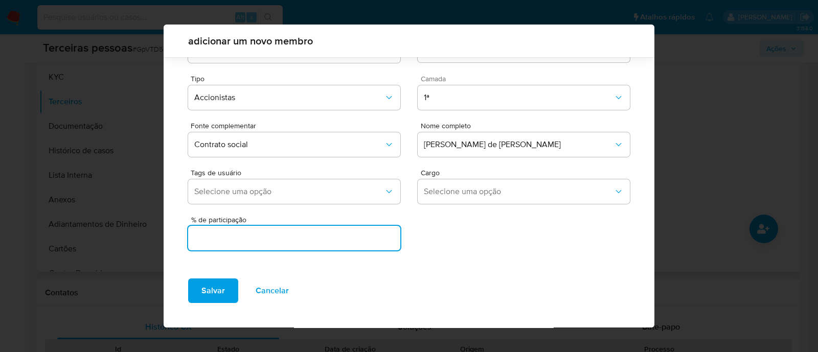
click at [376, 240] on input "text" at bounding box center [294, 238] width 212 height 13
type input "99.9999"
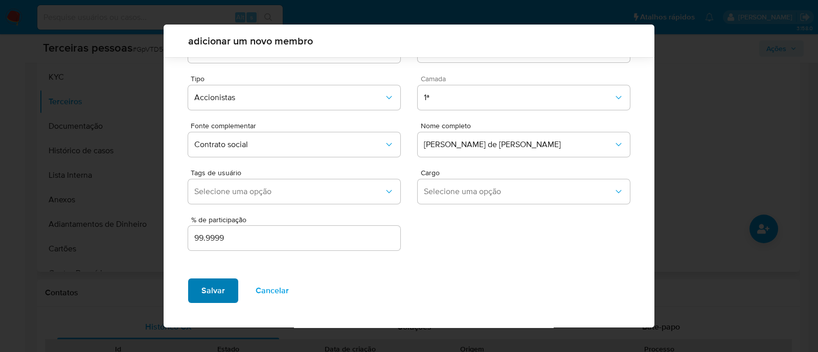
click at [230, 284] on button "Salvar" at bounding box center [213, 291] width 50 height 25
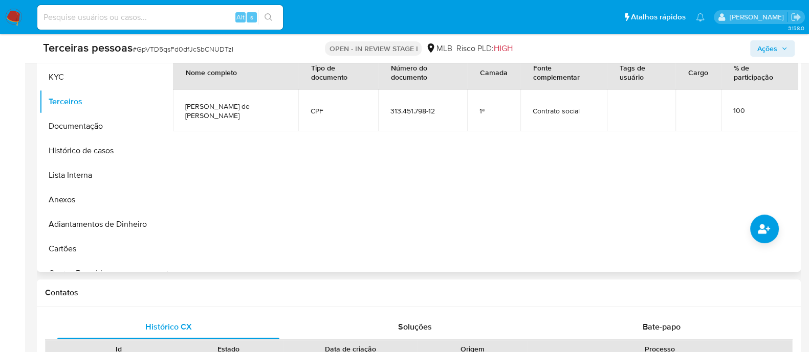
click at [478, 185] on div at bounding box center [482, 141] width 631 height 262
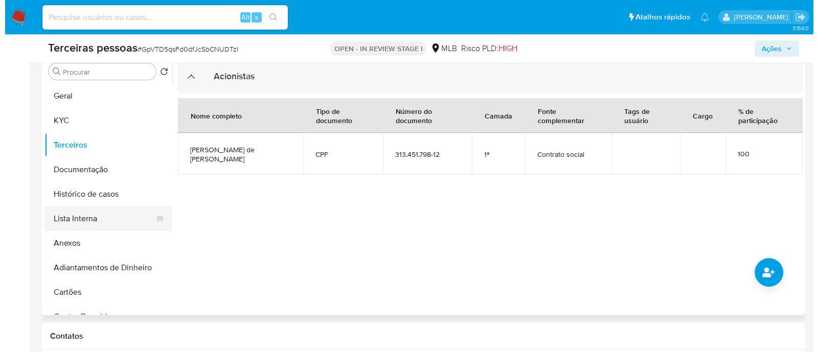
scroll to position [192, 0]
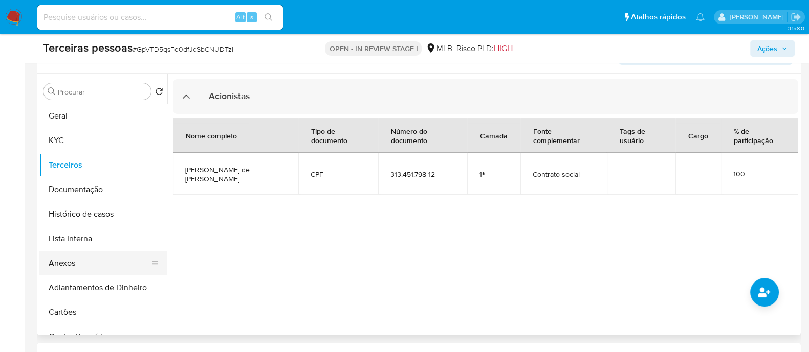
click at [76, 253] on button "Anexos" at bounding box center [99, 263] width 120 height 25
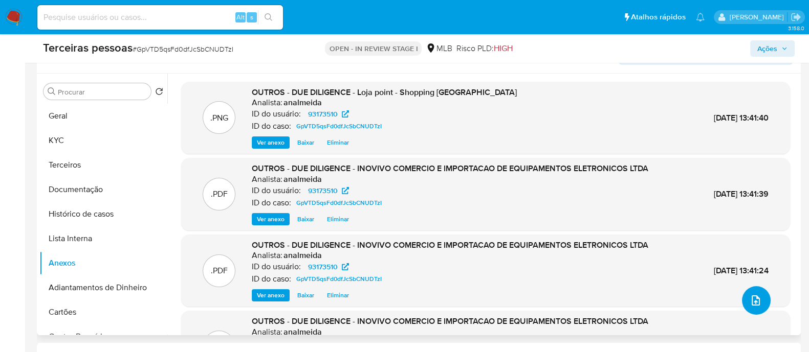
click at [758, 298] on button "upload-file" at bounding box center [756, 300] width 29 height 29
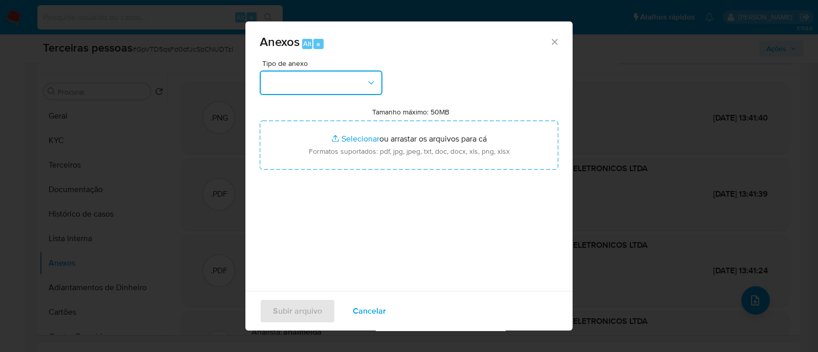
click at [313, 85] on button "button" at bounding box center [321, 83] width 123 height 25
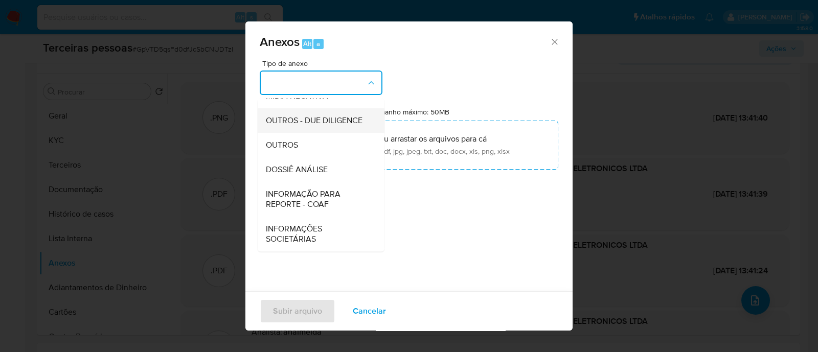
scroll to position [158, 0]
click at [313, 116] on span "OUTROS - DUE DILIGENCE" at bounding box center [314, 121] width 97 height 10
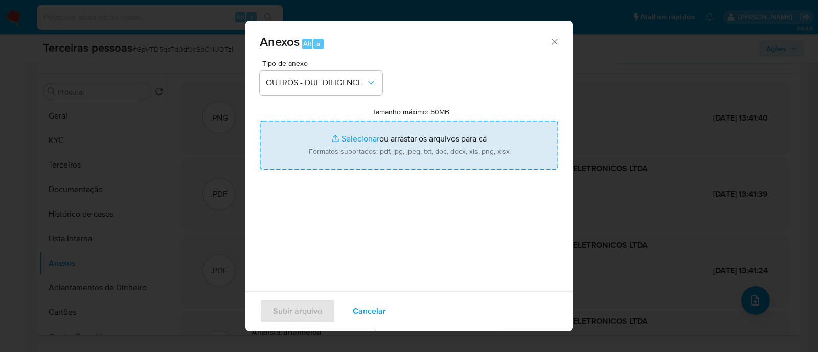
click at [384, 149] on input "Tamanho máximo: 50MB Selecionar arquivos" at bounding box center [409, 145] width 299 height 49
type input "C:\fakepath\Matriz de Risco - INOVIVO COMERCIO E IMPORTACAO DE EQUIPAMENTOS ELE…"
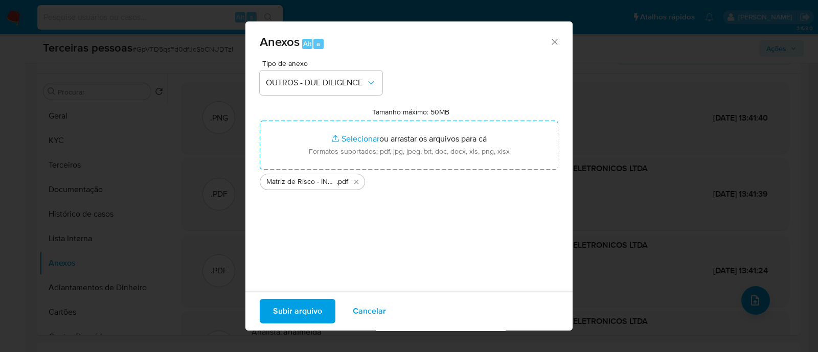
click at [270, 309] on button "Subir arquivo" at bounding box center [298, 311] width 76 height 25
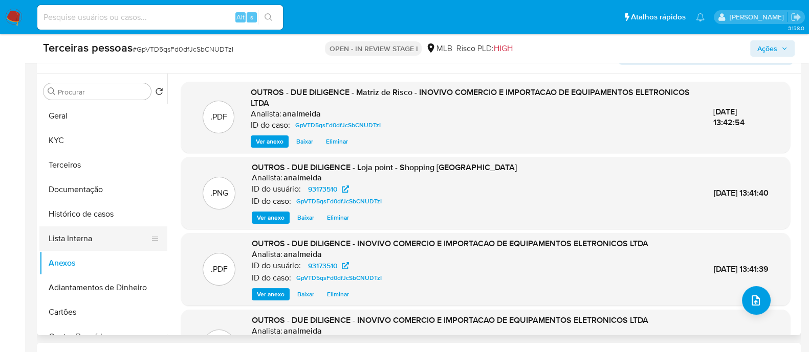
click at [91, 238] on button "Lista Interna" at bounding box center [99, 239] width 120 height 25
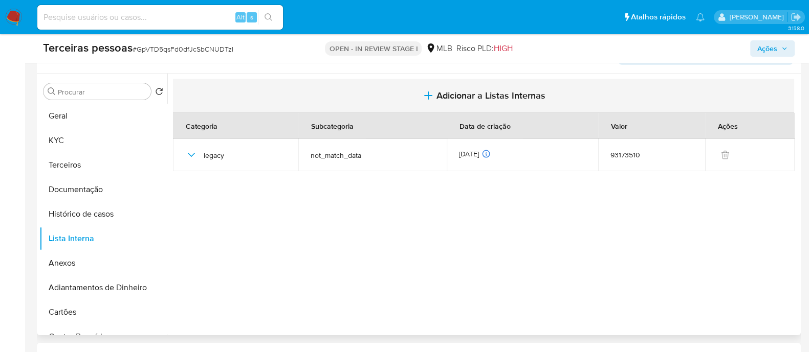
click at [456, 92] on span "Adicionar a Listas Internas" at bounding box center [490, 95] width 109 height 11
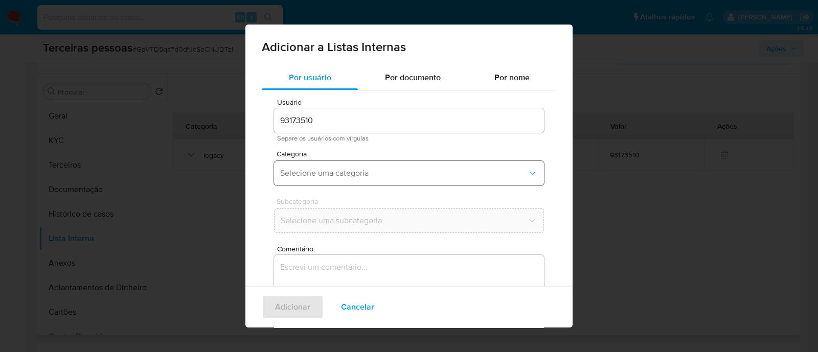
click at [357, 166] on button "Selecione uma categoria" at bounding box center [409, 173] width 270 height 25
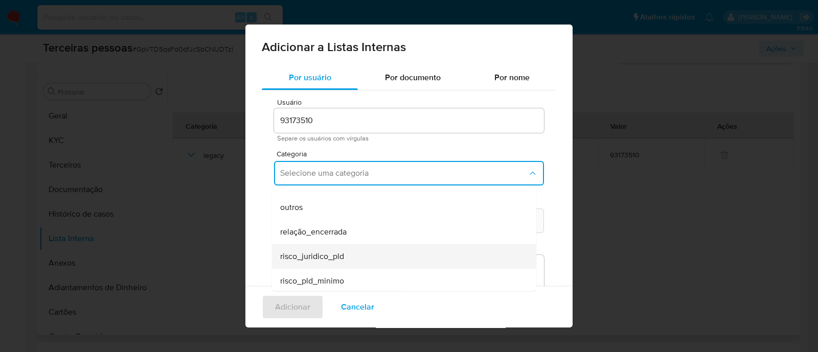
scroll to position [266, 0]
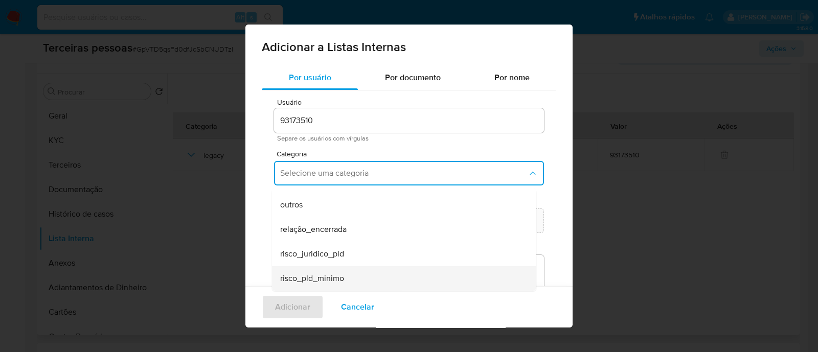
click at [361, 273] on div "risco_pld_minimo" at bounding box center [401, 278] width 242 height 25
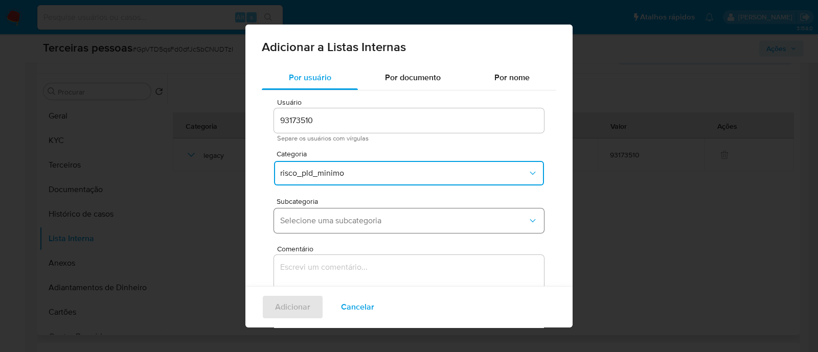
click at [352, 217] on span "Selecione uma subcategoria" at bounding box center [404, 221] width 248 height 10
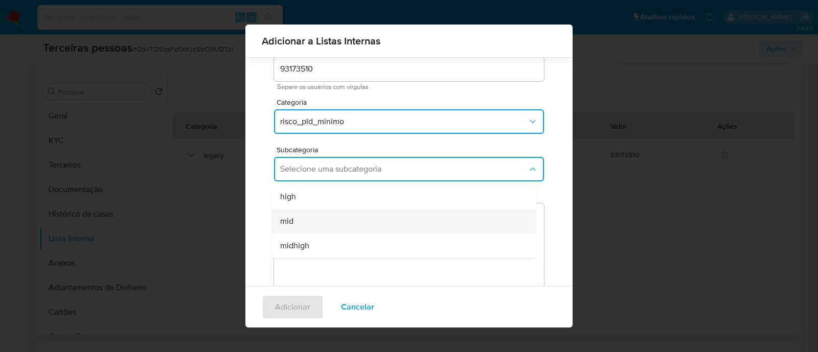
scroll to position [56, 0]
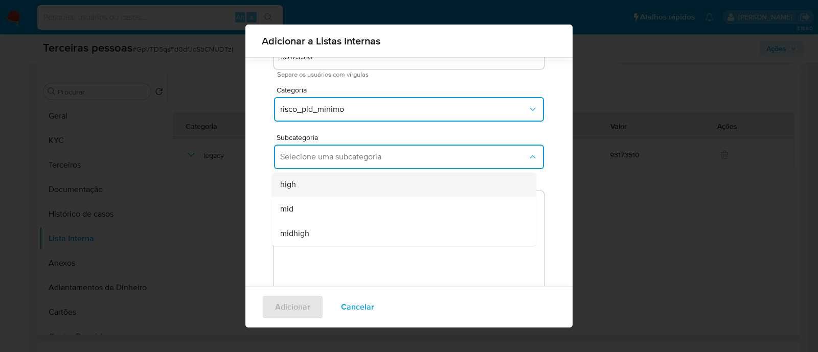
click at [339, 180] on div "high" at bounding box center [401, 184] width 242 height 25
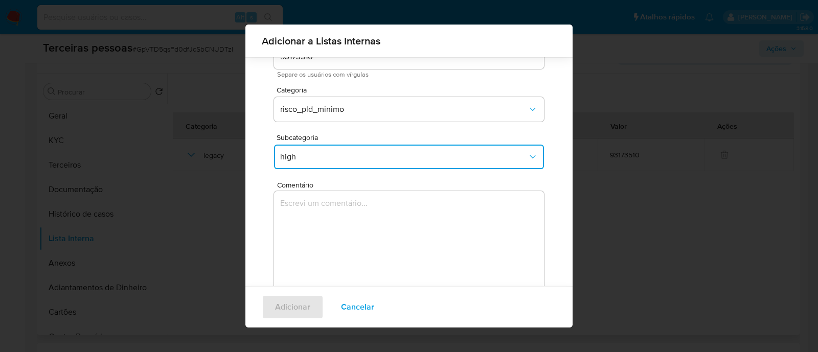
click at [363, 233] on textarea "Comentário" at bounding box center [409, 240] width 270 height 98
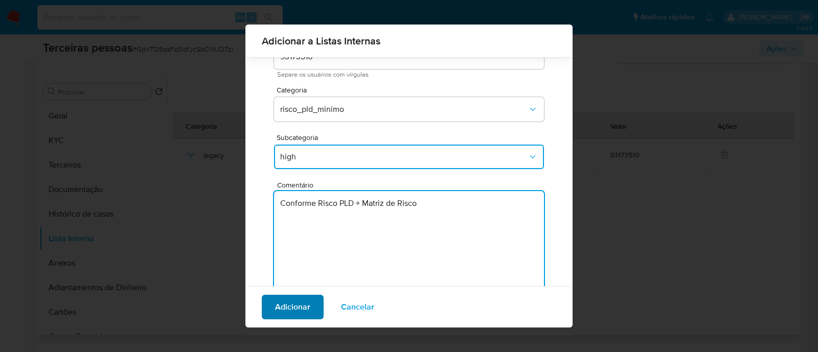
type textarea "Conforme Risco PLD + Matriz de Risco"
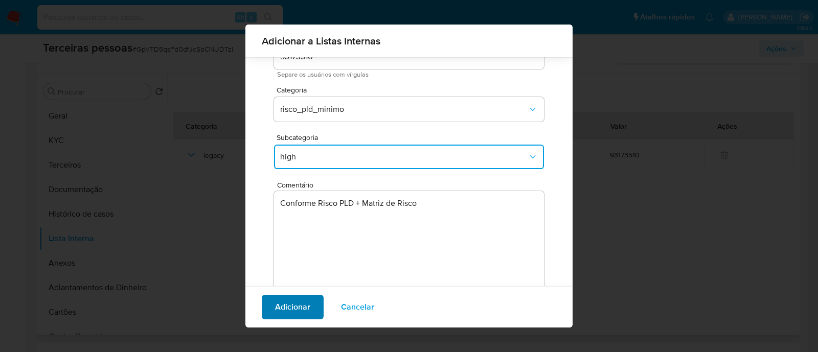
click at [296, 304] on span "Adicionar" at bounding box center [292, 307] width 35 height 23
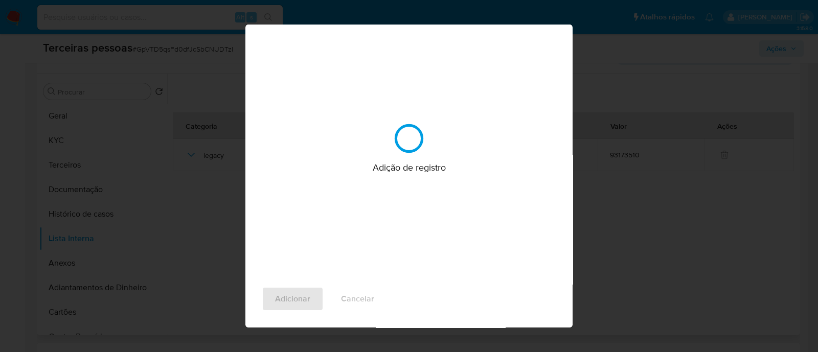
scroll to position [0, 0]
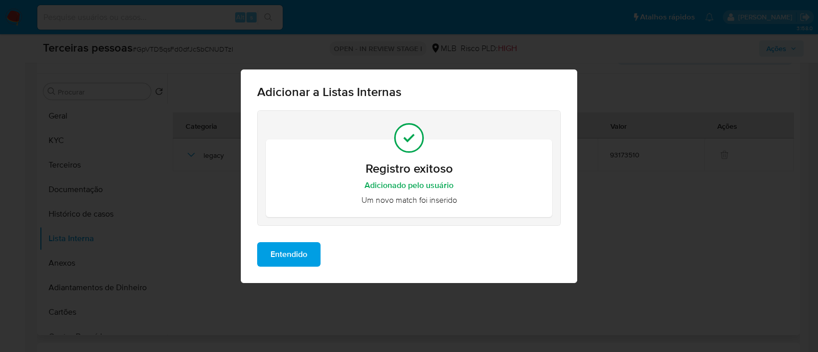
click at [309, 260] on button "Entendido" at bounding box center [288, 254] width 63 height 25
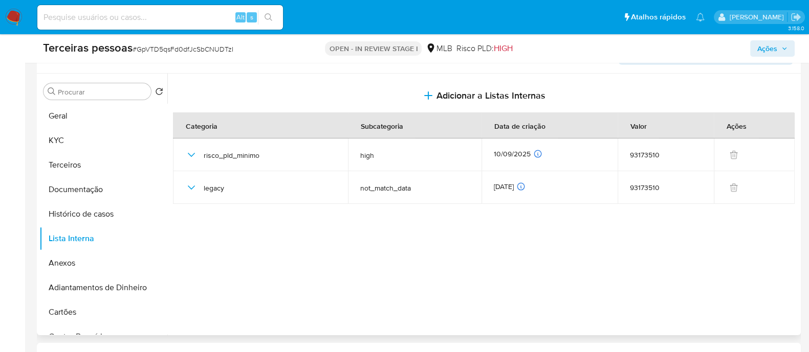
click at [752, 37] on div "Terceiras pessoas # GpVTD5qsFd0dfJcSbCNUDTzI OPEN - IN REVIEW STAGE I MLB Risco…" at bounding box center [419, 48] width 764 height 29
click at [767, 51] on span "Ações" at bounding box center [767, 48] width 20 height 16
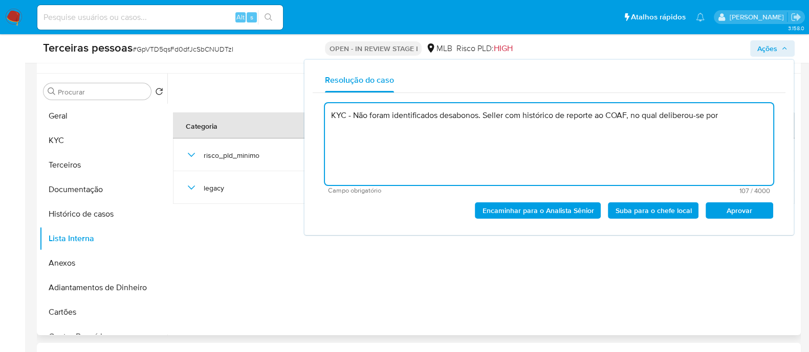
drag, startPoint x: 486, startPoint y: 114, endPoint x: 502, endPoint y: 114, distance: 15.9
click at [486, 113] on textarea "KYC - Não foram identificados desabonos. Seller com histórico de reporte ao COA…" at bounding box center [549, 144] width 448 height 82
click at [730, 125] on textarea "KYC - Não foram identificados desabonos. Seller com histórico de reporte ao COA…" at bounding box center [549, 144] width 448 height 82
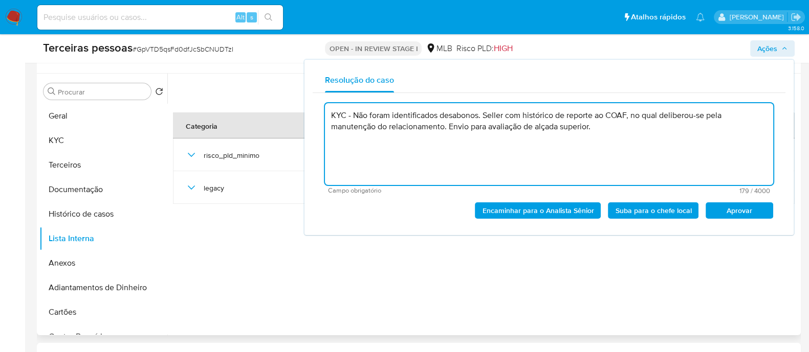
drag, startPoint x: 663, startPoint y: 159, endPoint x: 656, endPoint y: 164, distance: 8.8
click at [663, 160] on textarea "KYC - Não foram identificados desabonos. Seller com histórico de reporte ao COA…" at bounding box center [549, 144] width 448 height 82
click at [629, 115] on textarea "KYC - Não foram identificados desabonos. Seller com histórico de reporte ao COA…" at bounding box center [549, 144] width 448 height 82
click at [646, 213] on span "Suba para o chefe local" at bounding box center [653, 211] width 76 height 14
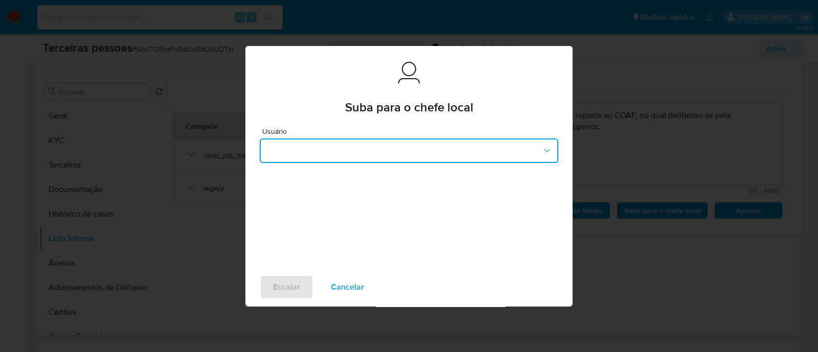
click at [399, 152] on button "button" at bounding box center [409, 151] width 299 height 25
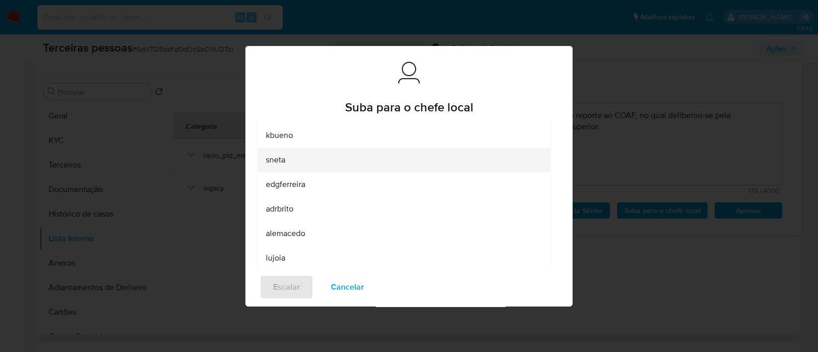
scroll to position [115, 0]
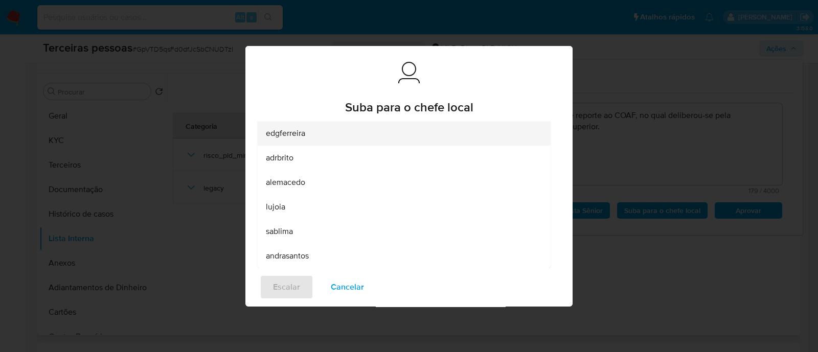
click at [437, 133] on div "edgferreira" at bounding box center [401, 133] width 271 height 25
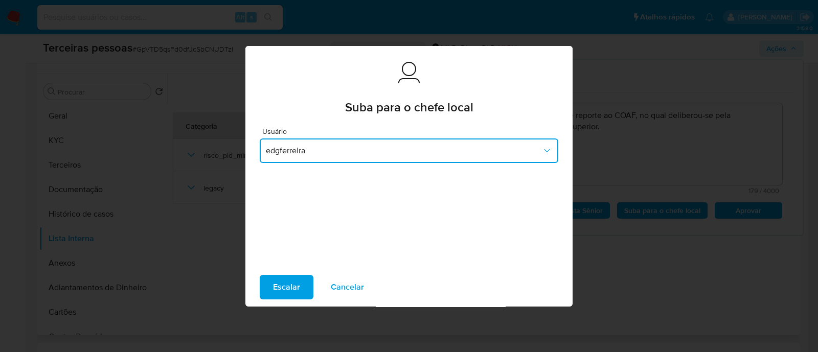
scroll to position [0, 0]
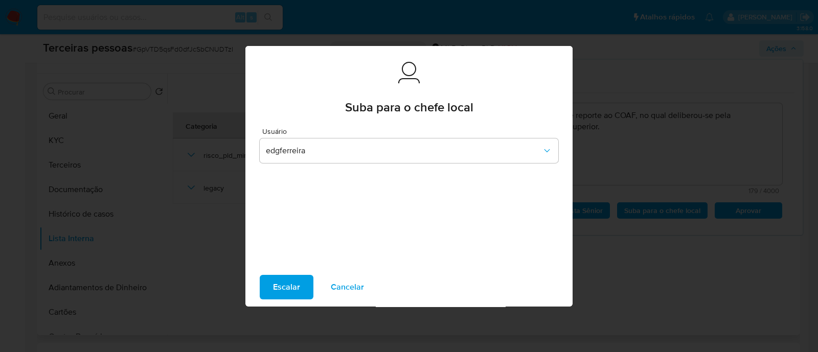
click at [348, 279] on span "Cancelar" at bounding box center [347, 287] width 33 height 23
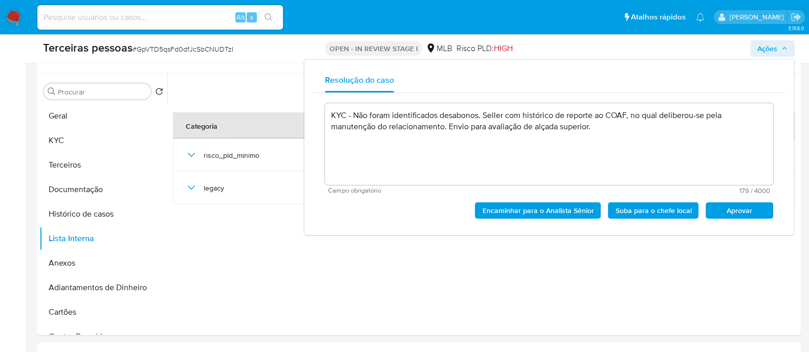
drag, startPoint x: 657, startPoint y: 135, endPoint x: 636, endPoint y: 113, distance: 30.4
click at [657, 134] on textarea "KYC - Não foram identificados desabonos. Seller com histórico de reporte ao COA…" at bounding box center [549, 144] width 448 height 82
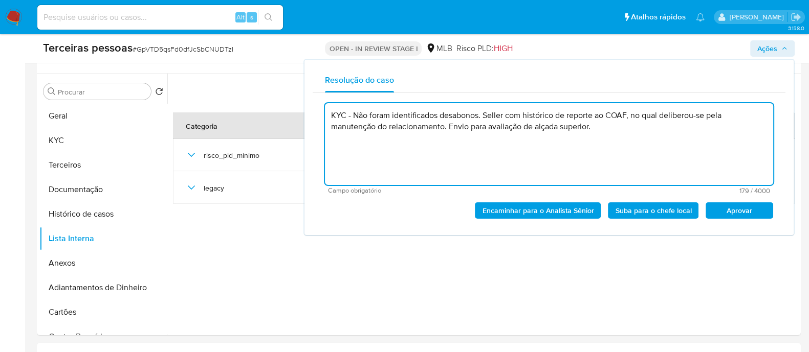
click at [632, 115] on textarea "KYC - Não foram identificados desabonos. Seller com histórico de reporte ao COA…" at bounding box center [549, 144] width 448 height 82
click at [448, 126] on textarea "KYC - Não foram identificados desabonos. Seller com histórico de reporte ao COA…" at bounding box center [549, 144] width 448 height 82
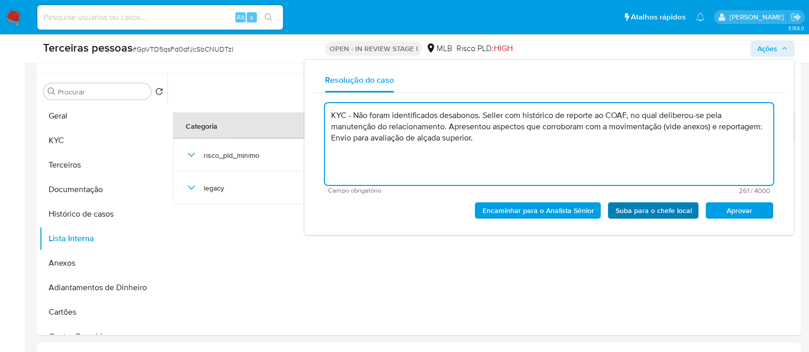
paste textarea "https://exame.com/tecnologia/huawei-inaugura-loja-fisica-em-sao-paulo-com-teste…"
type textarea "KYC - Não foram identificados desabonos. Seller com histórico de reporte ao COA…"
click at [655, 205] on span "Suba para o chefe local" at bounding box center [653, 211] width 76 height 14
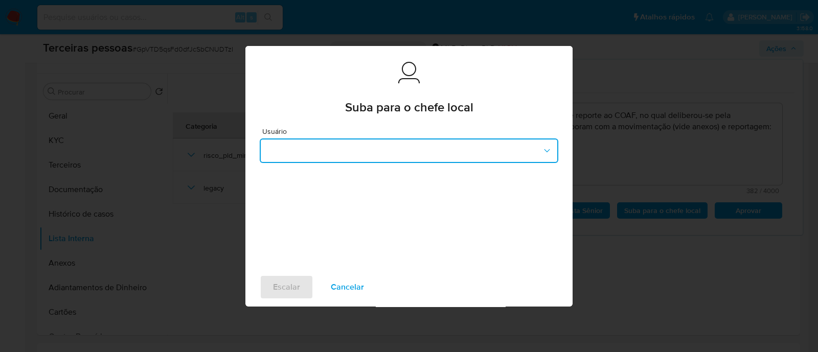
click at [356, 154] on button "button" at bounding box center [409, 151] width 299 height 25
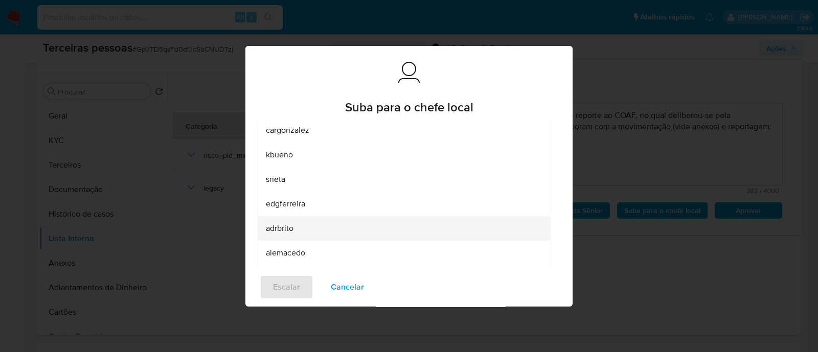
scroll to position [63, 0]
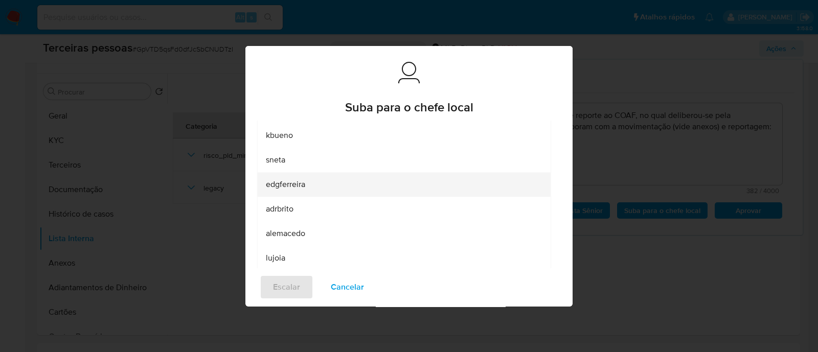
click at [309, 188] on div "edgferreira" at bounding box center [401, 184] width 271 height 25
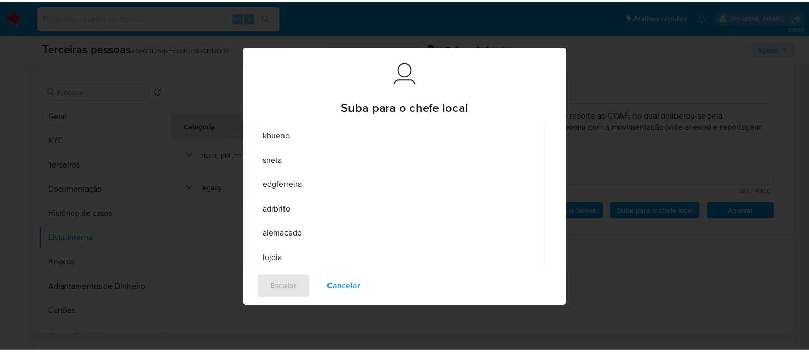
scroll to position [0, 0]
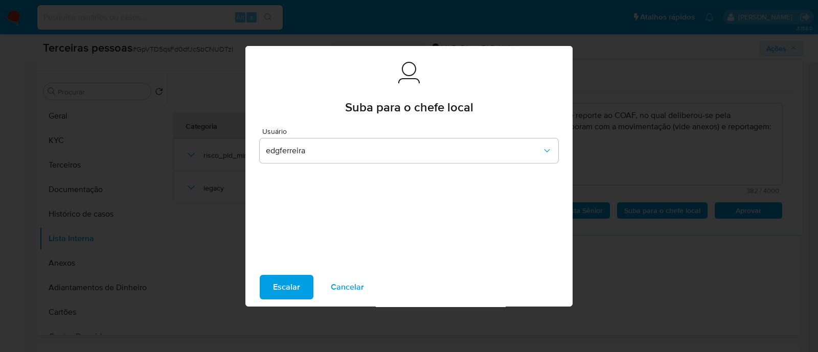
click at [296, 293] on span "Escalar" at bounding box center [286, 287] width 27 height 23
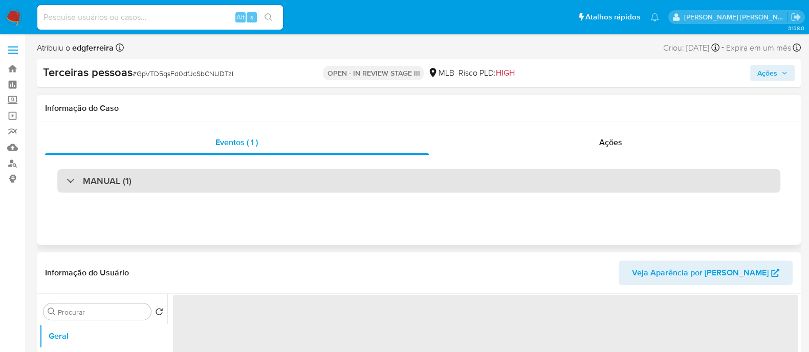
click at [501, 188] on div "MANUAL (1)" at bounding box center [418, 181] width 723 height 24
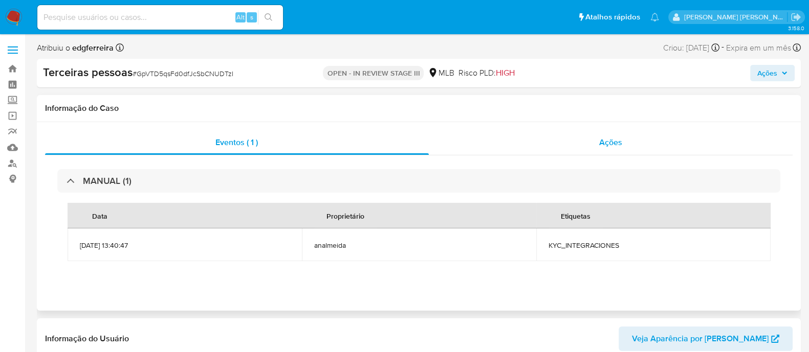
select select "10"
click at [606, 144] on span "Ações" at bounding box center [610, 143] width 23 height 12
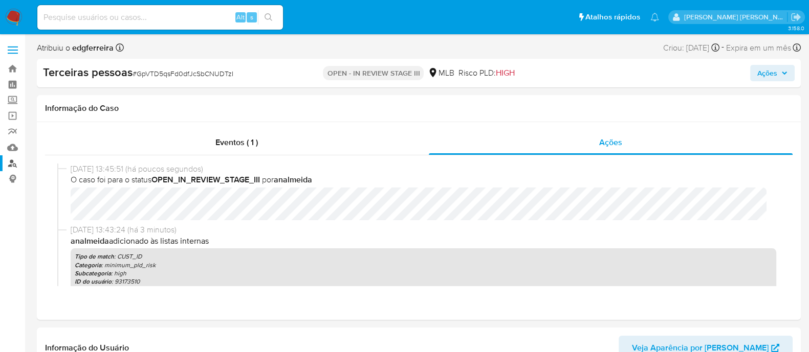
click at [12, 157] on link "Localizador de pessoas" at bounding box center [61, 163] width 122 height 16
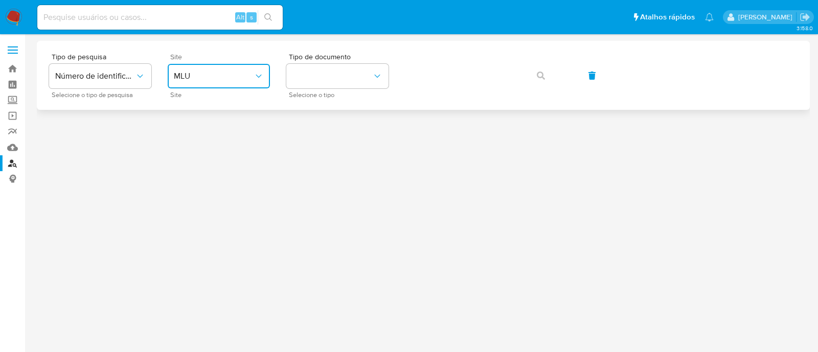
click at [253, 80] on span "MLU" at bounding box center [214, 76] width 80 height 10
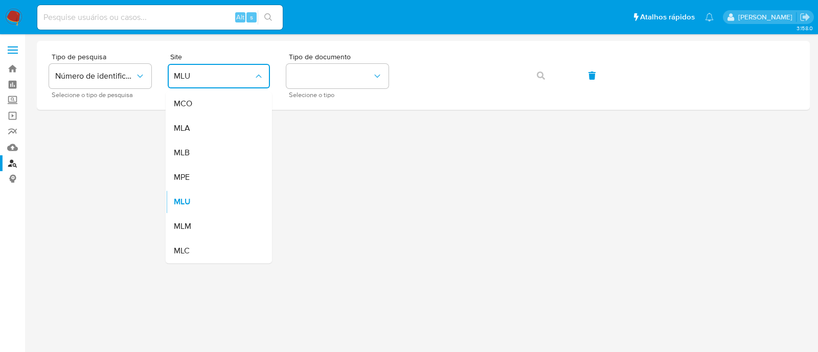
click at [219, 152] on div "MLB" at bounding box center [216, 153] width 84 height 25
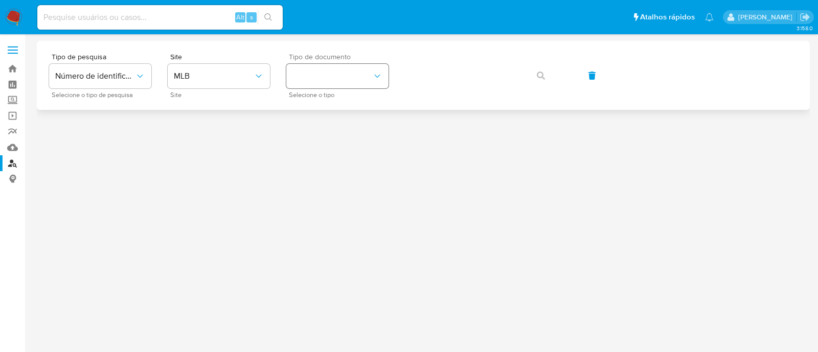
drag, startPoint x: 292, startPoint y: 100, endPoint x: 312, endPoint y: 85, distance: 25.0
click at [292, 99] on div "Tipo de pesquisa Número de identificação Selecione o tipo de pesquisa Site MLB …" at bounding box center [423, 75] width 773 height 69
click at [312, 85] on button "identificationType" at bounding box center [337, 76] width 102 height 25
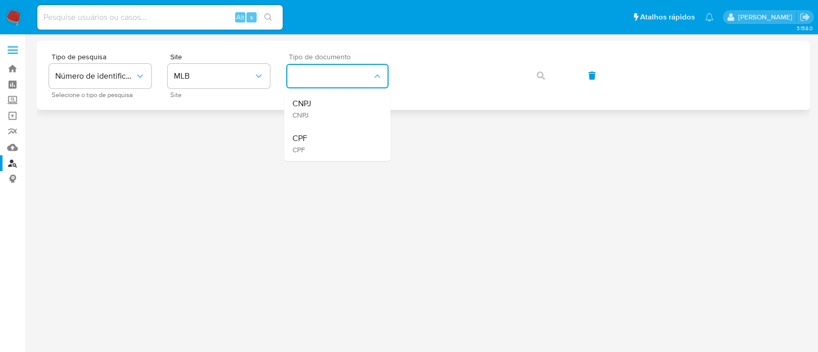
drag, startPoint x: 312, startPoint y: 85, endPoint x: 362, endPoint y: 95, distance: 51.0
click at [307, 105] on span "CNPJ" at bounding box center [302, 104] width 19 height 10
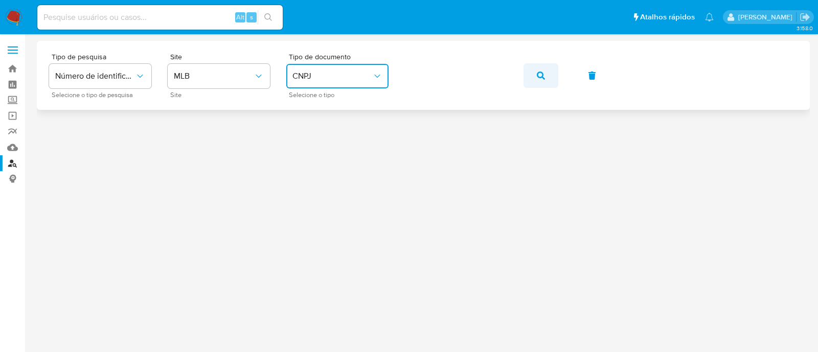
click at [539, 79] on icon "button" at bounding box center [541, 76] width 8 height 8
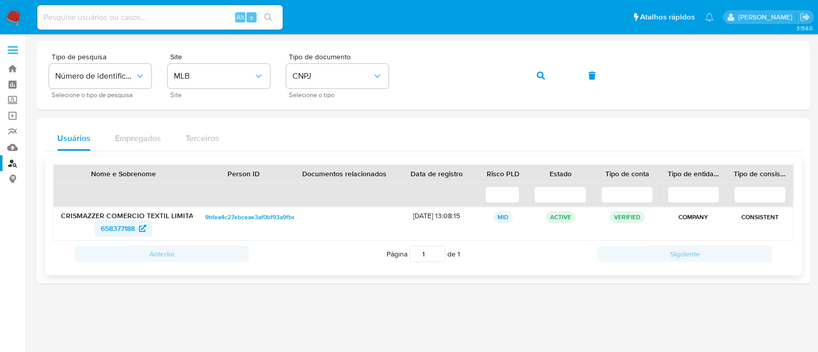
click at [133, 228] on span "658377188" at bounding box center [118, 228] width 34 height 16
click at [156, 14] on input at bounding box center [159, 17] width 245 height 13
paste input "1182519771"
type input "1182519771"
click at [272, 23] on button "search-icon" at bounding box center [268, 17] width 21 height 14
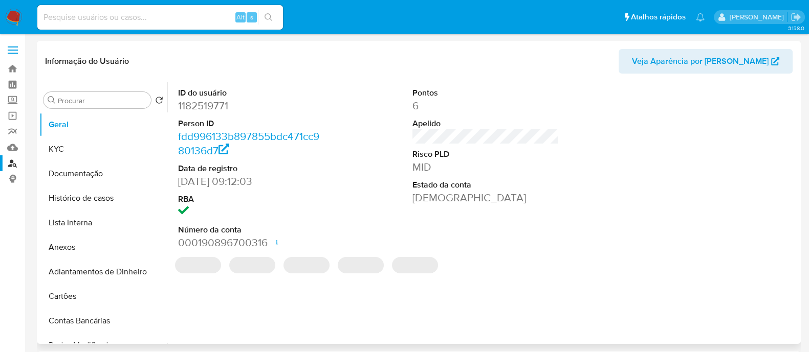
select select "10"
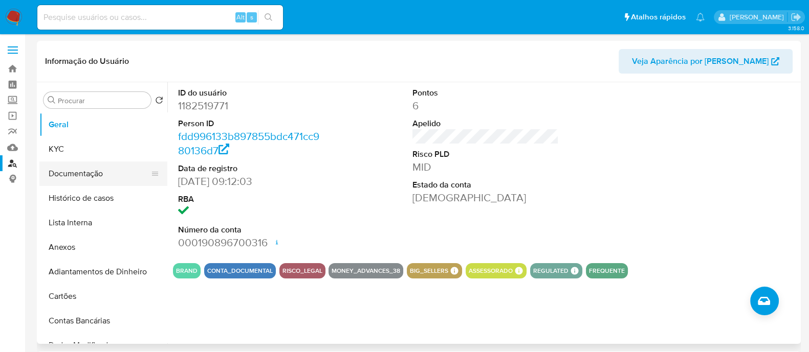
click at [108, 174] on button "Documentação" at bounding box center [99, 174] width 120 height 25
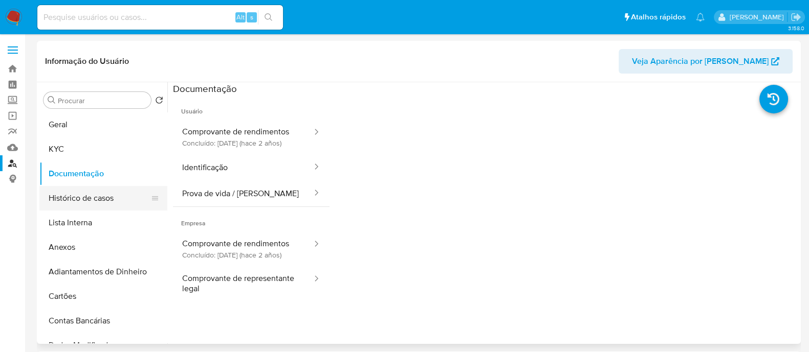
click at [105, 191] on button "Histórico de casos" at bounding box center [99, 198] width 120 height 25
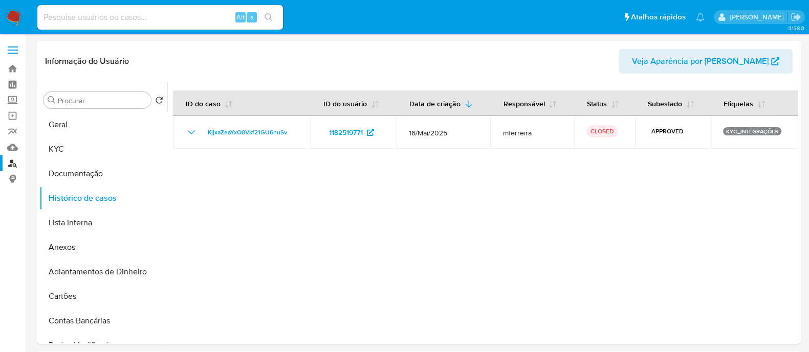
click at [139, 23] on input at bounding box center [159, 17] width 245 height 13
paste input "1211610410"
type input "1211610410"
click at [274, 22] on button "search-icon" at bounding box center [268, 17] width 21 height 14
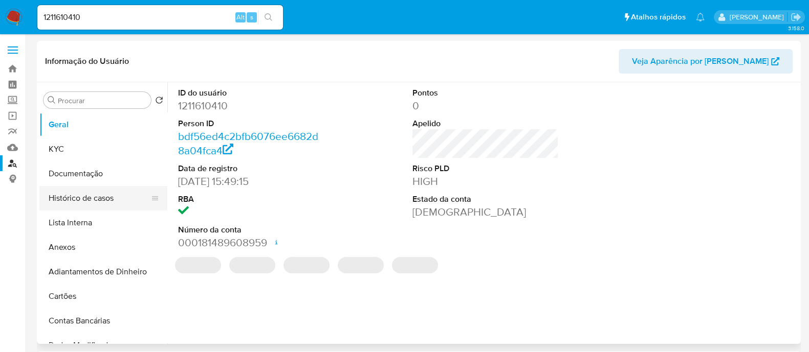
click at [85, 198] on button "Histórico de casos" at bounding box center [99, 198] width 120 height 25
select select "10"
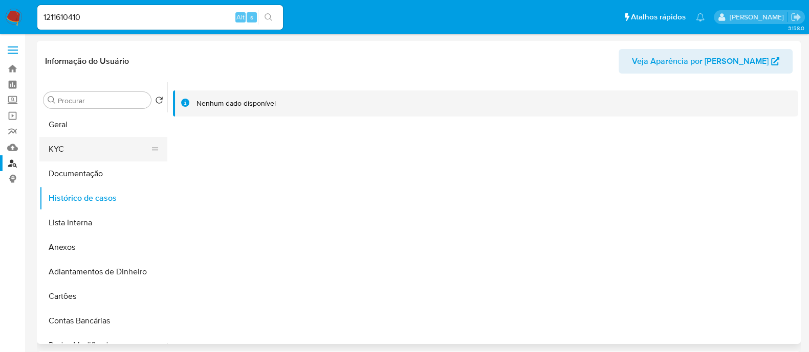
click at [93, 139] on button "KYC" at bounding box center [99, 149] width 120 height 25
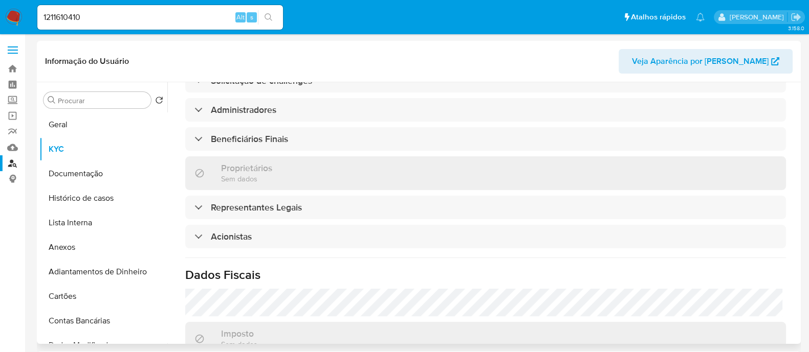
scroll to position [511, 0]
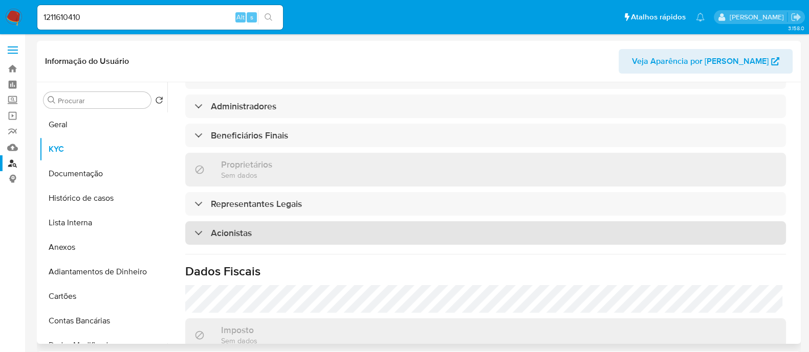
click at [432, 221] on div "Acionistas" at bounding box center [485, 233] width 600 height 24
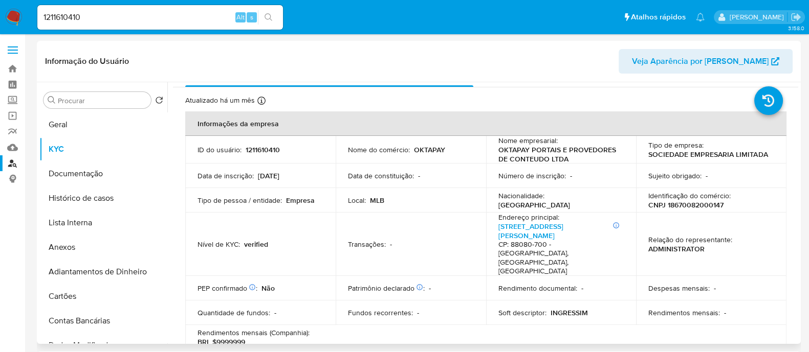
scroll to position [0, 0]
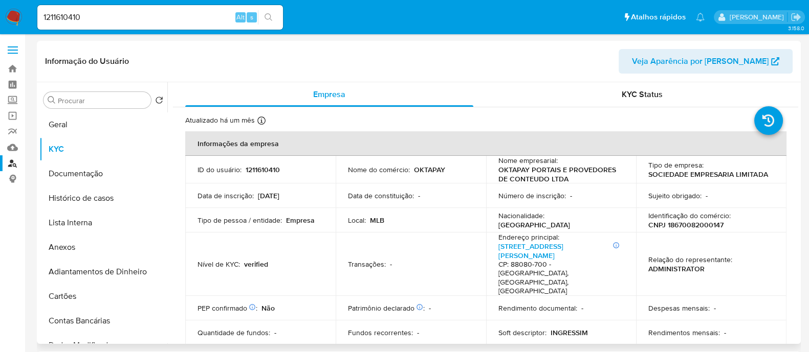
click at [685, 226] on p "CNPJ 18670082000147" at bounding box center [685, 224] width 75 height 9
copy p "18670082000147"
click at [15, 157] on link "Localizador de pessoas" at bounding box center [61, 163] width 122 height 16
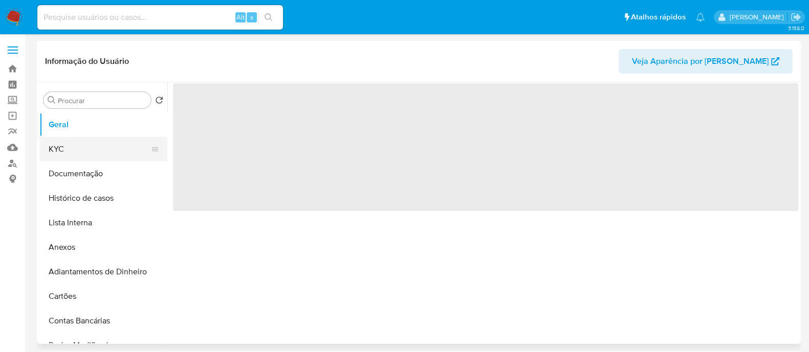
click at [66, 150] on button "KYC" at bounding box center [99, 149] width 120 height 25
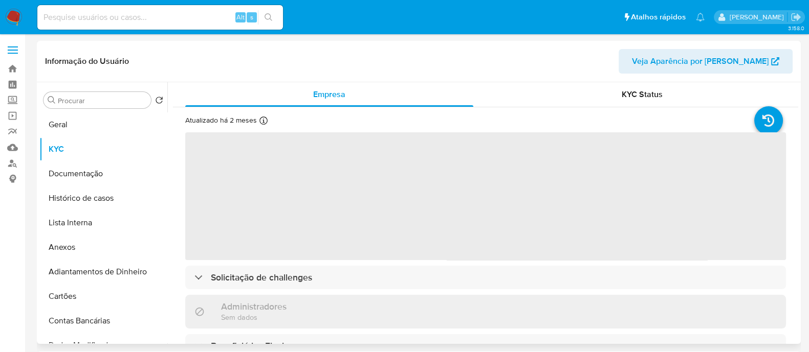
select select "10"
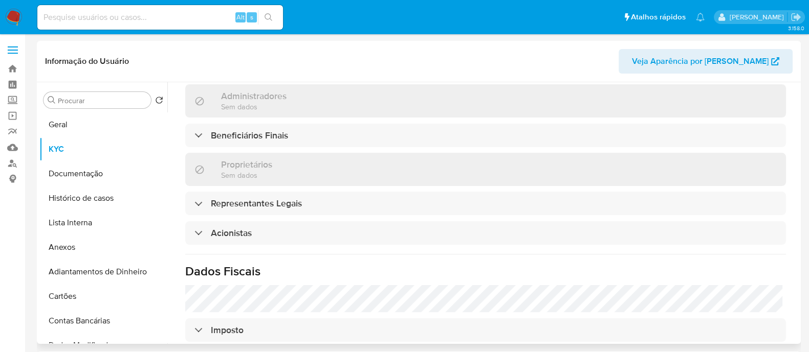
scroll to position [447, 0]
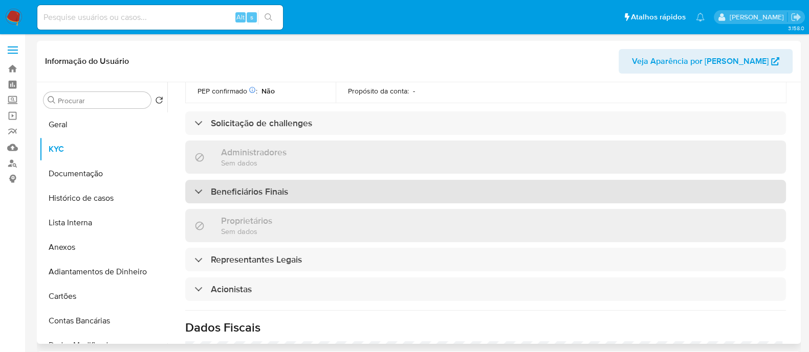
click at [343, 180] on div "Beneficiários Finais" at bounding box center [485, 192] width 600 height 24
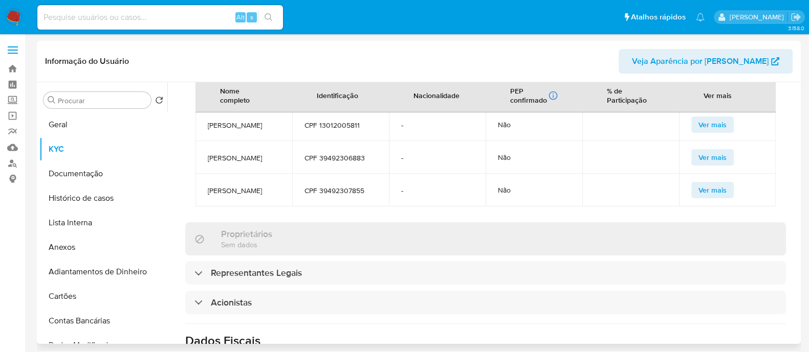
scroll to position [639, 0]
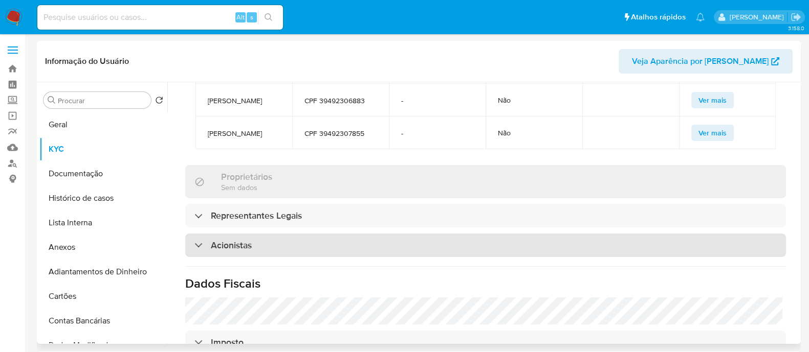
click at [412, 234] on div "Acionistas" at bounding box center [485, 246] width 600 height 24
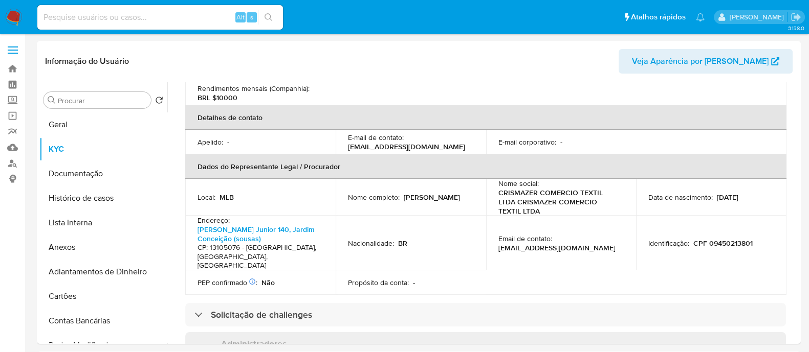
scroll to position [0, 0]
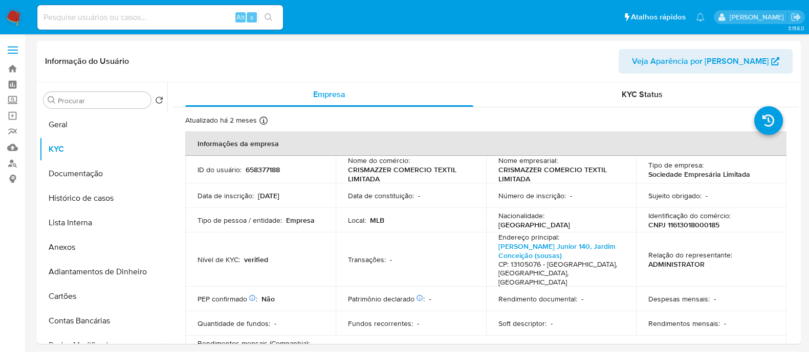
click at [705, 221] on p "CNPJ 11613018000185" at bounding box center [683, 224] width 71 height 9
copy p "11613018000185"
click at [90, 198] on button "Histórico de casos" at bounding box center [99, 198] width 120 height 25
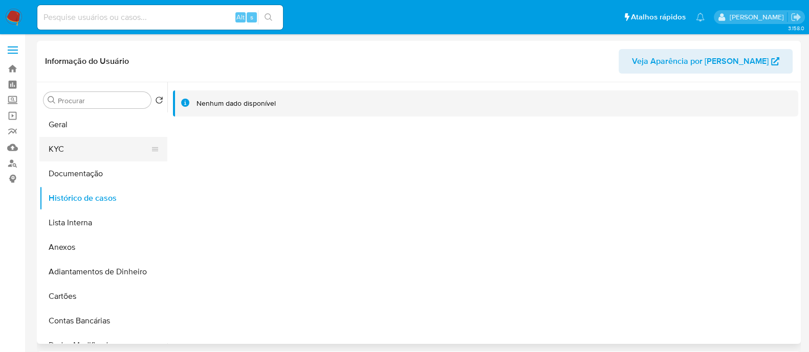
click at [94, 146] on button "KYC" at bounding box center [99, 149] width 120 height 25
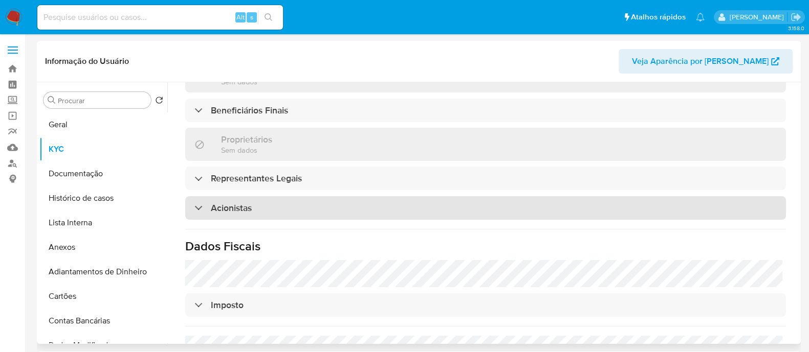
scroll to position [575, 0]
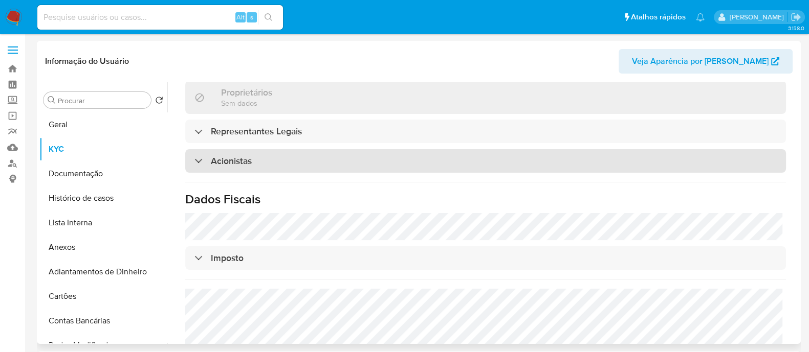
click at [285, 149] on div "Acionistas" at bounding box center [485, 161] width 600 height 24
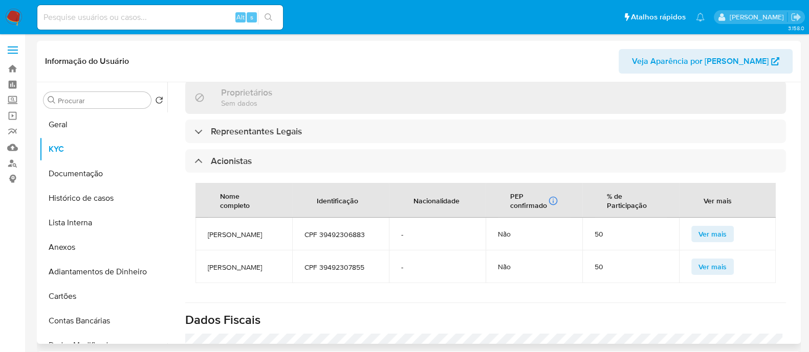
click at [245, 230] on span "[PERSON_NAME]" at bounding box center [244, 234] width 72 height 9
copy span "[PERSON_NAME]"
click at [237, 264] on span "[PERSON_NAME]" at bounding box center [244, 267] width 72 height 9
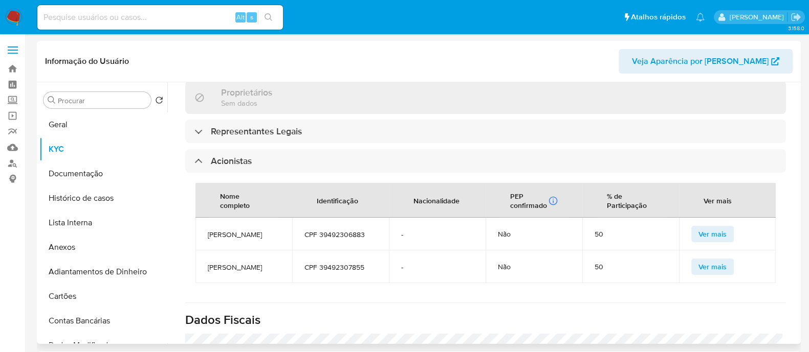
click at [237, 264] on span "[PERSON_NAME]" at bounding box center [244, 267] width 72 height 9
copy span "[PERSON_NAME]"
click at [73, 123] on button "Geral" at bounding box center [99, 125] width 120 height 25
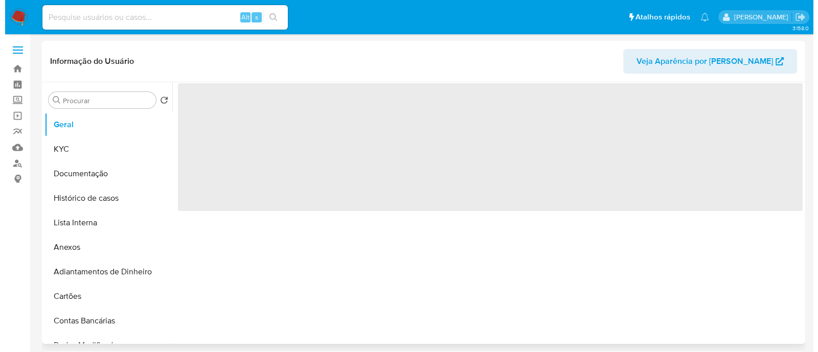
scroll to position [0, 0]
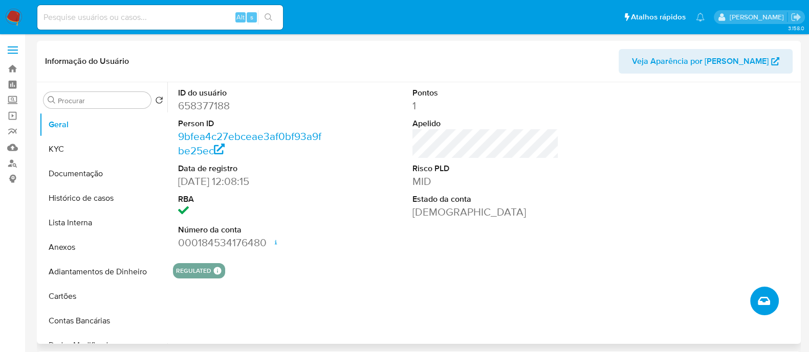
click at [765, 304] on icon "Criar caso manual" at bounding box center [763, 301] width 12 height 12
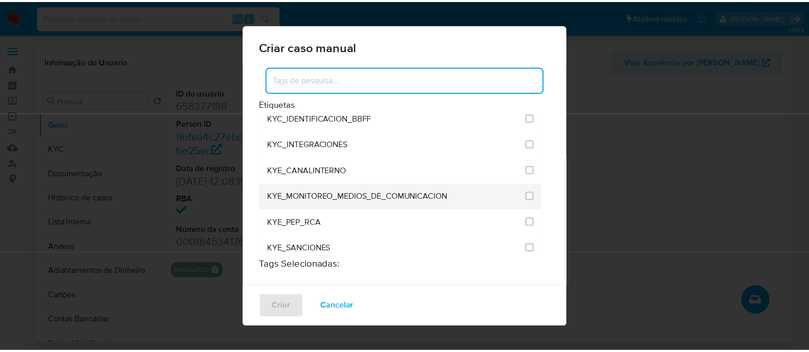
scroll to position [831, 0]
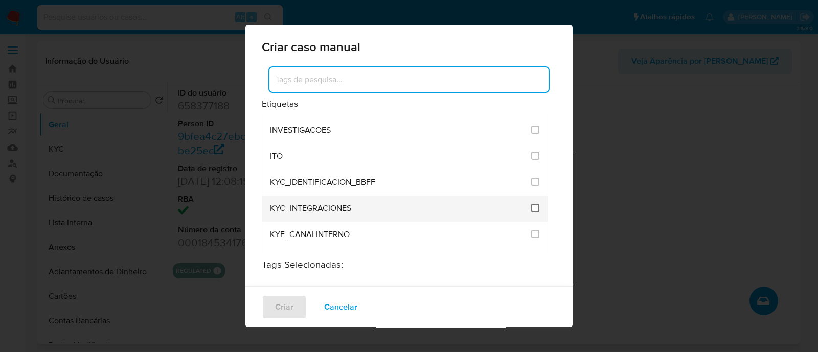
click at [531, 204] on input "2093" at bounding box center [535, 208] width 8 height 8
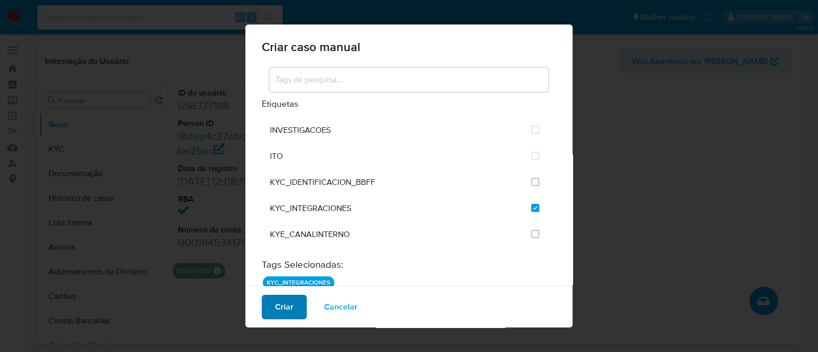
click at [285, 307] on span "Criar" at bounding box center [284, 307] width 18 height 23
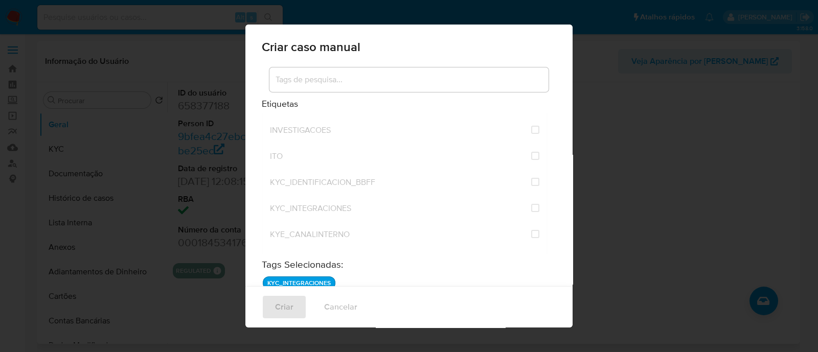
checkbox input "false"
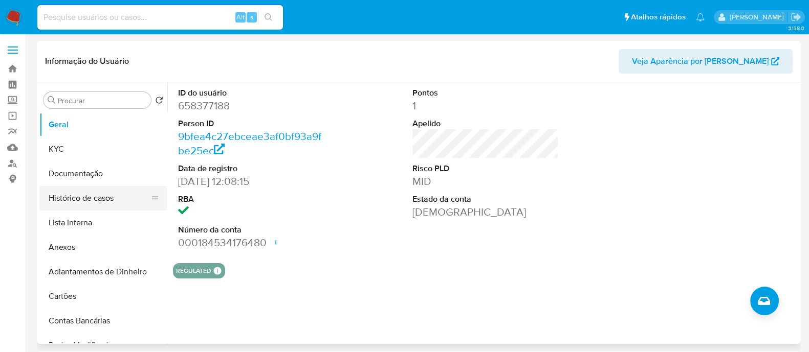
click at [73, 197] on button "Histórico de casos" at bounding box center [99, 198] width 120 height 25
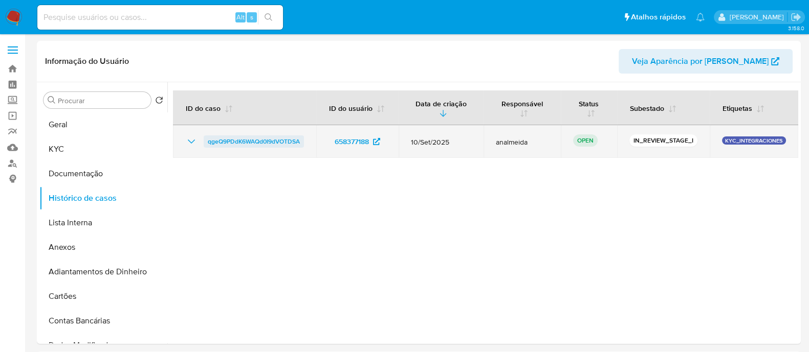
click at [269, 140] on span "qgeQ9PDdK6WAQd0I9dVOTDSA" at bounding box center [254, 142] width 92 height 12
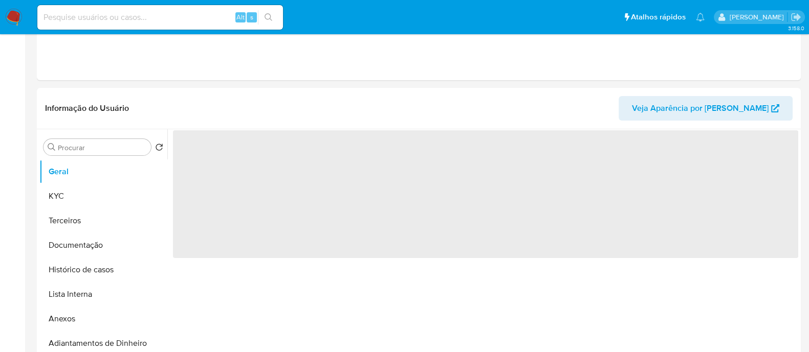
scroll to position [255, 0]
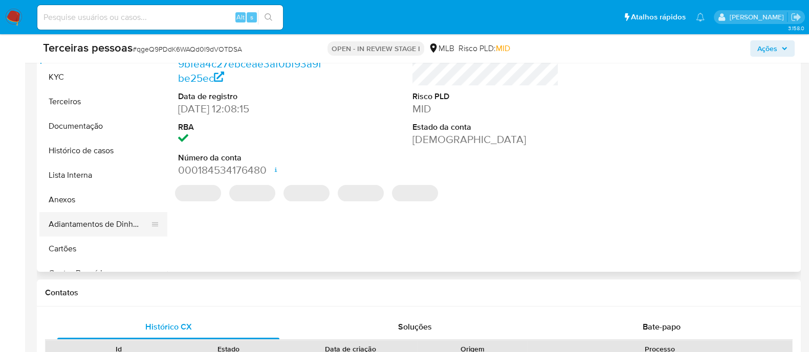
click at [62, 200] on button "Anexos" at bounding box center [103, 200] width 128 height 25
select select "10"
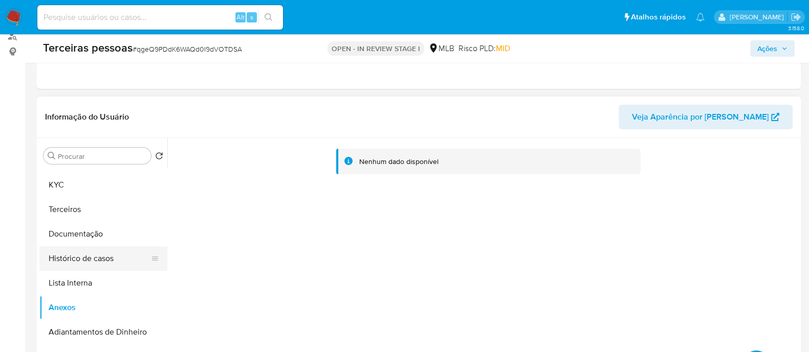
scroll to position [0, 0]
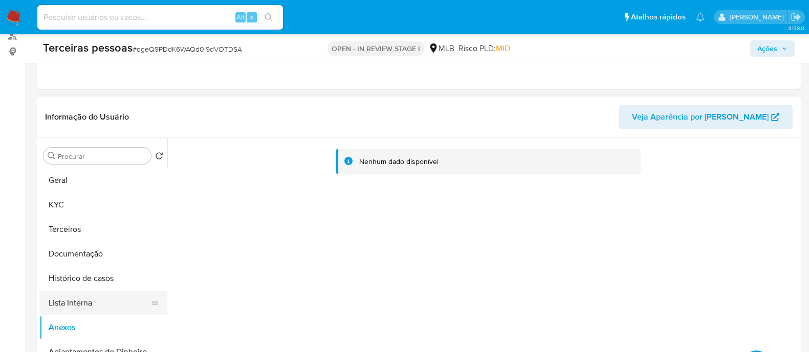
click at [84, 297] on button "Lista Interna" at bounding box center [99, 303] width 120 height 25
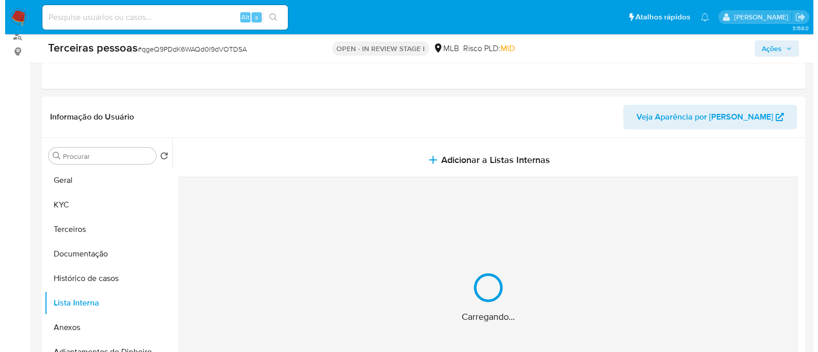
scroll to position [192, 0]
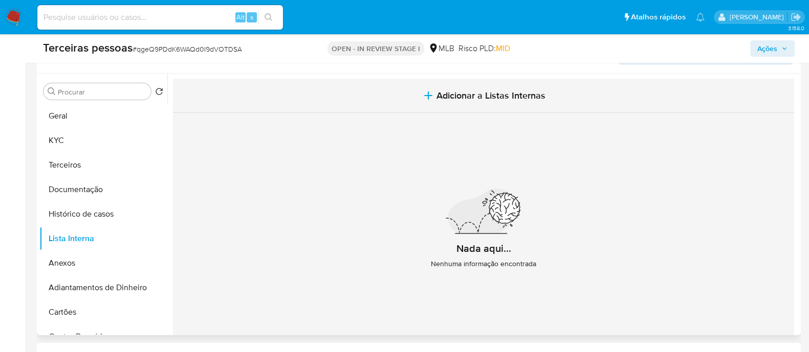
click at [543, 88] on button "Adicionar a Listas Internas" at bounding box center [483, 96] width 621 height 34
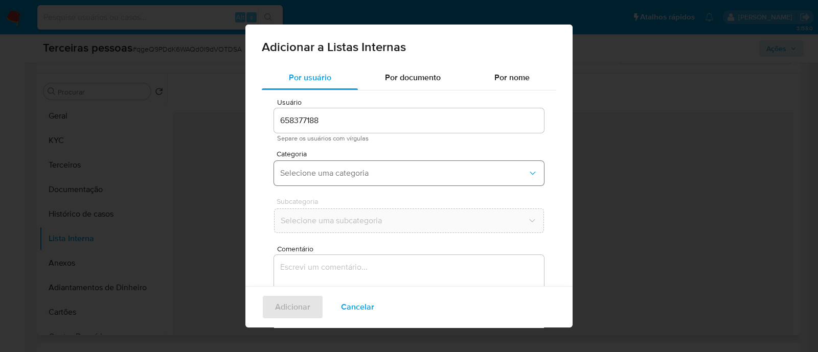
click at [350, 174] on span "Selecione uma categoria" at bounding box center [404, 173] width 248 height 10
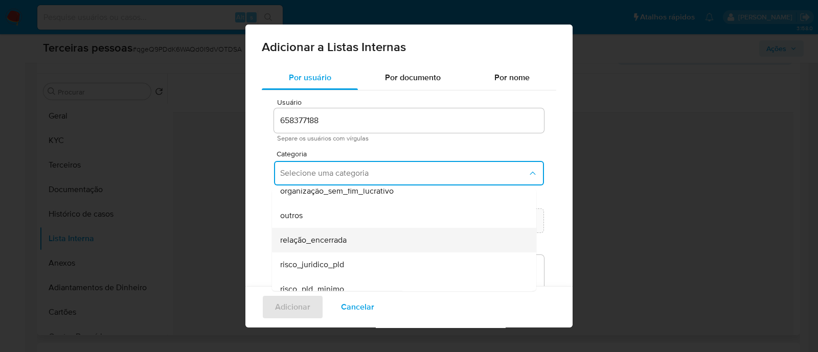
scroll to position [266, 0]
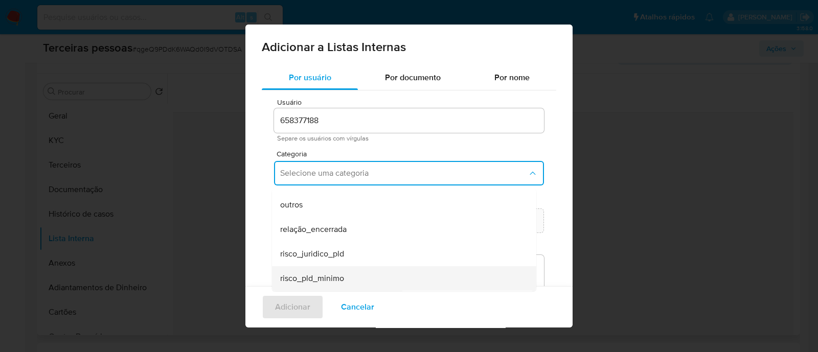
click at [350, 272] on div "risco_pld_minimo" at bounding box center [401, 278] width 242 height 25
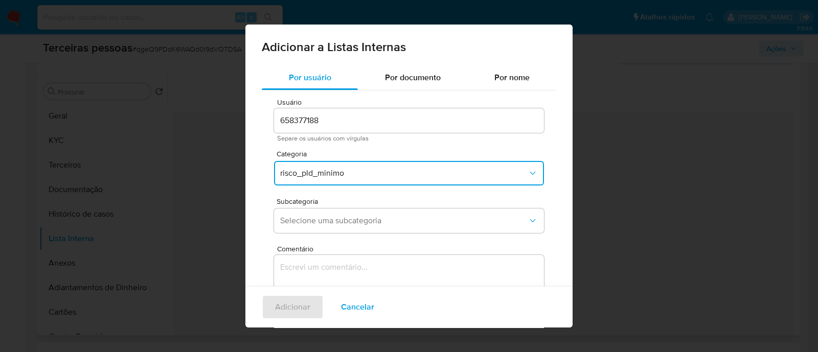
click at [346, 203] on span "Subcategoria" at bounding box center [412, 201] width 270 height 7
click at [343, 229] on button "Selecione uma subcategoria" at bounding box center [409, 221] width 270 height 25
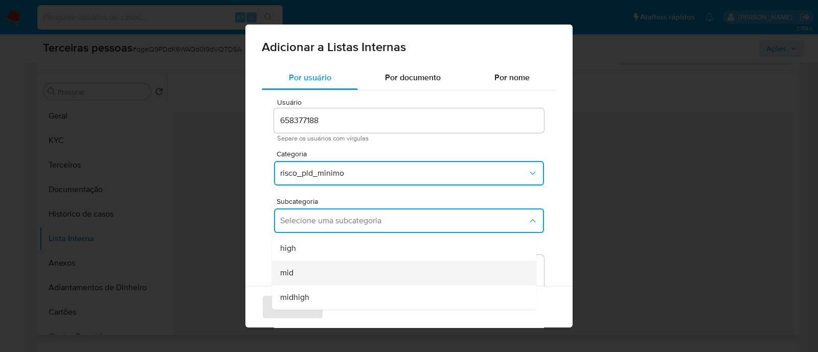
click at [329, 274] on div "mid" at bounding box center [401, 273] width 242 height 25
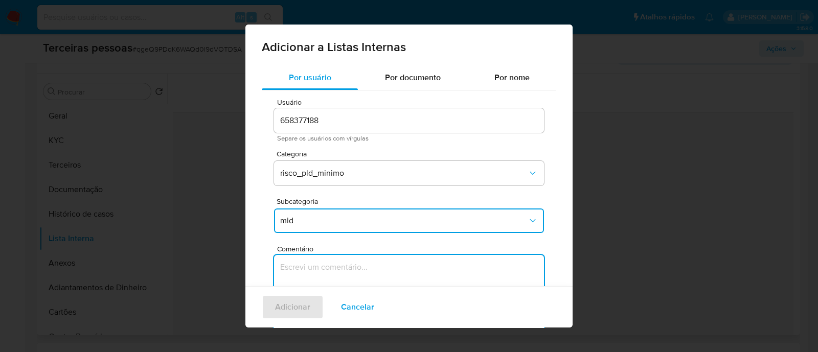
click at [371, 262] on textarea "Comentário" at bounding box center [409, 304] width 270 height 98
type textarea "O"
type textarea "Conforme Risco PLD"
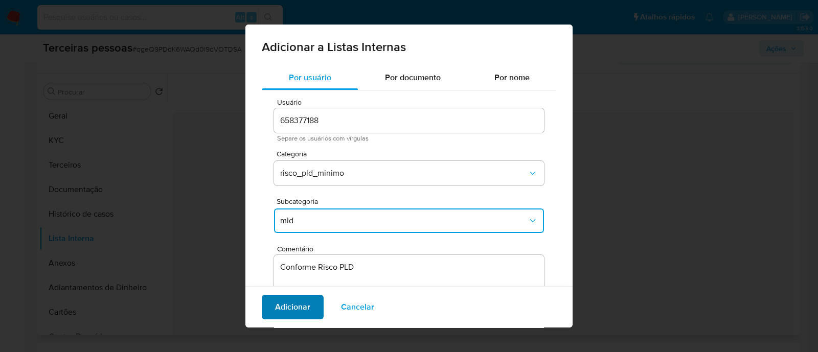
click at [302, 309] on span "Adicionar" at bounding box center [292, 307] width 35 height 23
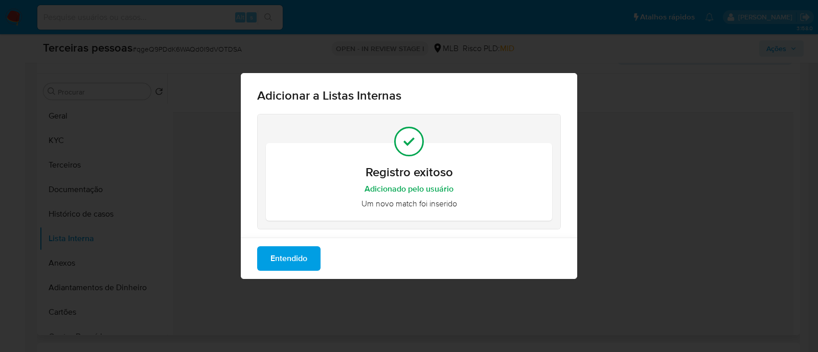
click at [285, 272] on div "Entendido" at bounding box center [409, 258] width 337 height 41
click at [294, 255] on span "Entendido" at bounding box center [289, 259] width 37 height 23
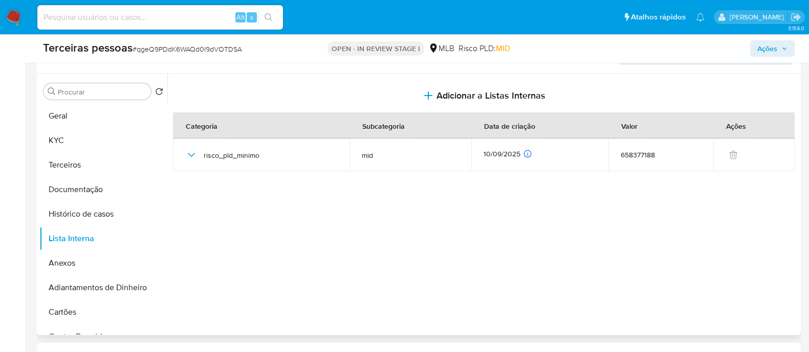
click at [772, 50] on span "Ações" at bounding box center [767, 48] width 20 height 16
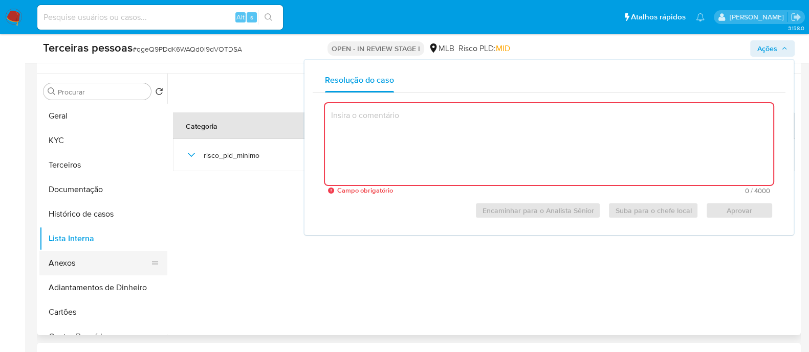
click at [82, 268] on button "Anexos" at bounding box center [99, 263] width 120 height 25
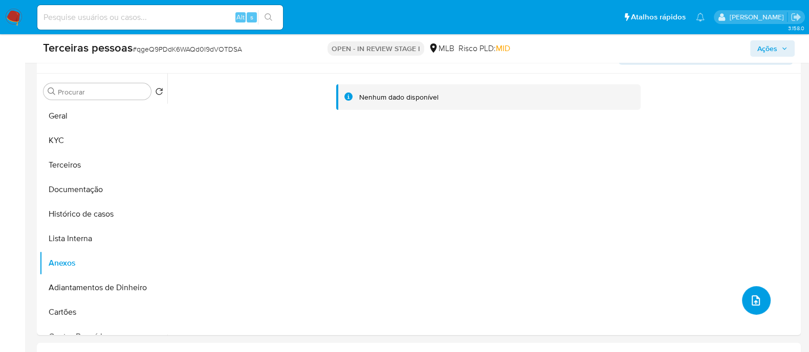
click at [743, 298] on button "upload-file" at bounding box center [756, 300] width 29 height 29
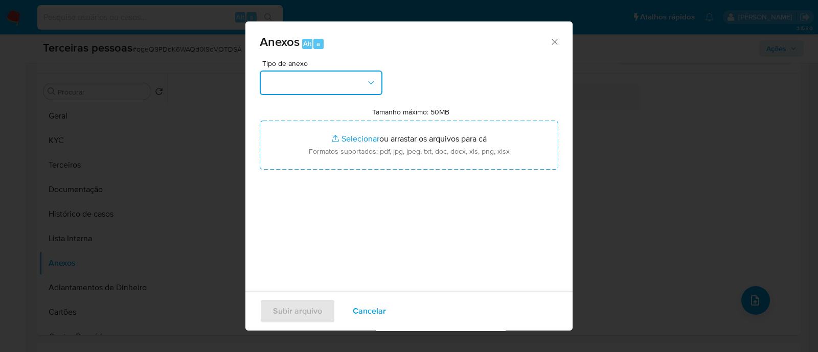
drag, startPoint x: 350, startPoint y: 78, endPoint x: 348, endPoint y: 83, distance: 5.5
click at [350, 78] on button "button" at bounding box center [321, 83] width 123 height 25
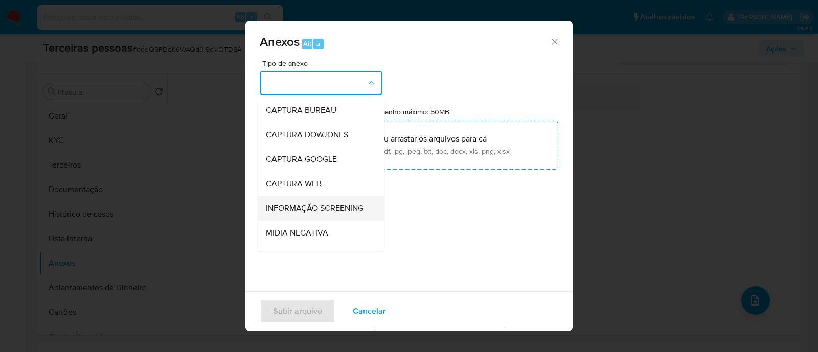
scroll to position [158, 0]
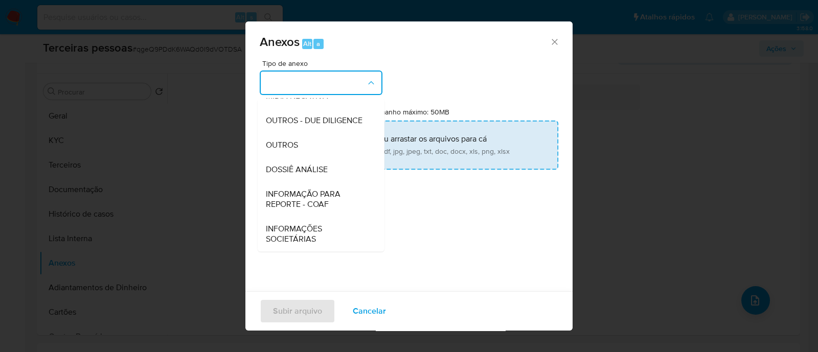
click at [304, 118] on span "OUTROS - DUE DILIGENCE" at bounding box center [314, 121] width 97 height 10
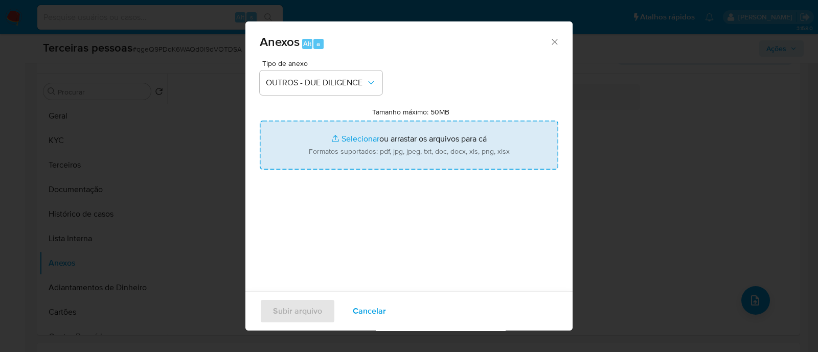
click at [400, 144] on input "Tamanho máximo: 50MB Selecionar arquivos" at bounding box center [409, 145] width 299 height 49
type input "C:\fakepath\CRISMAZZER COMERCIO TEXTIL LIMITADA softon.pdf"
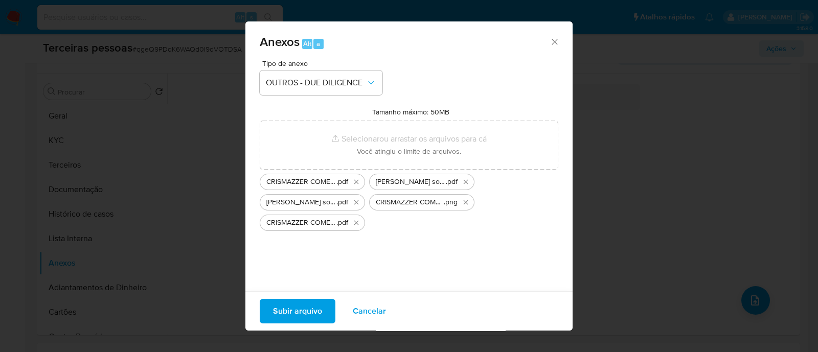
click at [311, 313] on span "Subir arquivo" at bounding box center [297, 311] width 49 height 23
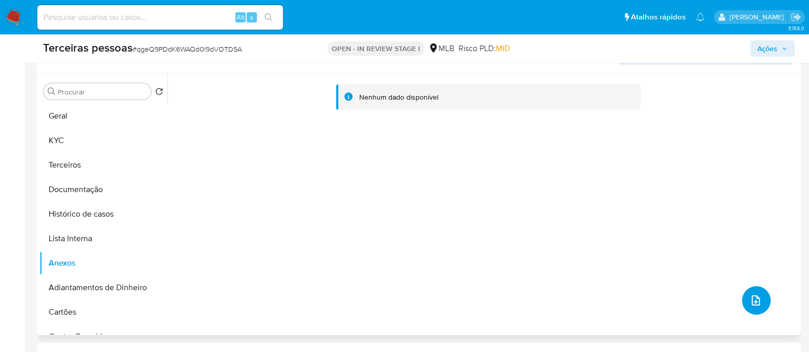
click at [757, 299] on button "upload-file" at bounding box center [756, 300] width 29 height 29
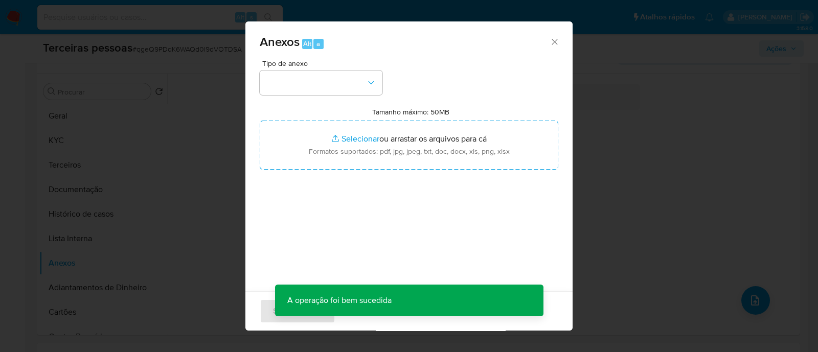
click at [310, 68] on div "Tipo de anexo" at bounding box center [321, 77] width 123 height 35
click at [310, 74] on button "button" at bounding box center [321, 83] width 123 height 25
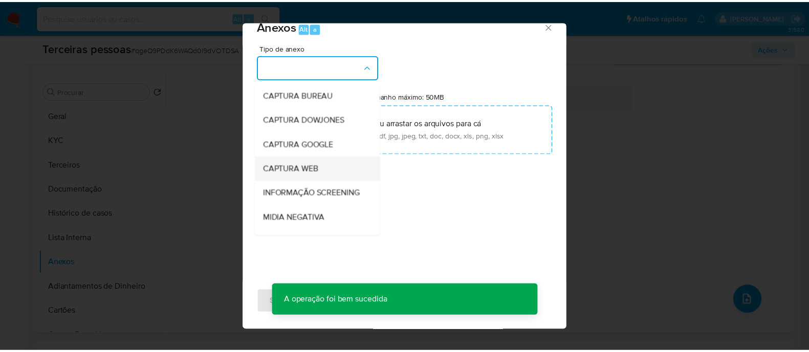
scroll to position [127, 0]
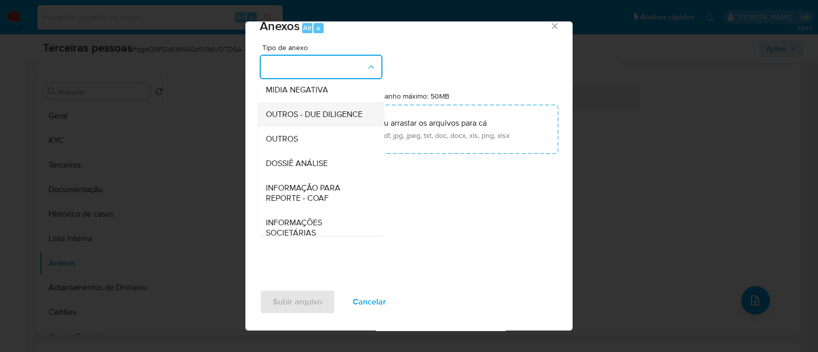
click at [316, 120] on span "OUTROS - DUE DILIGENCE" at bounding box center [314, 114] width 97 height 10
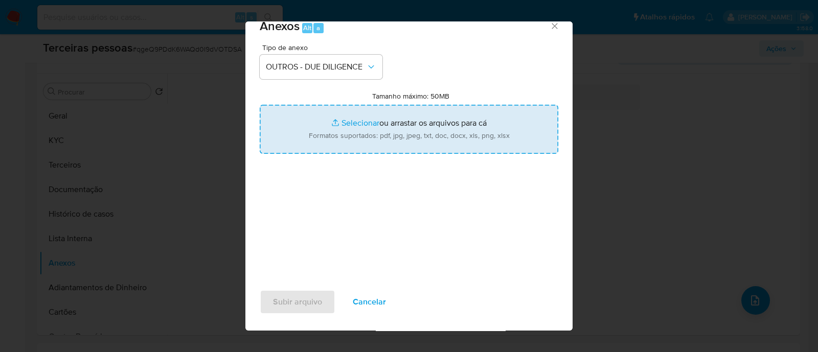
click at [362, 105] on input "Tamanho máximo: 50MB Selecionar arquivos" at bounding box center [409, 129] width 299 height 49
type input "C:\fakepath\Matriz de Risco - CRISMAZZER COMERCIO TEXTIL LIMITADA.pdf"
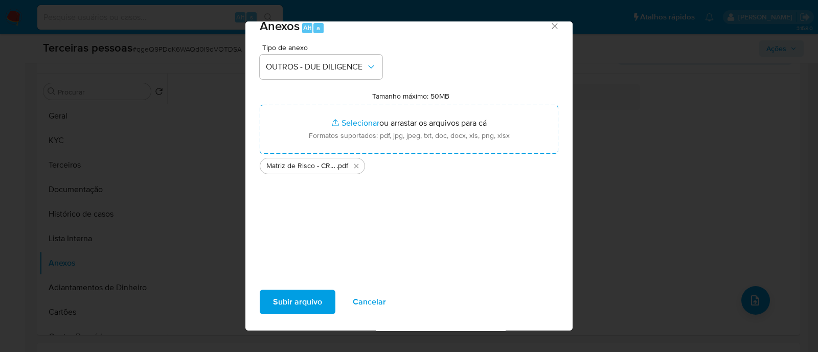
click at [300, 308] on span "Subir arquivo" at bounding box center [297, 302] width 49 height 23
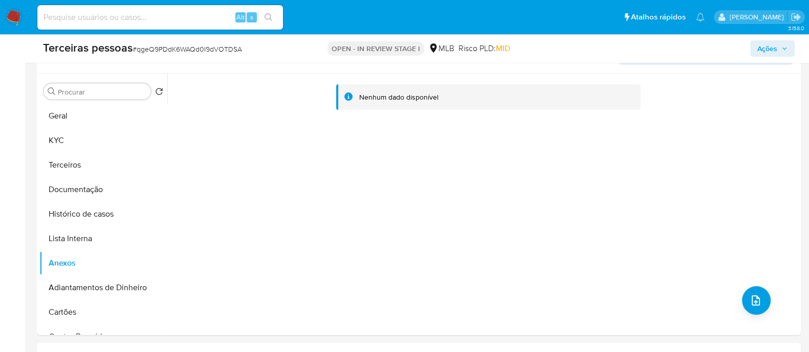
click at [770, 44] on span "Ações" at bounding box center [767, 48] width 20 height 16
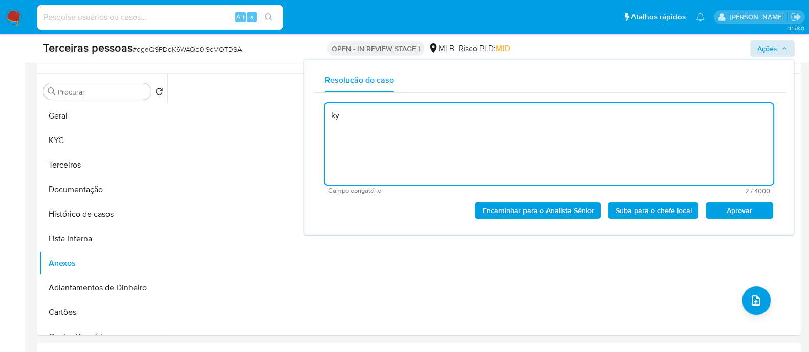
type textarea "k"
click at [744, 211] on span "Aprovar" at bounding box center [738, 211] width 53 height 14
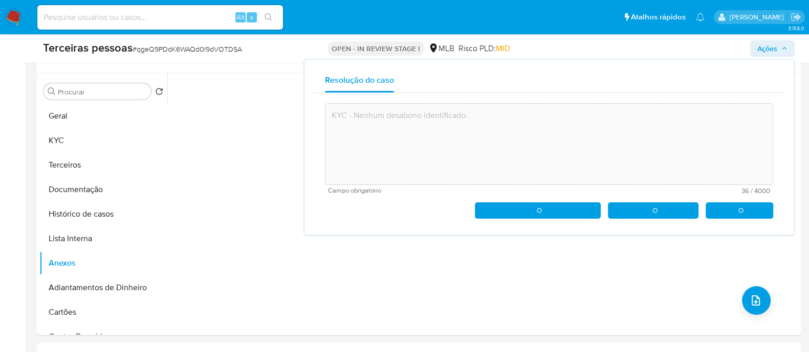
type textarea "KYC - Nenhum desabono identificado."
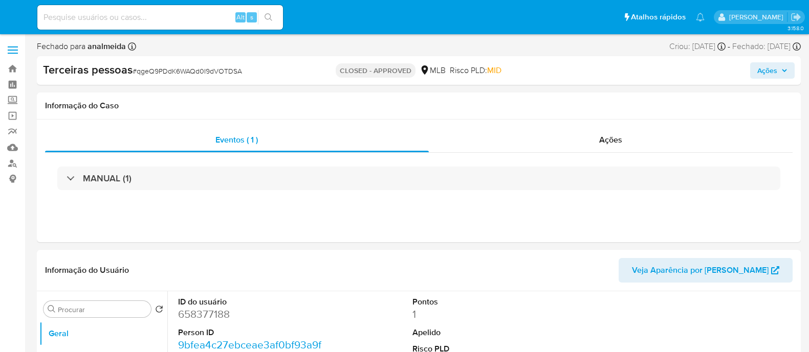
select select "10"
click at [11, 167] on link "Localizador de pessoas" at bounding box center [61, 163] width 122 height 16
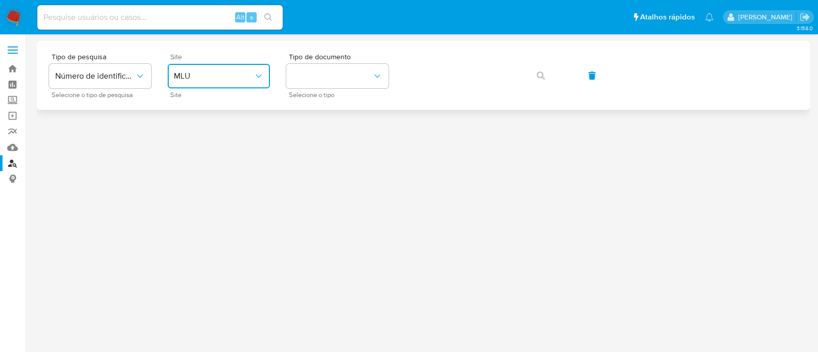
click at [247, 76] on span "MLU" at bounding box center [214, 76] width 80 height 10
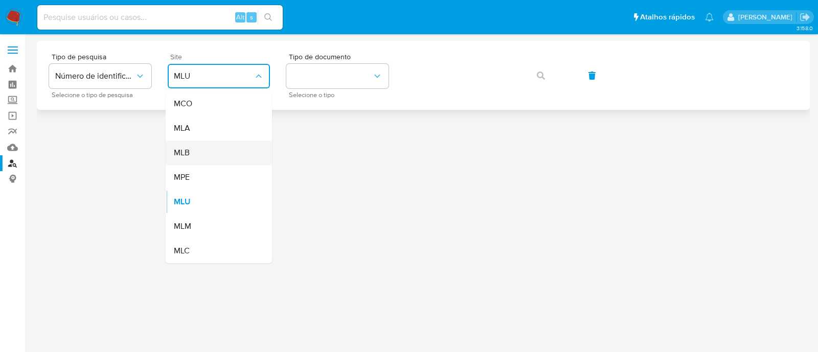
click at [202, 163] on div "MLB" at bounding box center [216, 153] width 84 height 25
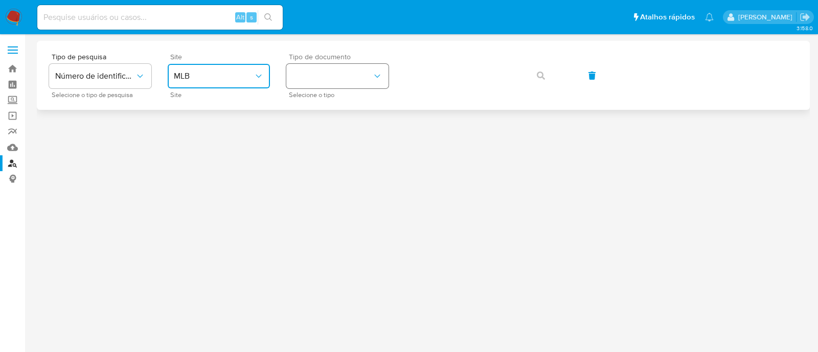
click at [358, 87] on button "identificationType" at bounding box center [337, 76] width 102 height 25
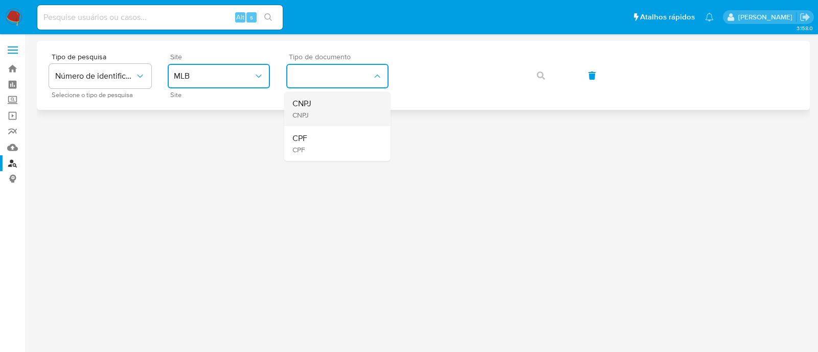
click at [351, 107] on div "CNPJ CNPJ" at bounding box center [335, 109] width 84 height 35
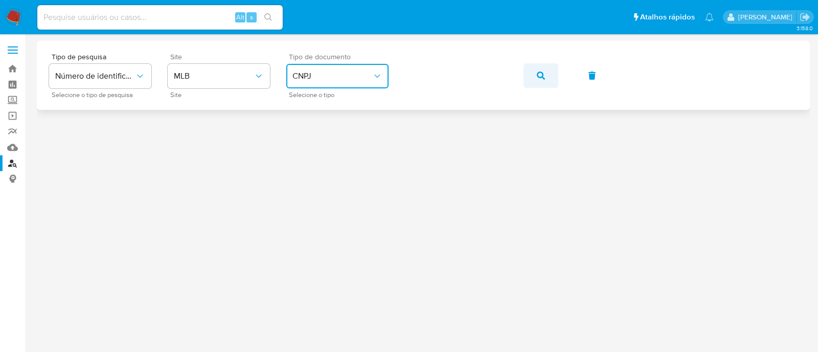
click at [528, 63] on button "button" at bounding box center [541, 75] width 35 height 25
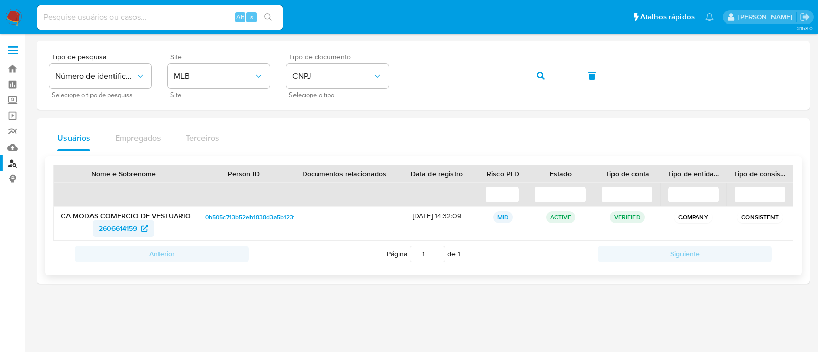
click at [120, 228] on span "2606614159" at bounding box center [118, 228] width 38 height 16
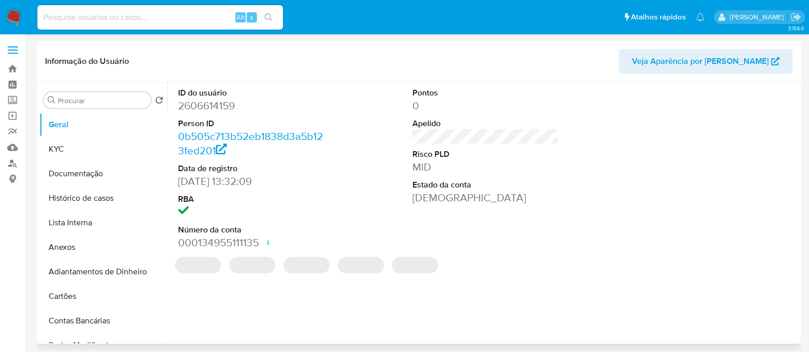
select select "10"
click at [788, 184] on div at bounding box center [720, 168] width 157 height 173
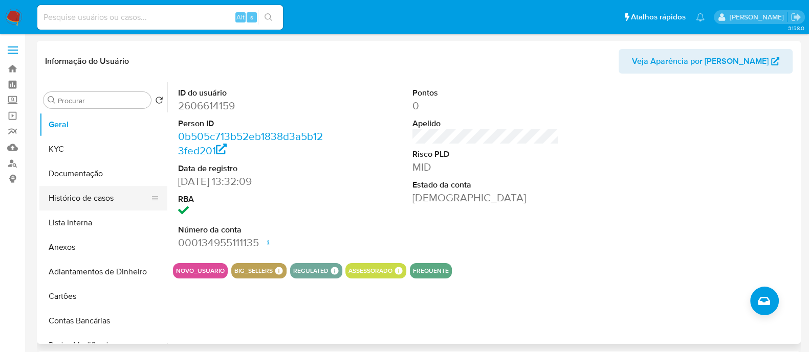
click at [90, 204] on button "Histórico de casos" at bounding box center [99, 198] width 120 height 25
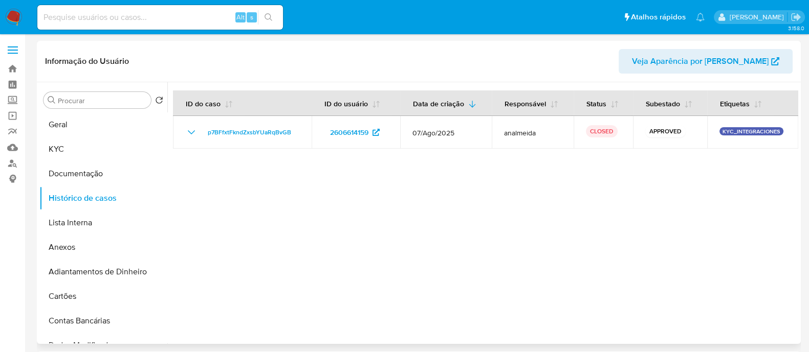
click at [376, 197] on div at bounding box center [482, 213] width 631 height 262
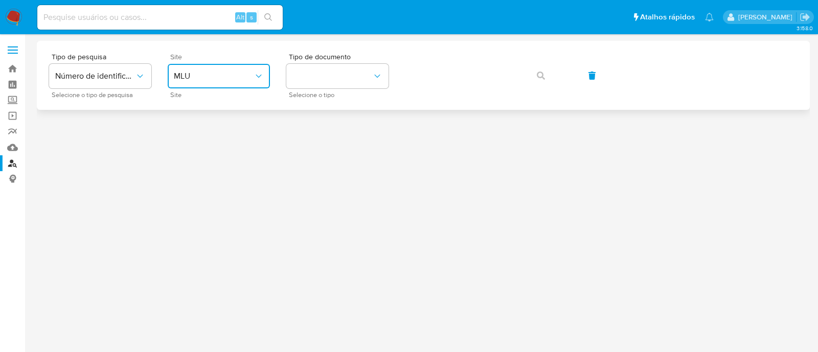
click at [207, 80] on span "MLU" at bounding box center [214, 76] width 80 height 10
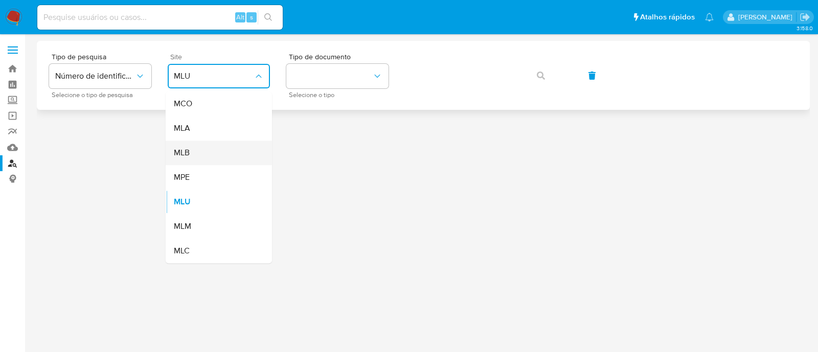
click at [222, 141] on div "MLB" at bounding box center [216, 153] width 84 height 25
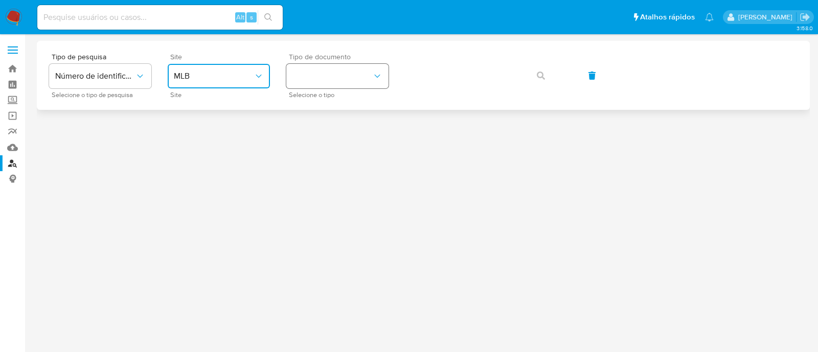
click at [382, 74] on icon "identificationType" at bounding box center [377, 76] width 10 height 10
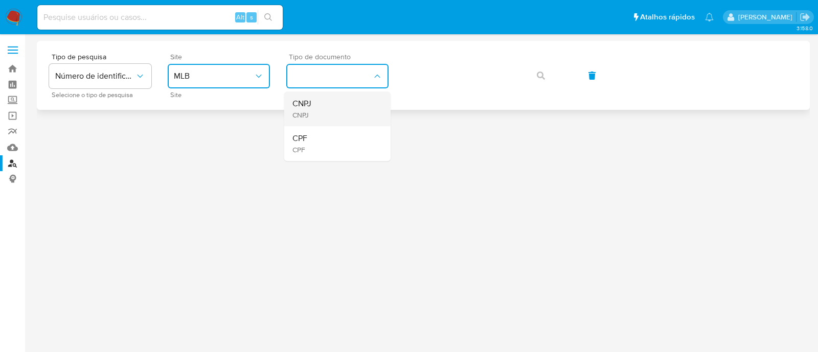
click at [372, 95] on div "CNPJ CNPJ" at bounding box center [335, 109] width 84 height 35
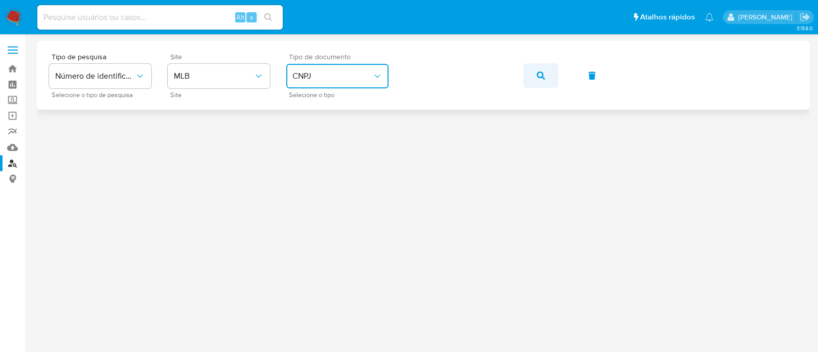
click at [540, 78] on icon "button" at bounding box center [541, 76] width 8 height 8
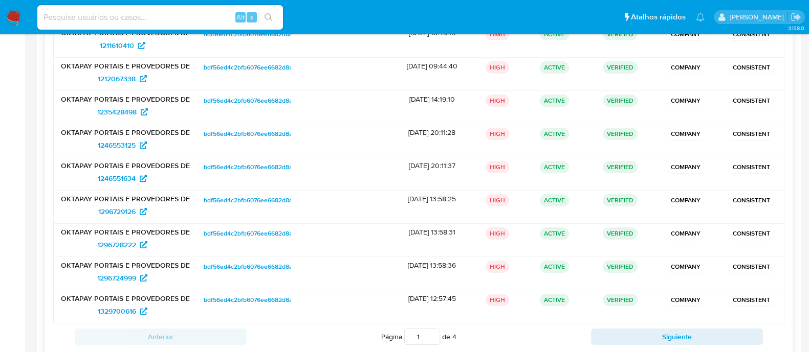
scroll to position [25, 0]
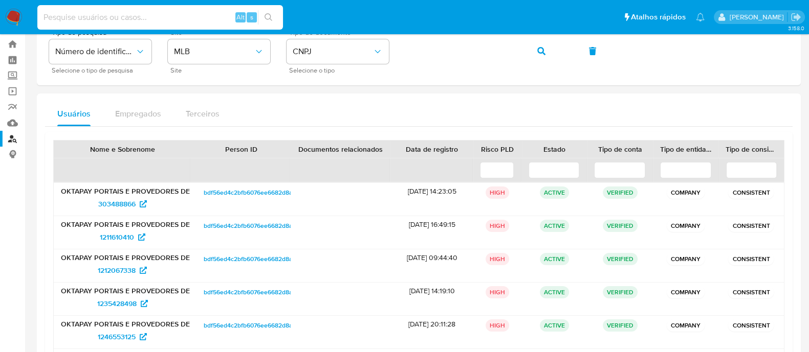
click at [204, 17] on input at bounding box center [159, 17] width 245 height 13
paste input "1302270543"
type input "1302270543"
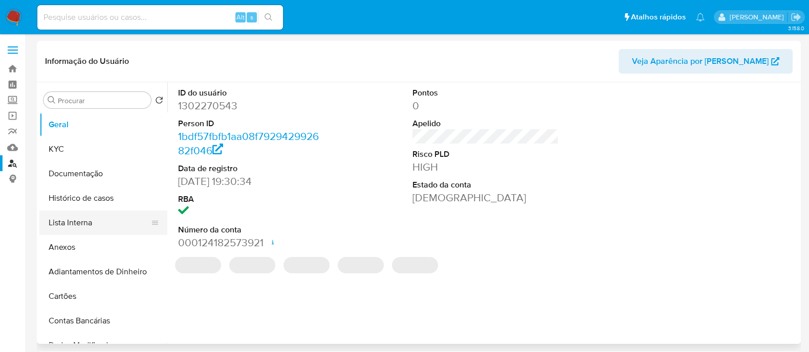
select select "10"
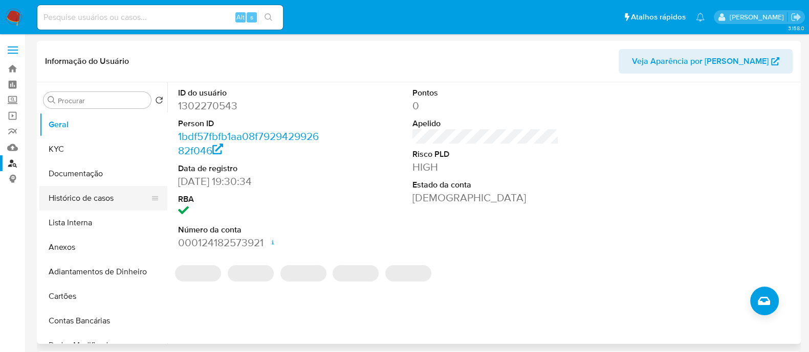
click at [105, 202] on button "Histórico de casos" at bounding box center [99, 198] width 120 height 25
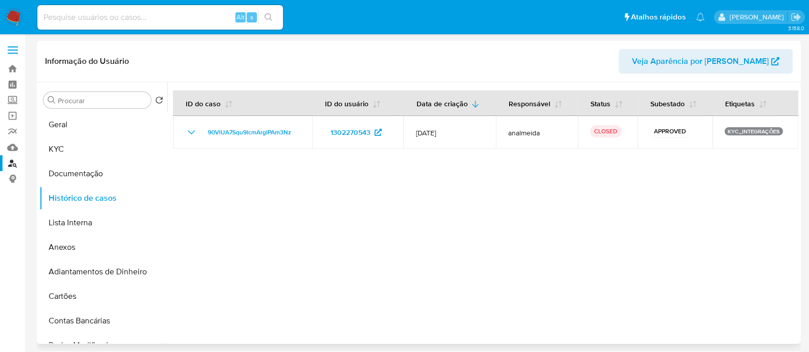
click at [413, 202] on div at bounding box center [482, 213] width 631 height 262
click at [165, 9] on div "Alt s" at bounding box center [159, 17] width 245 height 25
click at [161, 15] on input at bounding box center [159, 17] width 245 height 13
paste input "1675024085"
type input "1675024085"
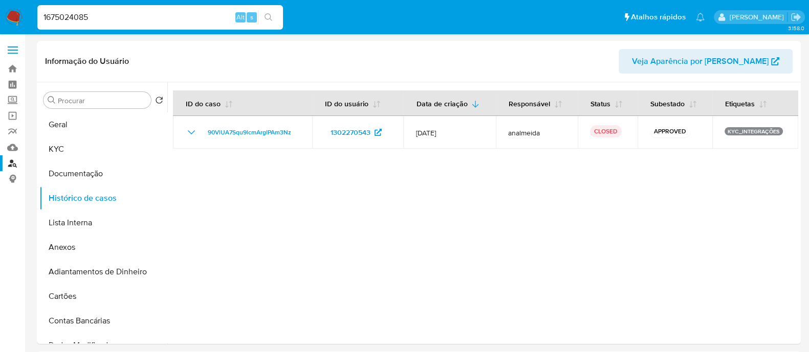
click at [271, 14] on icon "search-icon" at bounding box center [268, 17] width 8 height 8
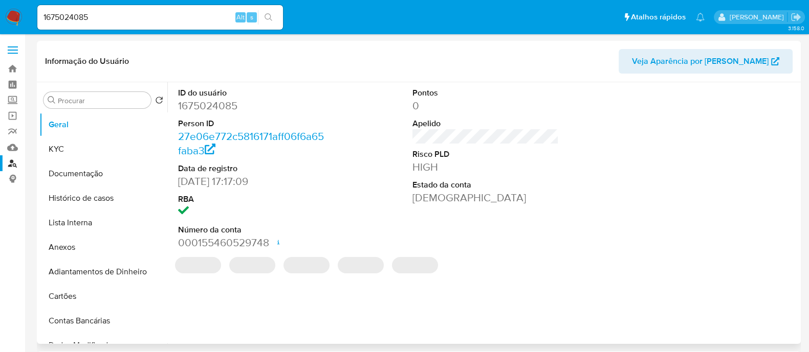
select select "10"
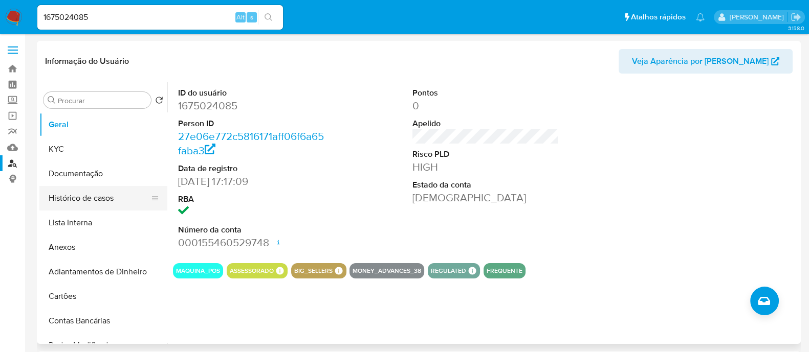
click at [97, 199] on button "Histórico de casos" at bounding box center [99, 198] width 120 height 25
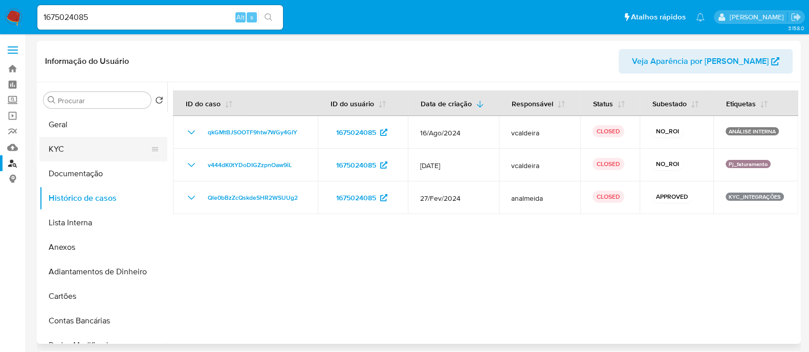
click at [95, 144] on button "KYC" at bounding box center [99, 149] width 120 height 25
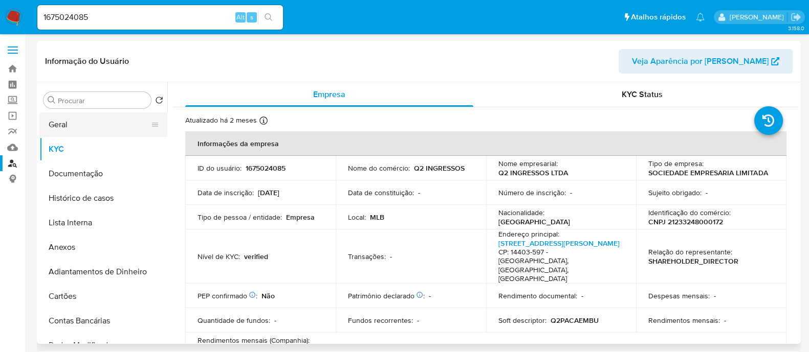
click at [76, 134] on button "Geral" at bounding box center [99, 125] width 120 height 25
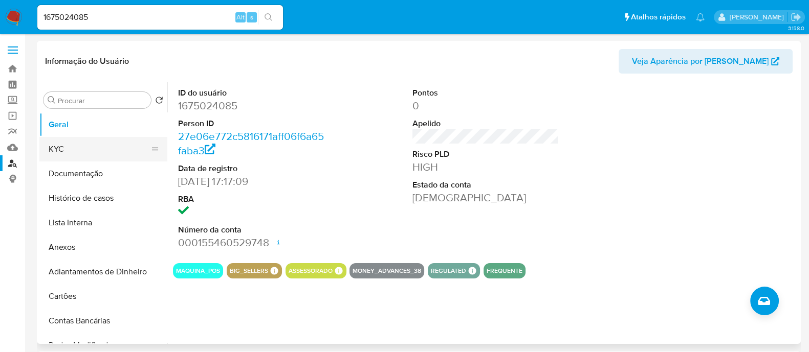
click at [68, 155] on button "KYC" at bounding box center [99, 149] width 120 height 25
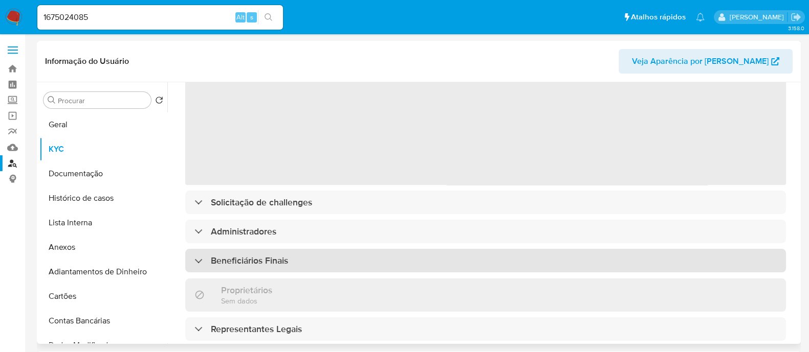
scroll to position [127, 0]
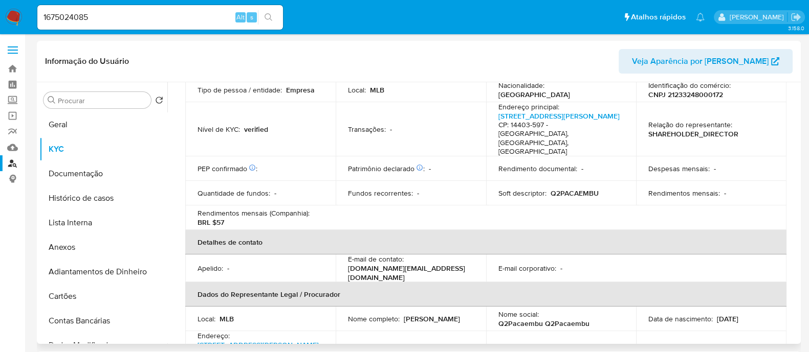
click at [343, 214] on table "Informações da empresa ID do usuário : 1675024085 Nome do comércio : Q2 INGRESS…" at bounding box center [485, 207] width 601 height 406
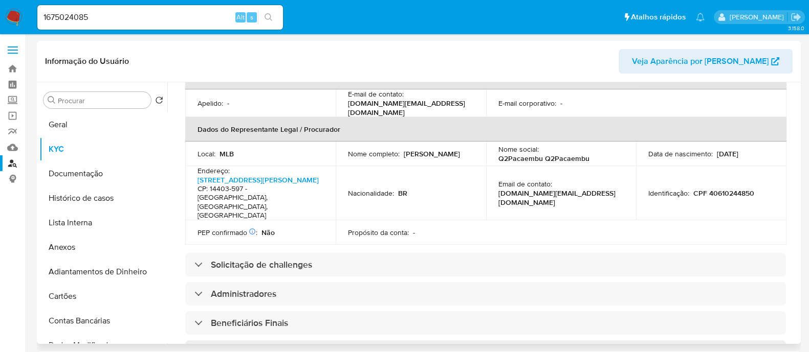
scroll to position [384, 0]
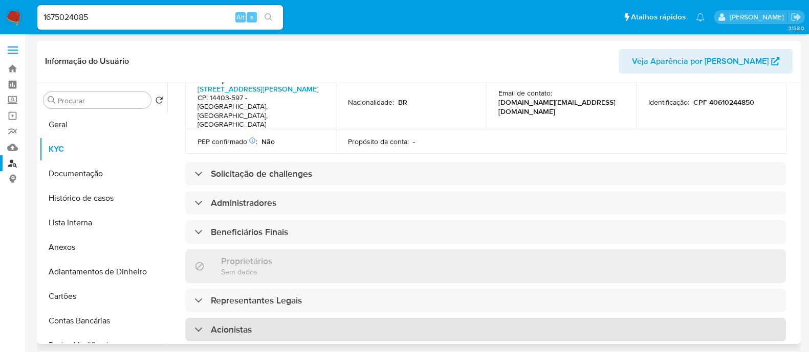
click at [317, 318] on div "Acionistas" at bounding box center [485, 330] width 600 height 24
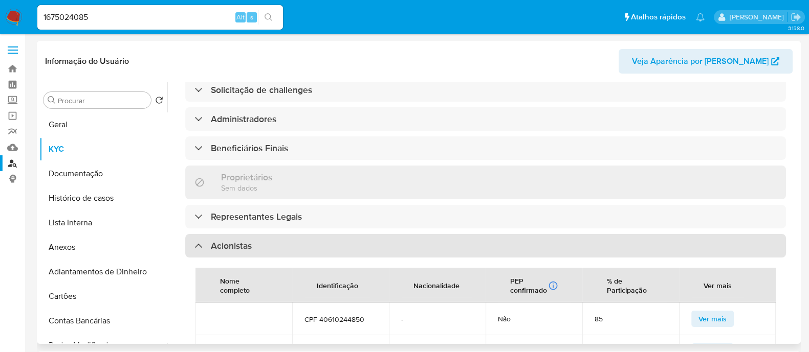
scroll to position [447, 0]
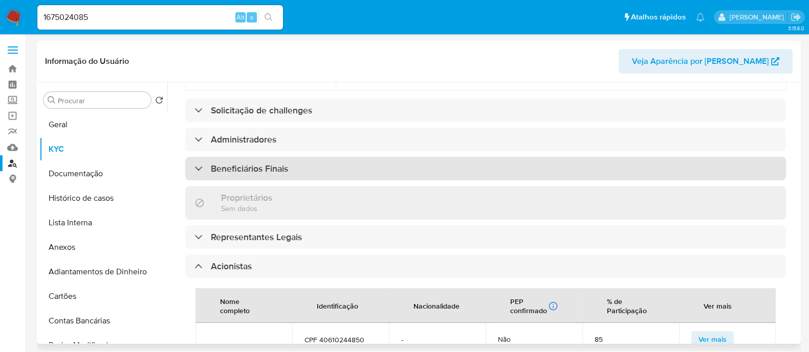
click at [371, 157] on div "Beneficiários Finais" at bounding box center [485, 169] width 600 height 24
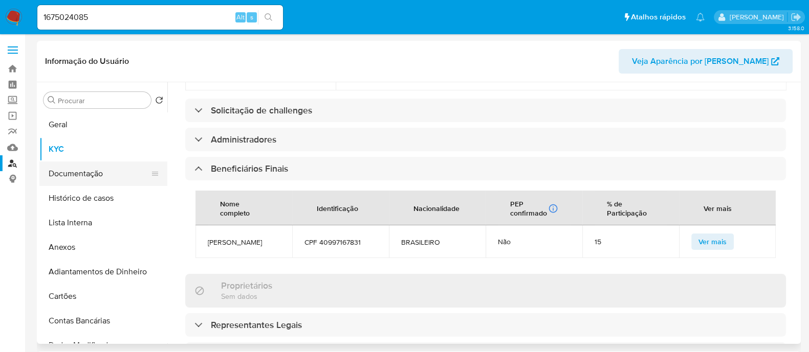
click at [93, 168] on button "Documentação" at bounding box center [99, 174] width 120 height 25
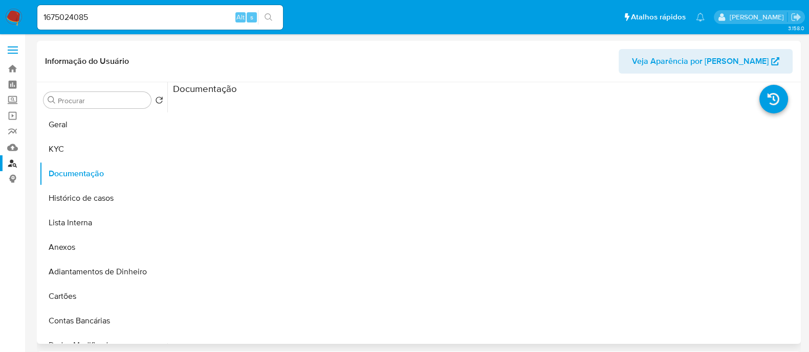
scroll to position [0, 0]
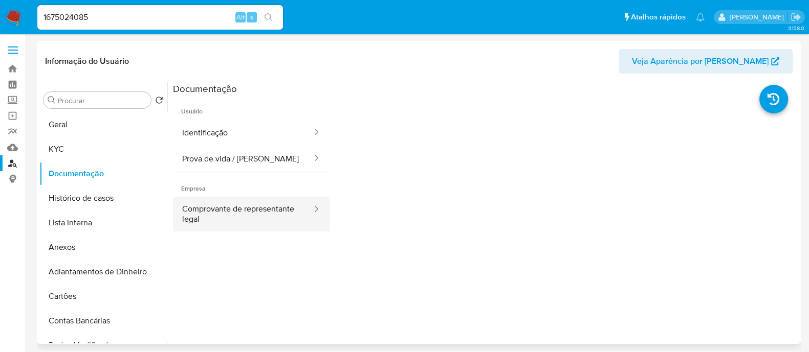
drag, startPoint x: 245, startPoint y: 221, endPoint x: 264, endPoint y: 223, distance: 18.6
click at [245, 221] on button "Comprovante de representante legal" at bounding box center [243, 214] width 140 height 35
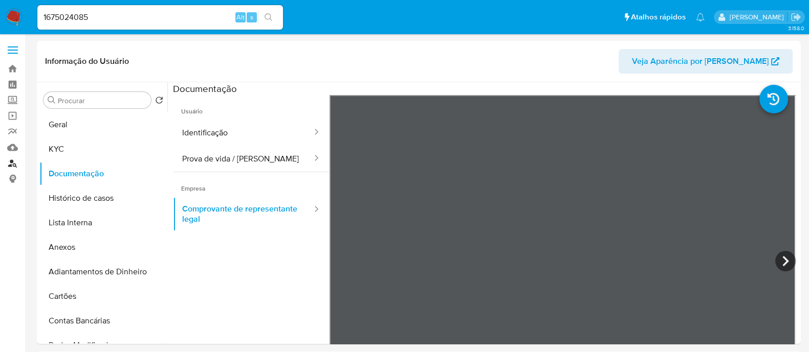
click at [10, 170] on link "Localizador de pessoas" at bounding box center [61, 163] width 122 height 16
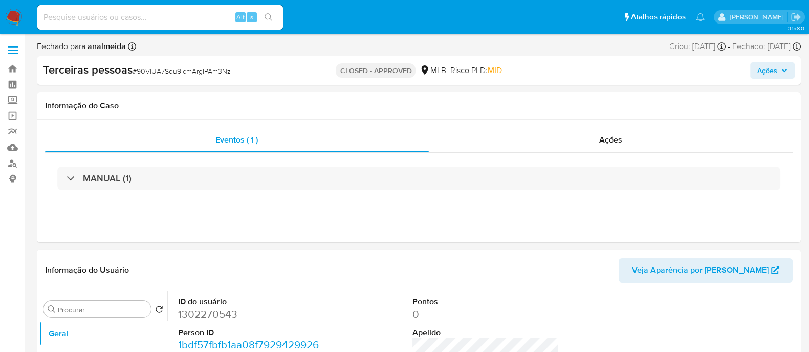
select select "10"
click at [605, 141] on span "Ações" at bounding box center [610, 140] width 23 height 12
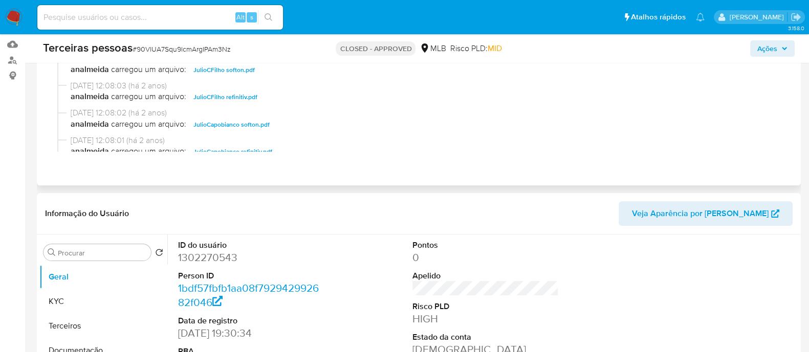
scroll to position [127, 0]
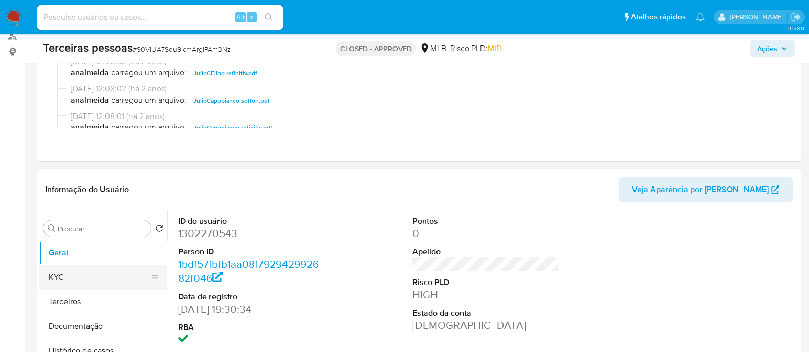
click at [85, 277] on button "KYC" at bounding box center [99, 277] width 120 height 25
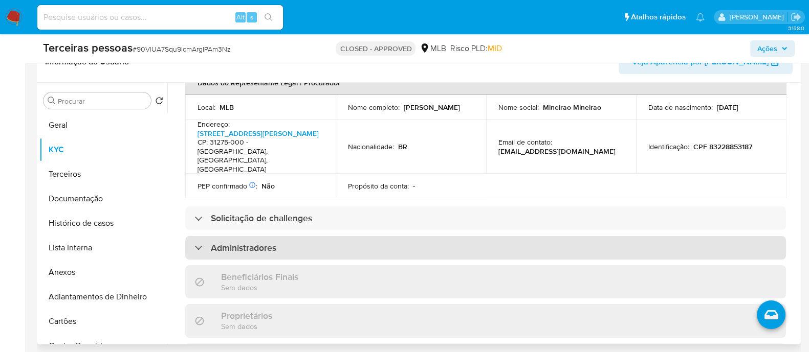
scroll to position [320, 0]
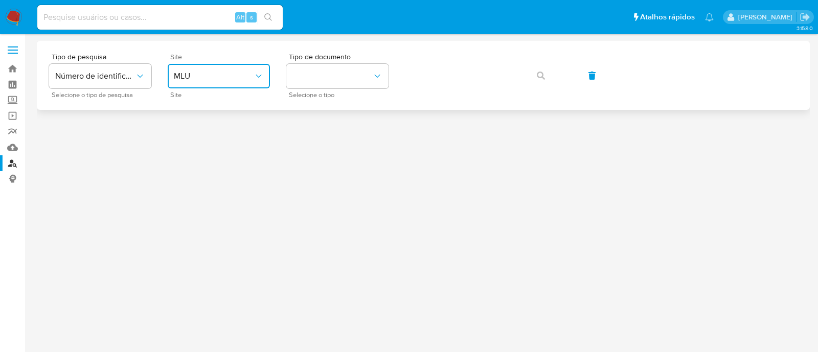
click at [208, 80] on span "MLU" at bounding box center [214, 76] width 80 height 10
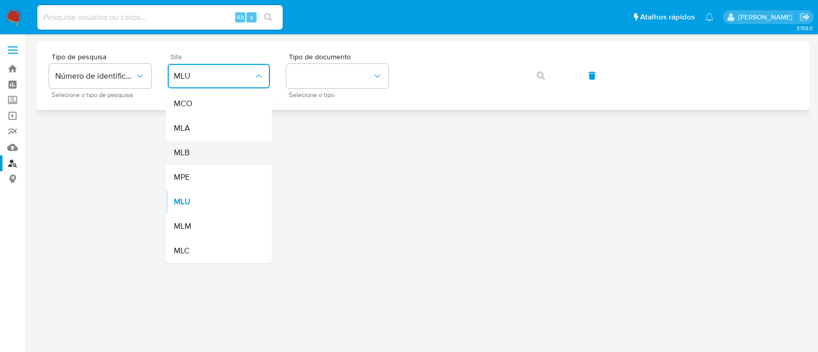
click at [206, 148] on div "MLB" at bounding box center [216, 153] width 84 height 25
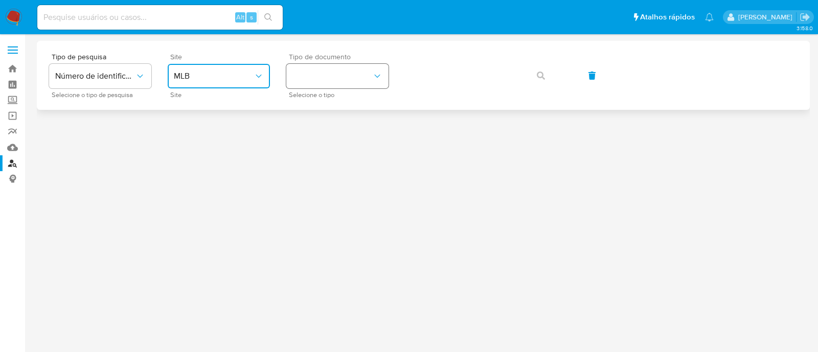
click at [350, 77] on button "identificationType" at bounding box center [337, 76] width 102 height 25
click at [342, 105] on div "CNPJ CNPJ" at bounding box center [335, 109] width 84 height 35
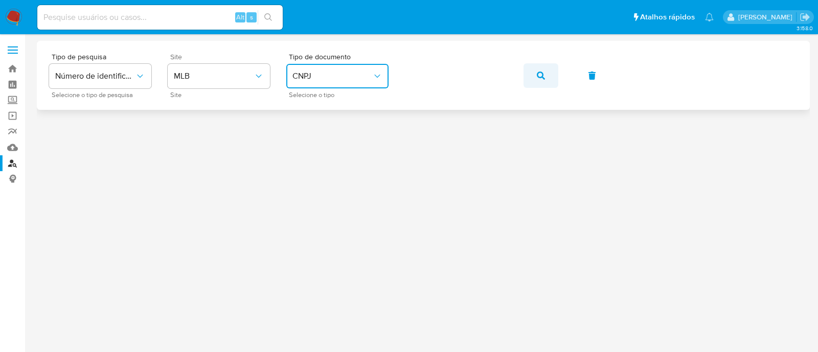
click at [528, 73] on button "button" at bounding box center [541, 75] width 35 height 25
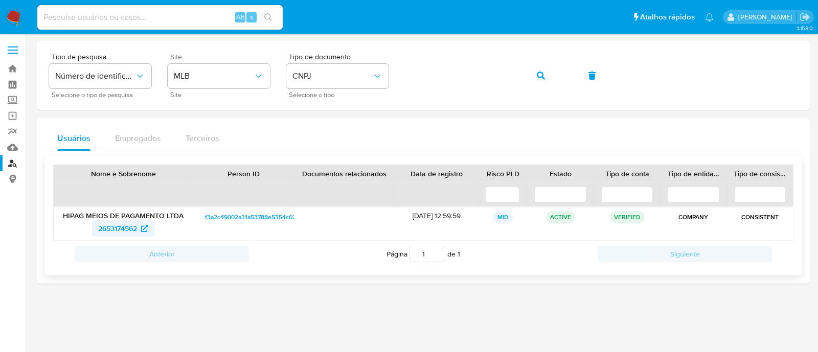
click at [115, 229] on span "2653174562" at bounding box center [117, 228] width 39 height 16
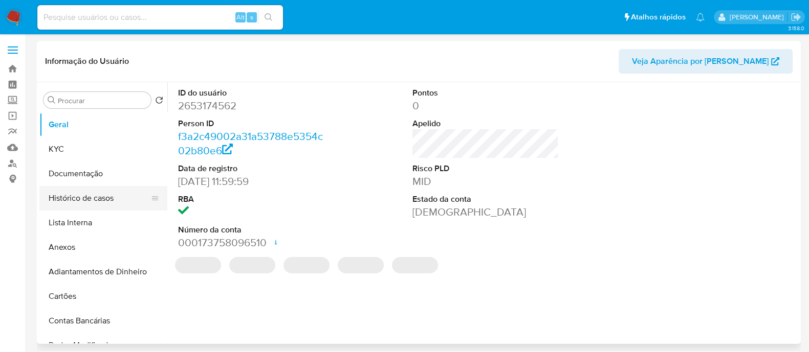
select select "10"
click at [74, 195] on button "Histórico de casos" at bounding box center [99, 198] width 120 height 25
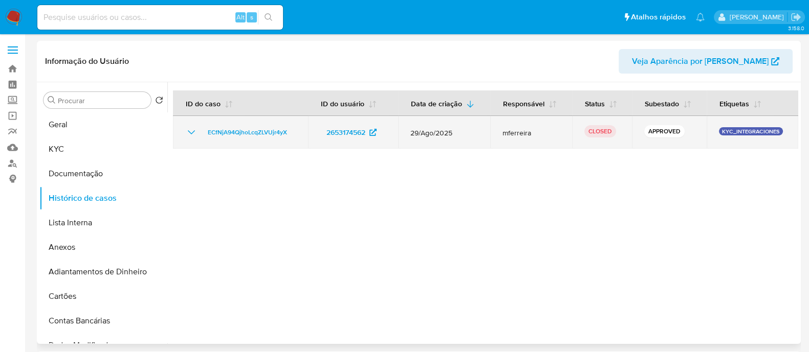
click at [194, 134] on icon "Mostrar/Ocultar" at bounding box center [191, 132] width 12 height 12
